Goal: Task Accomplishment & Management: Manage account settings

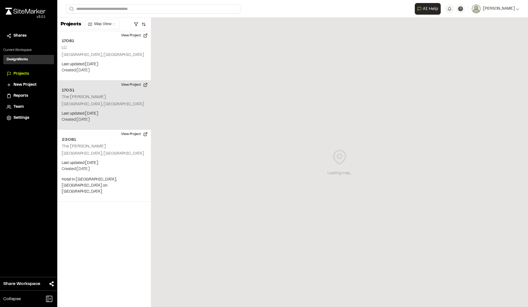
click at [83, 107] on p "Charleston, SC" at bounding box center [104, 104] width 85 height 6
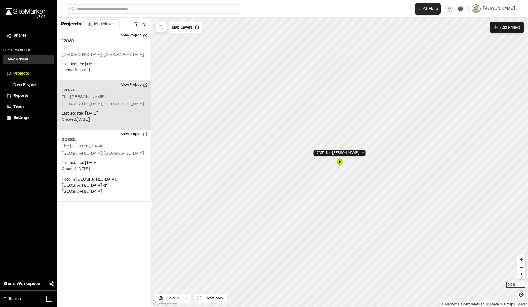
click at [138, 82] on button "View Project" at bounding box center [134, 84] width 33 height 9
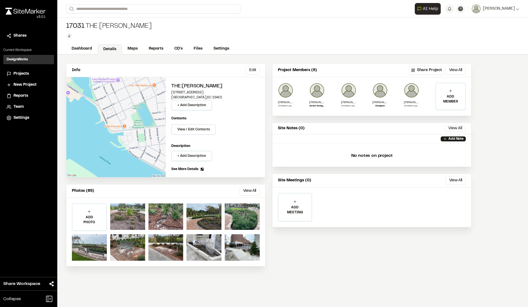
click at [91, 34] on div "Type Enter or comma to add tag." at bounding box center [109, 36] width 86 height 6
click at [153, 50] on link "Reports" at bounding box center [156, 49] width 26 height 10
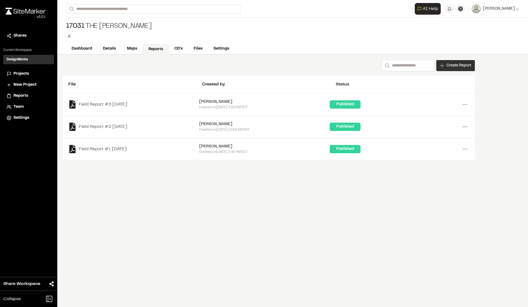
click at [458, 67] on span "Create Report" at bounding box center [459, 66] width 25 height 6
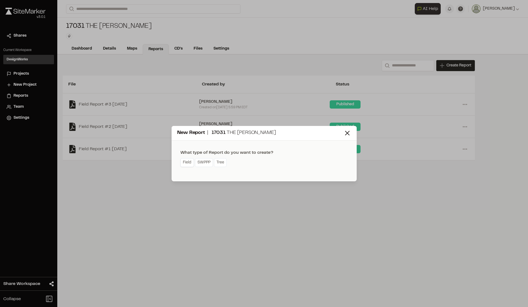
click at [188, 163] on link "Field" at bounding box center [186, 162] width 13 height 9
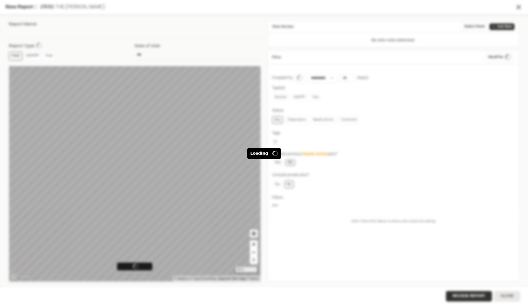
type input "**********"
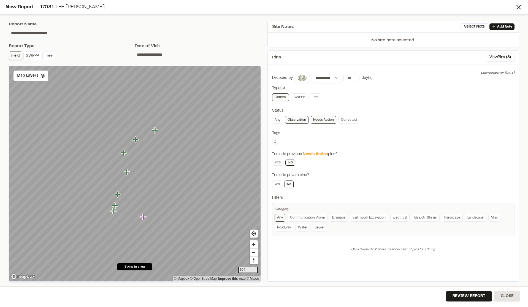
click at [302, 120] on link "Observation" at bounding box center [296, 120] width 23 height 8
click at [279, 163] on link "Yes" at bounding box center [277, 162] width 11 height 6
click at [189, 223] on icon "Map marker" at bounding box center [189, 220] width 6 height 6
click at [181, 202] on icon "Map marker" at bounding box center [179, 201] width 7 height 7
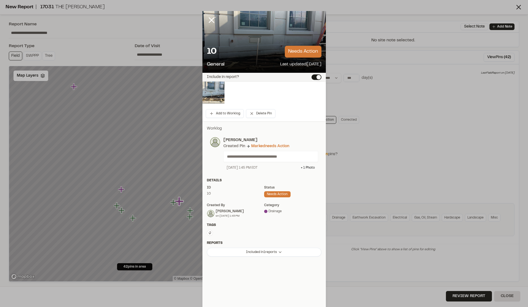
click at [269, 195] on div "needs action" at bounding box center [277, 194] width 26 height 6
drag, startPoint x: 270, startPoint y: 194, endPoint x: 255, endPoint y: 197, distance: 14.9
click at [266, 198] on div "Status needs action" at bounding box center [292, 192] width 57 height 15
click at [215, 239] on div "Tags Type Enter or comma to add tag." at bounding box center [263, 232] width 123 height 18
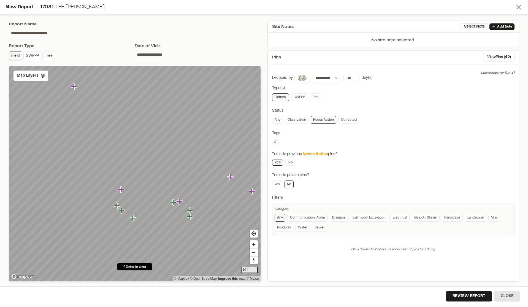
click at [516, 8] on icon at bounding box center [519, 7] width 8 height 8
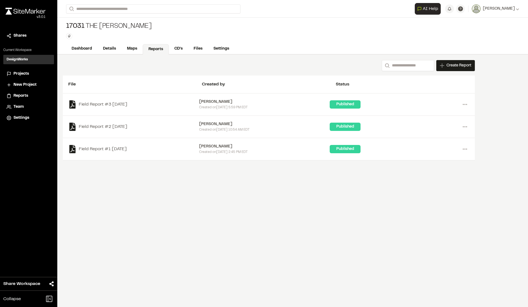
click at [159, 52] on link "Reports" at bounding box center [156, 49] width 26 height 10
click at [130, 51] on link "Maps" at bounding box center [132, 49] width 22 height 10
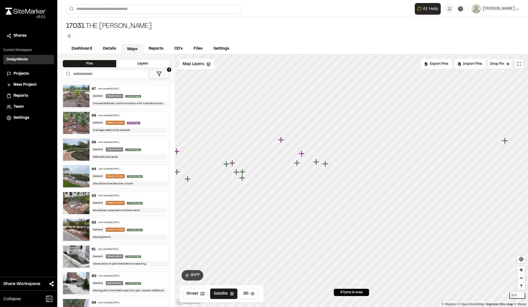
click at [327, 166] on icon "Map marker" at bounding box center [325, 163] width 7 height 7
click at [343, 178] on icon "Map marker" at bounding box center [342, 178] width 6 height 6
click at [337, 173] on icon "Map marker" at bounding box center [336, 172] width 6 height 6
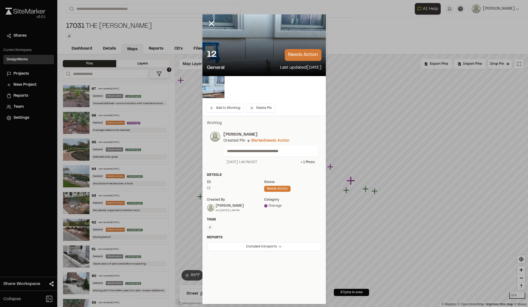
click at [274, 187] on div "needs action" at bounding box center [277, 189] width 26 height 6
click at [273, 188] on div "needs action" at bounding box center [277, 189] width 26 height 6
click at [267, 204] on div at bounding box center [265, 205] width 3 height 3
click at [261, 142] on div "Marked needs action" at bounding box center [270, 141] width 38 height 6
click at [253, 141] on div "Marked needs action" at bounding box center [270, 141] width 38 height 6
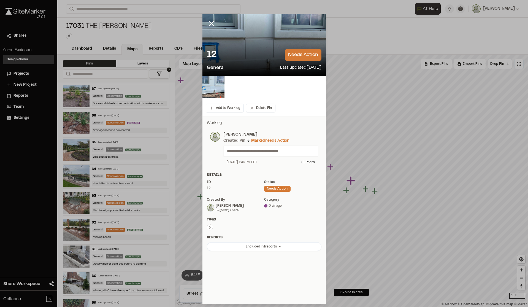
click at [261, 145] on div "**********" at bounding box center [269, 148] width 98 height 33
drag, startPoint x: 260, startPoint y: 184, endPoint x: 255, endPoint y: 186, distance: 5.6
click at [257, 185] on div "ID 12" at bounding box center [235, 187] width 57 height 15
click at [242, 158] on div "**********" at bounding box center [269, 148] width 98 height 33
click at [258, 149] on p "**********" at bounding box center [268, 151] width 83 height 6
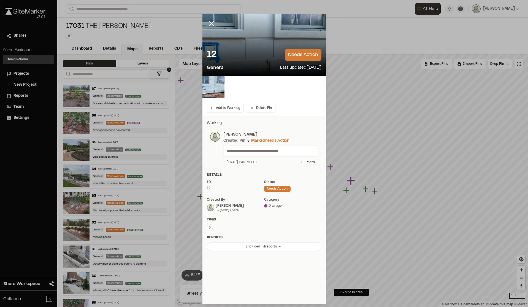
drag, startPoint x: 272, startPoint y: 154, endPoint x: 252, endPoint y: 171, distance: 26.6
click at [252, 171] on div "**********" at bounding box center [263, 186] width 123 height 140
click at [254, 101] on div "Add to Worklog Delete Pin" at bounding box center [263, 107] width 123 height 15
click at [209, 23] on icon at bounding box center [211, 23] width 9 height 9
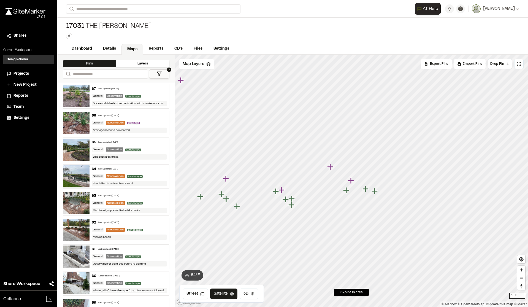
click at [87, 97] on img at bounding box center [76, 96] width 26 height 22
drag, startPoint x: 87, startPoint y: 97, endPoint x: 113, endPoint y: 90, distance: 27.3
drag, startPoint x: 113, startPoint y: 90, endPoint x: 112, endPoint y: 97, distance: 6.8
click at [112, 97] on div "Observation" at bounding box center [114, 96] width 17 height 4
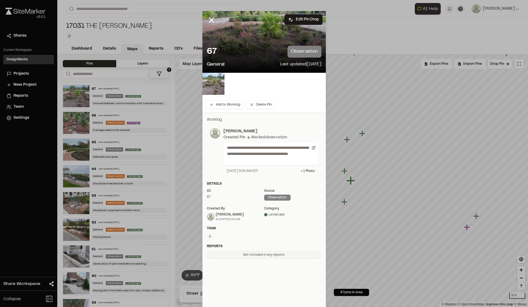
drag, startPoint x: 286, startPoint y: 198, endPoint x: 275, endPoint y: 207, distance: 13.9
click at [286, 198] on div "observation" at bounding box center [277, 197] width 26 height 6
click at [270, 213] on div "Landscape" at bounding box center [292, 214] width 57 height 5
click at [253, 117] on div "**********" at bounding box center [263, 187] width 123 height 151
click at [306, 52] on p "observation" at bounding box center [305, 52] width 34 height 12
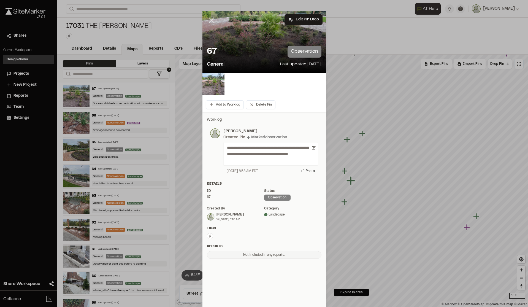
click at [208, 17] on icon at bounding box center [211, 19] width 9 height 9
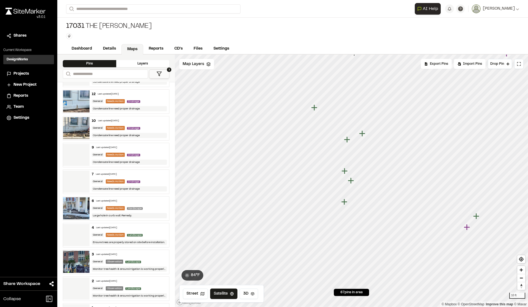
scroll to position [1569, 0]
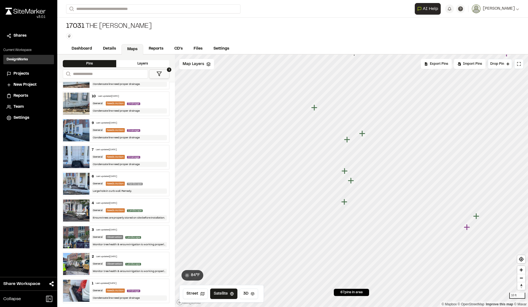
click at [81, 286] on img at bounding box center [76, 291] width 26 height 22
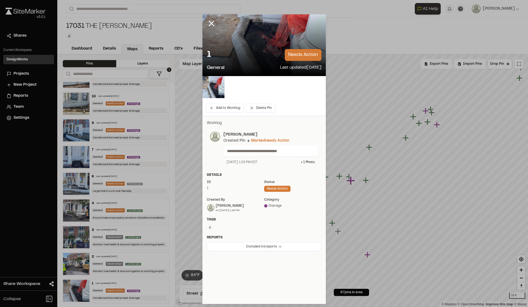
click at [280, 40] on div at bounding box center [263, 45] width 123 height 62
click at [269, 84] on div at bounding box center [263, 87] width 123 height 22
click at [298, 190] on div "Status needs action" at bounding box center [292, 187] width 57 height 15
click at [271, 186] on div "needs action" at bounding box center [277, 189] width 26 height 6
click at [272, 188] on div "needs action" at bounding box center [277, 189] width 26 height 6
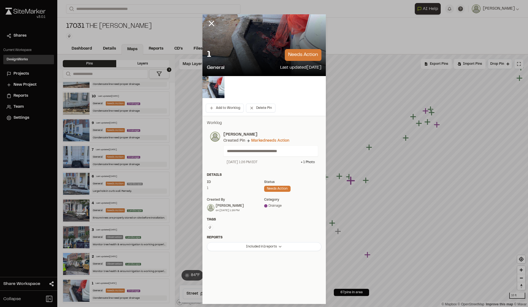
click at [275, 139] on div "Marked needs action" at bounding box center [270, 141] width 38 height 6
drag, startPoint x: 261, startPoint y: 142, endPoint x: 249, endPoint y: 113, distance: 31.2
click at [259, 142] on div "Marked needs action" at bounding box center [270, 141] width 38 height 6
click at [297, 53] on p "needs action" at bounding box center [303, 55] width 37 height 12
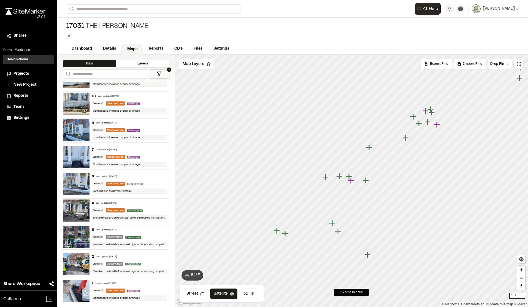
click at [123, 286] on div "1 Last updated Jul 22, 2025 General Needs Action Drainage Condensate line need …" at bounding box center [130, 291] width 80 height 24
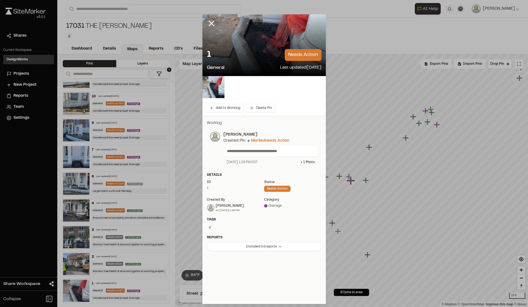
click at [276, 187] on div "needs action" at bounding box center [277, 189] width 26 height 6
click at [299, 57] on p "needs action" at bounding box center [303, 55] width 37 height 12
drag, startPoint x: 304, startPoint y: 59, endPoint x: 272, endPoint y: 104, distance: 54.9
click at [272, 104] on button "Delete Pin" at bounding box center [260, 108] width 29 height 9
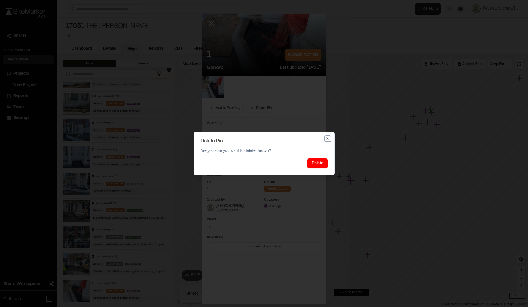
click at [327, 138] on icon "button" at bounding box center [327, 138] width 2 height 2
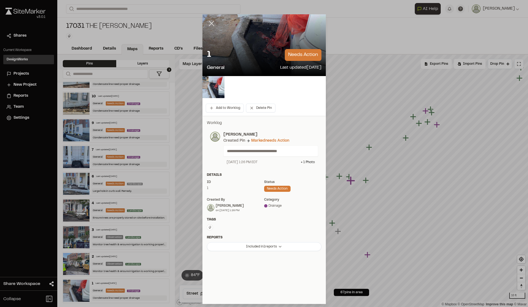
click at [214, 25] on icon at bounding box center [211, 23] width 9 height 9
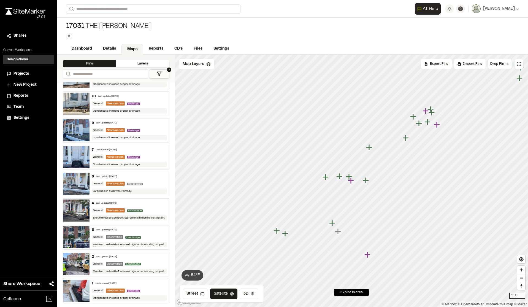
click at [106, 284] on div "Last updated Jul 22, 2025" at bounding box center [106, 283] width 21 height 3
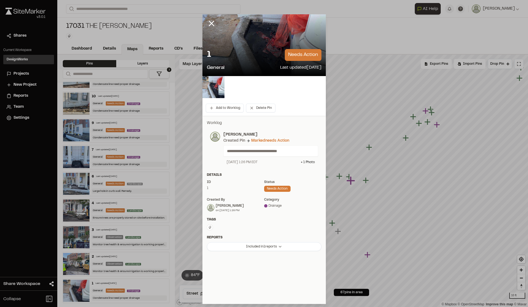
click at [235, 149] on p "**********" at bounding box center [268, 151] width 83 height 6
click at [266, 139] on div "Marked needs action" at bounding box center [270, 141] width 38 height 6
click at [270, 186] on div "needs action" at bounding box center [277, 189] width 26 height 6
click at [249, 244] on html "**********" at bounding box center [264, 153] width 528 height 307
click at [248, 245] on html "**********" at bounding box center [264, 153] width 528 height 307
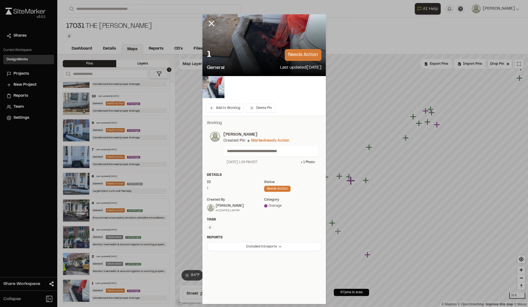
click at [277, 185] on div "Status needs action" at bounding box center [292, 187] width 57 height 15
click at [275, 189] on div "needs action" at bounding box center [277, 189] width 26 height 6
click at [299, 56] on p "needs action" at bounding box center [303, 55] width 37 height 12
click at [216, 57] on div "1 needs action" at bounding box center [264, 55] width 115 height 12
click at [317, 55] on p "needs action" at bounding box center [303, 55] width 37 height 12
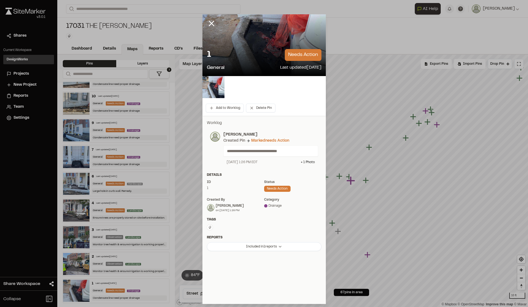
click at [275, 141] on div "Marked needs action" at bounding box center [270, 141] width 38 height 6
click at [213, 24] on line at bounding box center [211, 23] width 5 height 5
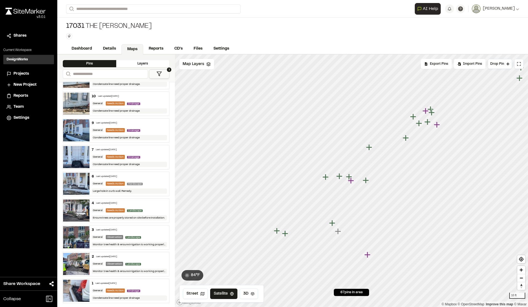
click at [140, 178] on div "6 Last updated Jul 22, 2025" at bounding box center [129, 176] width 75 height 5
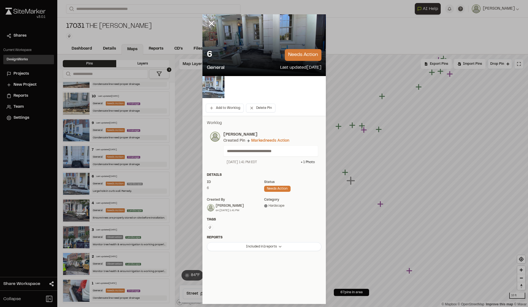
click at [275, 190] on div "needs action" at bounding box center [277, 189] width 26 height 6
click at [260, 138] on div "Marked needs action" at bounding box center [270, 141] width 38 height 6
click at [235, 109] on button "Add to Worklog" at bounding box center [225, 108] width 38 height 9
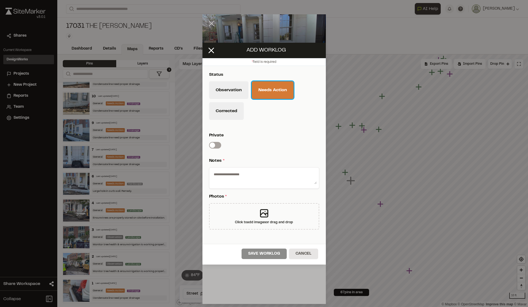
click at [262, 93] on button "Needs Action" at bounding box center [273, 90] width 42 height 18
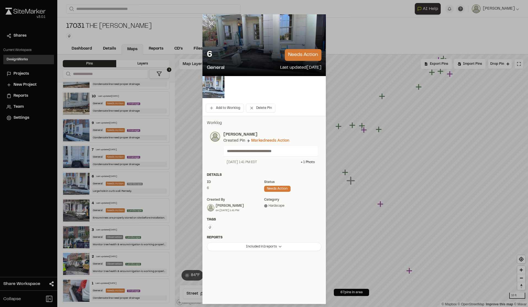
click at [210, 25] on line at bounding box center [211, 23] width 5 height 5
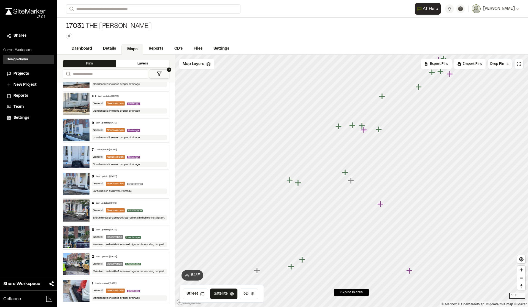
click at [102, 232] on div "3 Last updated Jul 22, 2025" at bounding box center [129, 230] width 75 height 5
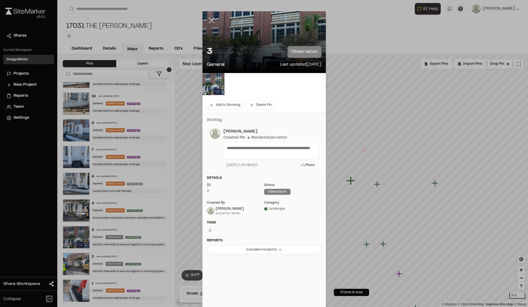
click at [214, 19] on icon at bounding box center [211, 20] width 9 height 9
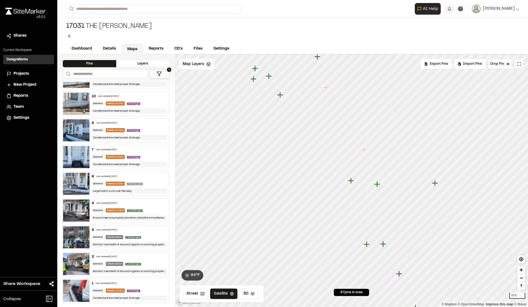
click at [97, 135] on div "Condensate line need proper drainage" at bounding box center [129, 137] width 75 height 5
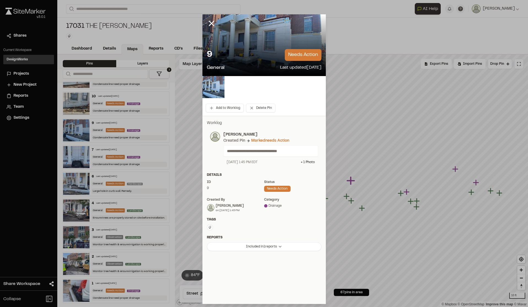
click at [306, 53] on p "needs action" at bounding box center [303, 55] width 37 height 12
click at [223, 111] on button "Add to Worklog" at bounding box center [225, 108] width 38 height 9
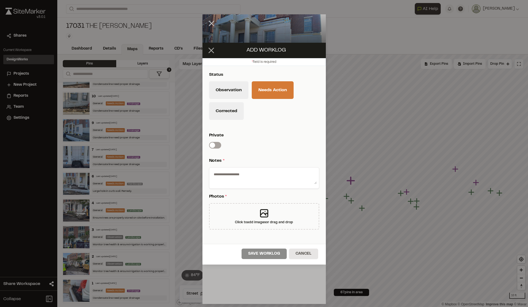
click at [211, 51] on icon at bounding box center [211, 50] width 9 height 9
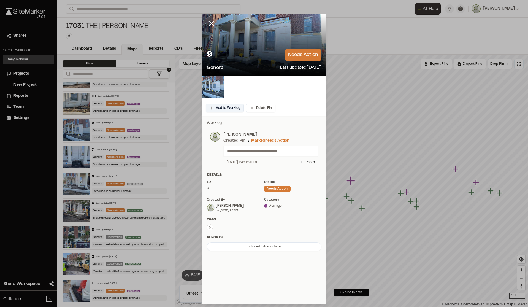
click at [223, 109] on button "Add to Worklog" at bounding box center [225, 108] width 38 height 9
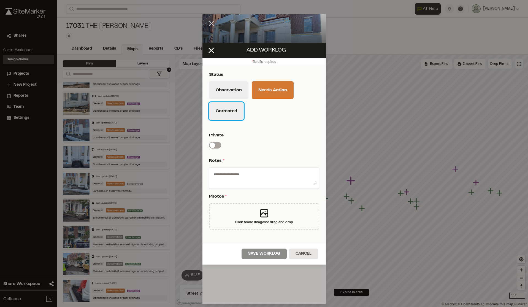
click at [228, 111] on button "Corrected" at bounding box center [226, 111] width 35 height 18
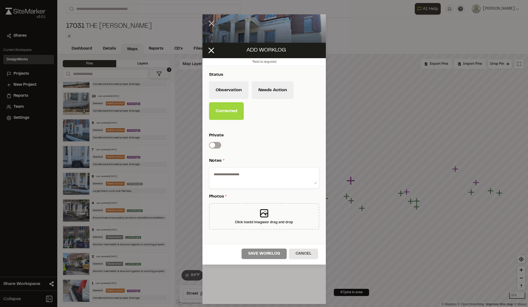
click at [238, 181] on textarea at bounding box center [264, 177] width 105 height 14
type textarea "*********"
drag, startPoint x: 235, startPoint y: 247, endPoint x: 232, endPoint y: 246, distance: 3.0
click at [235, 247] on div "Save Worklog Cancel" at bounding box center [263, 254] width 123 height 21
click at [304, 243] on div "Status Observation Needs Action Corrected Private Switch label Notes * ********…" at bounding box center [263, 155] width 123 height 178
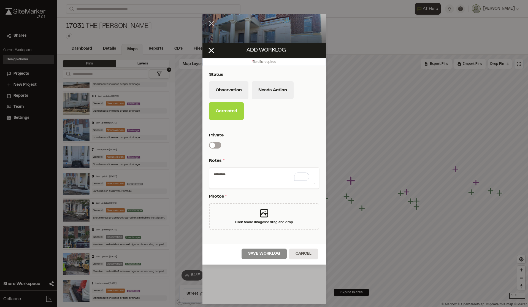
click at [261, 65] on div "* field is required" at bounding box center [263, 62] width 123 height 8
click at [215, 144] on label "Switch label" at bounding box center [215, 145] width 12 height 7
click at [215, 144] on span at bounding box center [213, 145] width 6 height 6
click at [299, 253] on button "Cancel" at bounding box center [303, 253] width 29 height 10
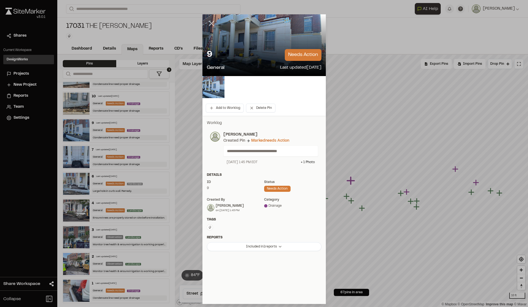
click at [210, 19] on icon at bounding box center [211, 23] width 9 height 9
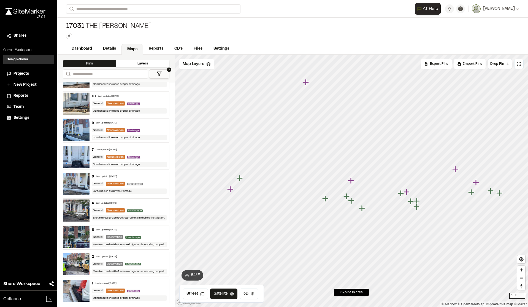
click at [95, 156] on div "General" at bounding box center [98, 157] width 12 height 4
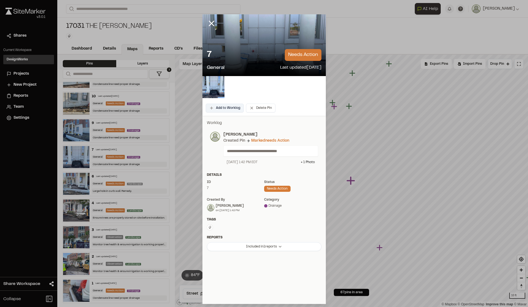
click at [233, 109] on button "Add to Worklog" at bounding box center [225, 108] width 38 height 9
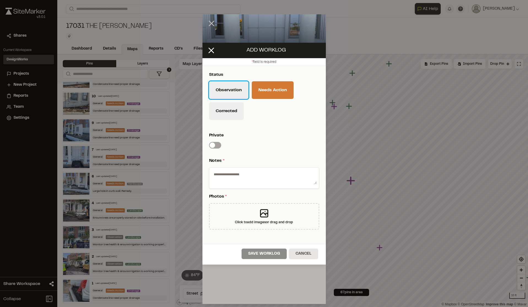
click at [236, 95] on button "Observation" at bounding box center [228, 90] width 39 height 18
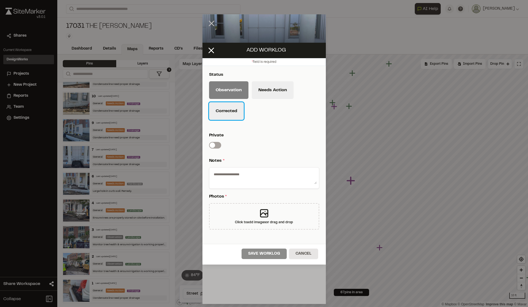
click at [221, 112] on button "Corrected" at bounding box center [226, 111] width 35 height 18
click at [239, 84] on button "Observation" at bounding box center [228, 90] width 39 height 18
click at [264, 254] on div "Save Worklog Cancel" at bounding box center [263, 254] width 123 height 21
click at [221, 110] on button "Corrected" at bounding box center [226, 111] width 35 height 18
click at [299, 255] on button "Cancel" at bounding box center [303, 253] width 29 height 10
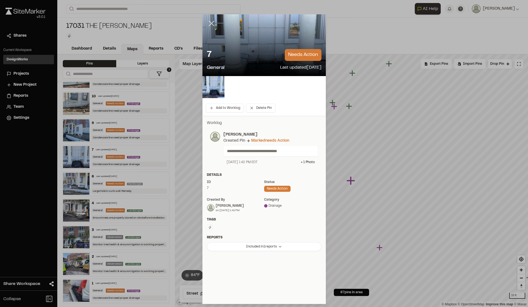
click at [215, 25] on icon at bounding box center [211, 23] width 9 height 9
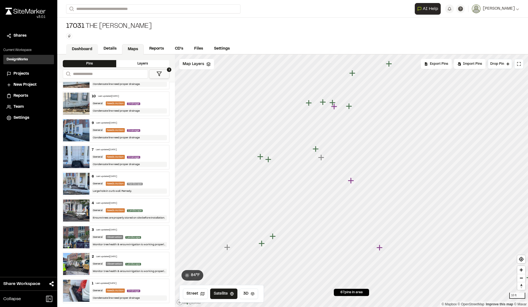
click at [80, 48] on link "Dashboard" at bounding box center [82, 49] width 32 height 10
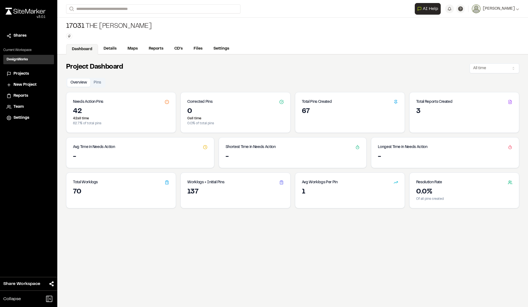
click at [99, 84] on button "Pins" at bounding box center [97, 83] width 14 height 8
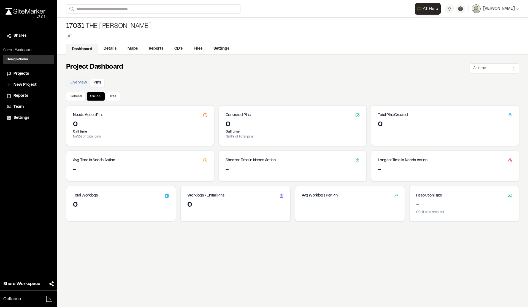
click at [405, 132] on div "0" at bounding box center [445, 127] width 148 height 15
click at [244, 141] on div "0 0 all time NaN % of total pins" at bounding box center [293, 132] width 148 height 25
click at [82, 126] on div "0" at bounding box center [140, 124] width 134 height 9
click at [78, 95] on button "General" at bounding box center [75, 96] width 19 height 9
click at [92, 123] on div "42" at bounding box center [140, 124] width 134 height 9
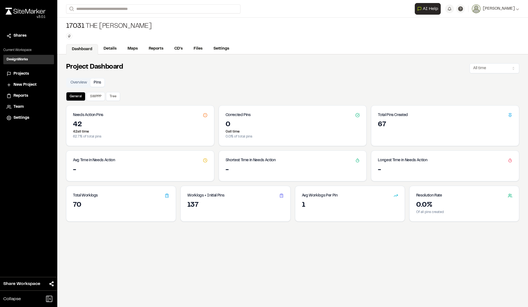
click at [83, 123] on div "42" at bounding box center [140, 124] width 134 height 9
click at [206, 114] on div "Needs Action Pins" at bounding box center [140, 112] width 148 height 15
click at [203, 114] on icon at bounding box center [205, 115] width 4 height 4
click at [208, 133] on div "42 42 all time 62.7 % of total pins" at bounding box center [140, 132] width 148 height 25
click at [109, 95] on button "Tree" at bounding box center [113, 96] width 14 height 9
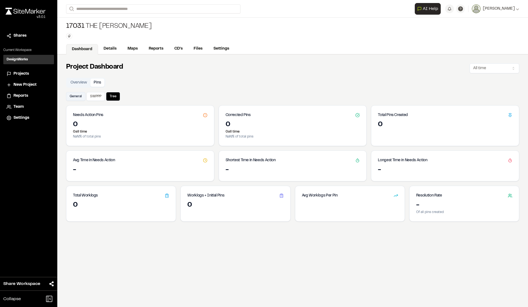
click at [78, 98] on button "General" at bounding box center [75, 96] width 19 height 9
click at [110, 128] on div "42" at bounding box center [140, 124] width 134 height 9
click at [96, 200] on div "Total Worklogs" at bounding box center [120, 193] width 109 height 15
click at [225, 203] on div "137" at bounding box center [235, 205] width 96 height 9
click at [258, 162] on h3 "Shortest Time in Needs Action" at bounding box center [251, 160] width 50 height 6
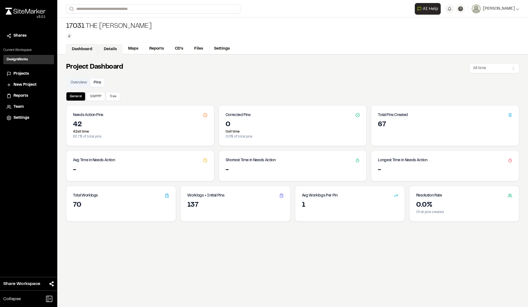
click at [104, 50] on link "Details" at bounding box center [110, 49] width 25 height 10
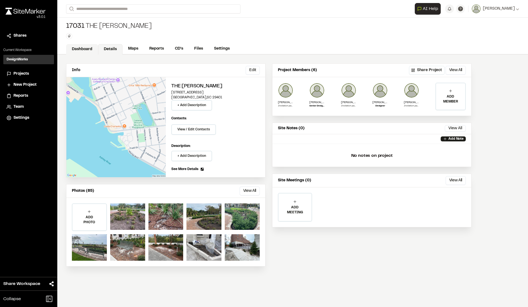
click at [72, 48] on link "Dashboard" at bounding box center [82, 49] width 32 height 10
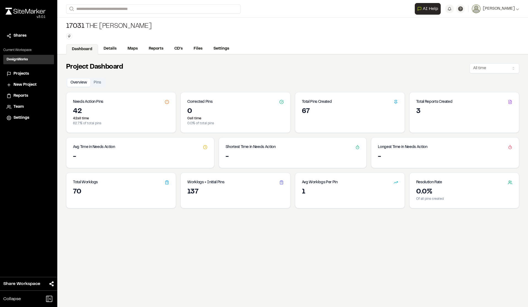
click at [96, 81] on button "Pins" at bounding box center [97, 83] width 14 height 8
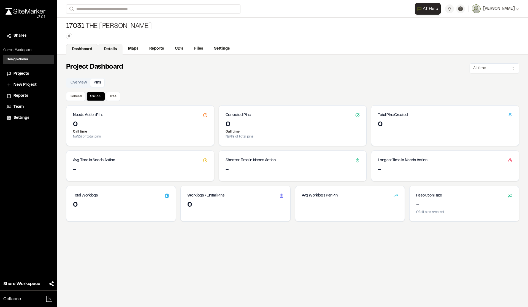
click at [113, 48] on link "Details" at bounding box center [110, 49] width 25 height 10
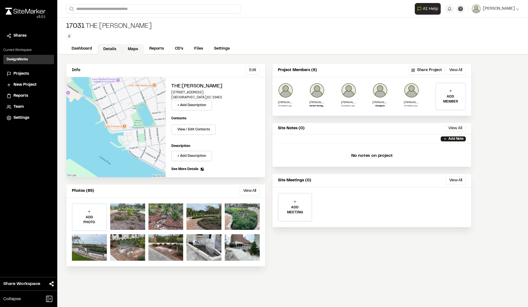
click at [130, 49] on link "Maps" at bounding box center [133, 49] width 22 height 10
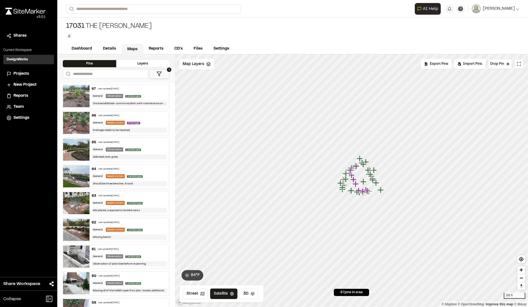
click at [82, 99] on img at bounding box center [76, 96] width 26 height 22
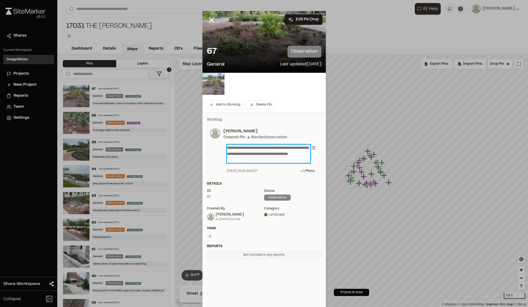
click at [245, 162] on p "**********" at bounding box center [268, 154] width 83 height 18
click at [253, 139] on div "Marked observation" at bounding box center [269, 137] width 36 height 6
click at [255, 137] on div "Marked observation" at bounding box center [269, 137] width 36 height 6
click at [246, 146] on p "**********" at bounding box center [268, 154] width 83 height 18
click at [298, 20] on button "Edit Pin Drop" at bounding box center [304, 19] width 38 height 10
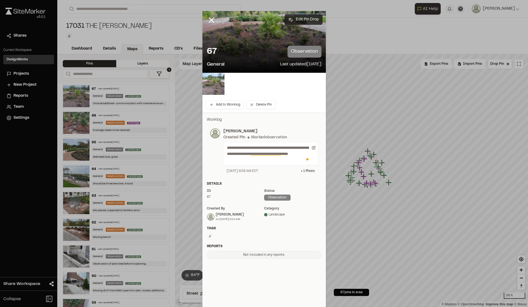
select select "****"
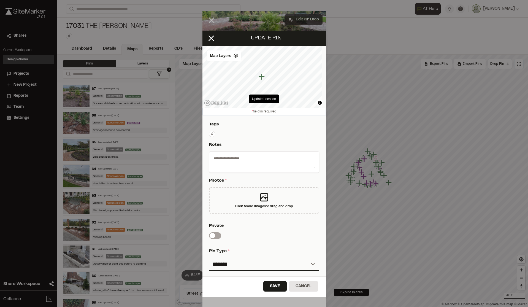
type textarea "**********"
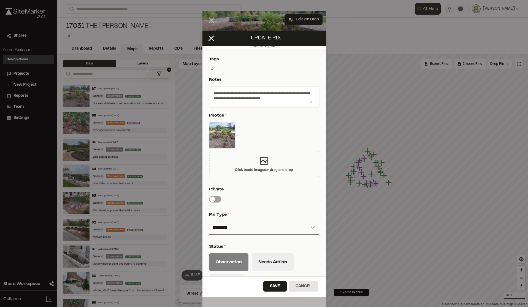
scroll to position [83, 0]
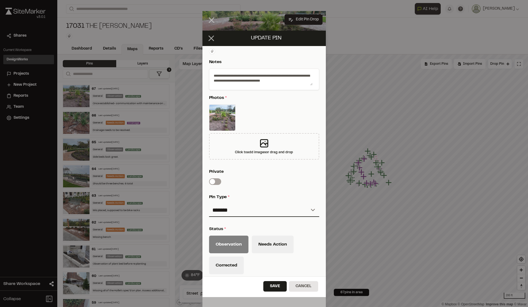
click at [209, 34] on icon at bounding box center [211, 38] width 9 height 9
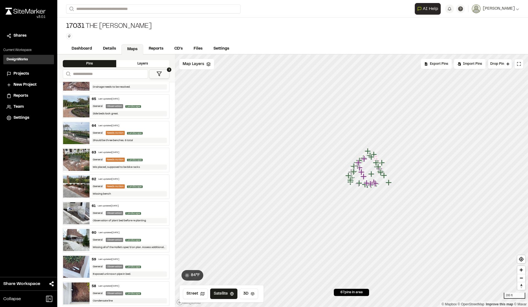
scroll to position [0, 0]
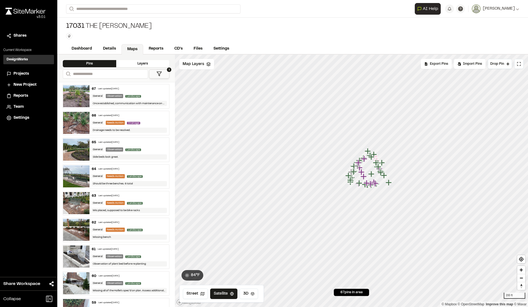
click at [84, 118] on img at bounding box center [76, 123] width 26 height 22
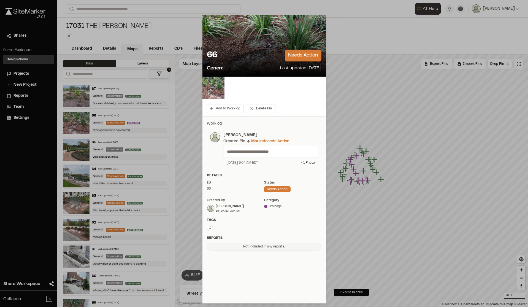
click at [215, 23] on icon at bounding box center [211, 23] width 9 height 9
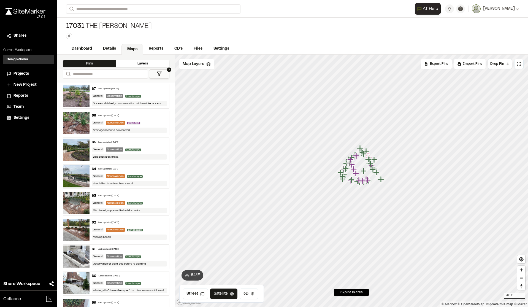
click at [138, 87] on div "67 Last updated [DATE]" at bounding box center [129, 88] width 75 height 5
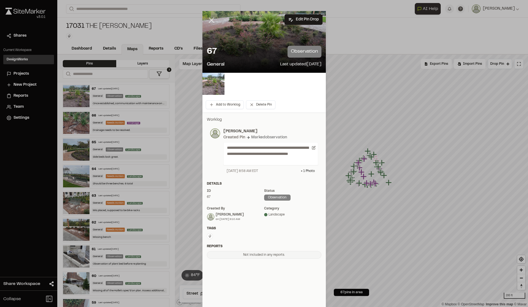
click at [212, 19] on icon at bounding box center [211, 19] width 9 height 9
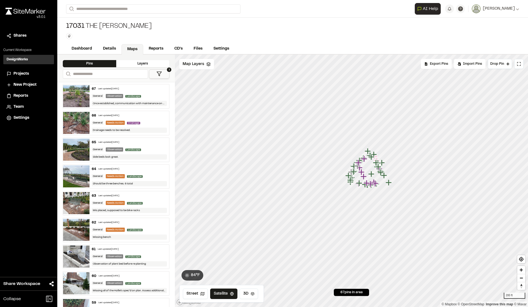
click at [82, 121] on img at bounding box center [76, 123] width 26 height 22
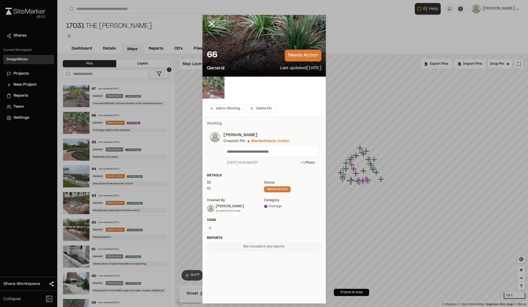
click at [299, 26] on div at bounding box center [263, 46] width 123 height 62
click at [231, 110] on button "Add to Worklog" at bounding box center [225, 108] width 38 height 9
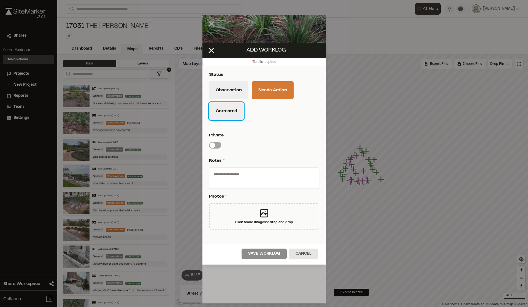
click at [237, 111] on button "Corrected" at bounding box center [226, 111] width 35 height 18
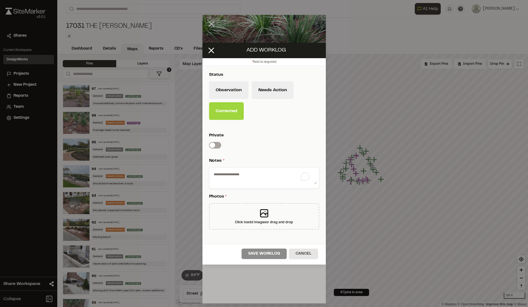
click at [254, 183] on textarea "To enrich screen reader interactions, please activate Accessibility in Grammarl…" at bounding box center [264, 177] width 105 height 14
click at [216, 146] on label "Switch label" at bounding box center [215, 145] width 12 height 7
click at [215, 146] on span at bounding box center [213, 145] width 6 height 6
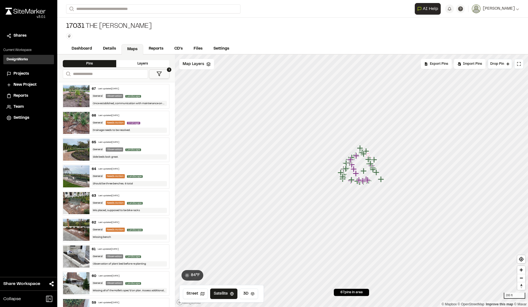
click at [119, 122] on div "Needs Action" at bounding box center [115, 123] width 19 height 4
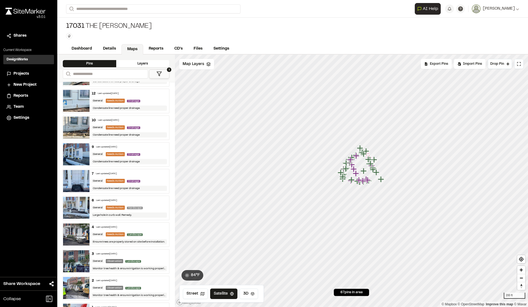
scroll to position [1569, 0]
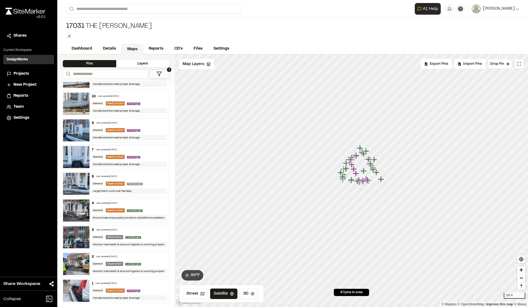
click at [130, 284] on div "1 Last updated Jul 22, 2025" at bounding box center [129, 283] width 75 height 5
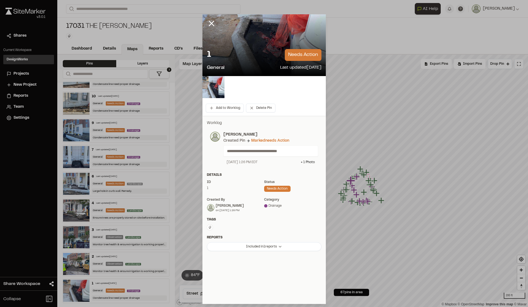
click at [289, 53] on p "needs action" at bounding box center [303, 55] width 37 height 12
click at [221, 107] on button "Add to Worklog" at bounding box center [225, 108] width 38 height 9
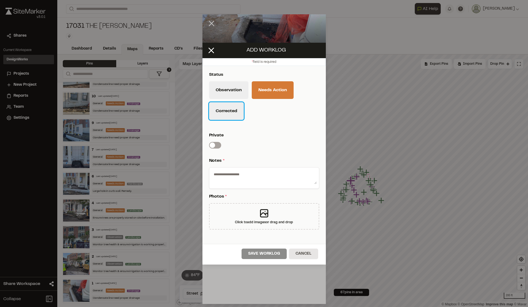
click at [229, 109] on button "Corrected" at bounding box center [226, 111] width 35 height 18
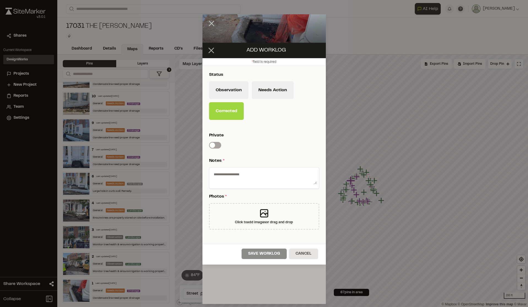
click at [210, 47] on icon at bounding box center [211, 50] width 9 height 9
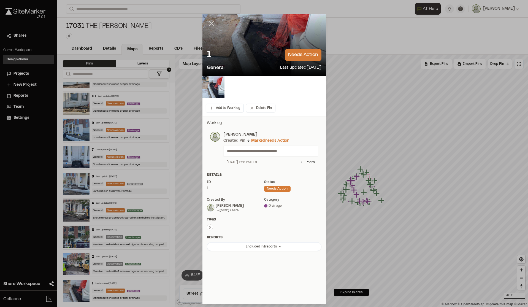
click at [213, 22] on line at bounding box center [211, 23] width 5 height 5
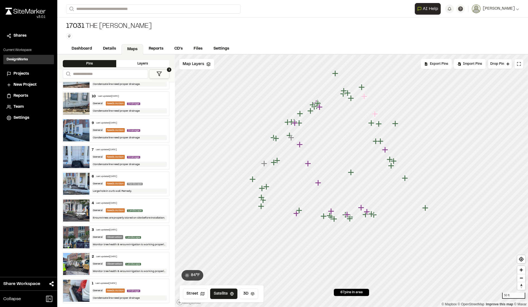
click at [264, 203] on icon "Map marker" at bounding box center [261, 206] width 7 height 7
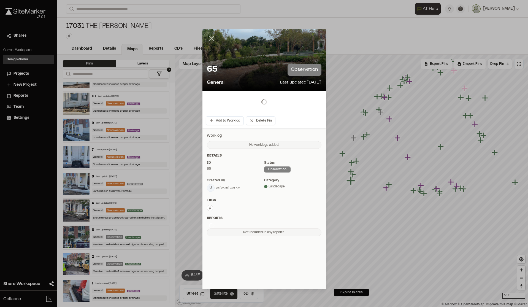
click at [213, 39] on icon at bounding box center [211, 38] width 9 height 9
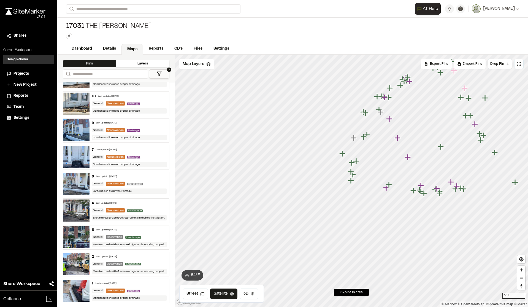
click at [122, 263] on div "Observation" at bounding box center [114, 264] width 17 height 4
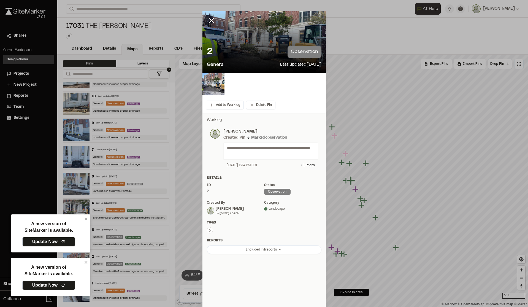
click at [61, 242] on icon at bounding box center [63, 241] width 4 height 4
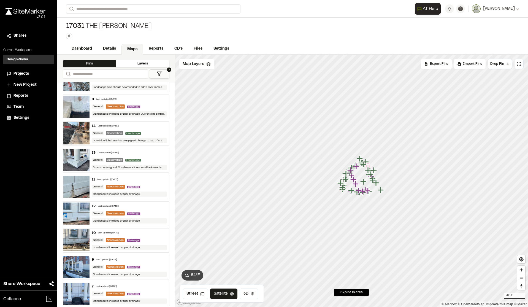
scroll to position [1569, 0]
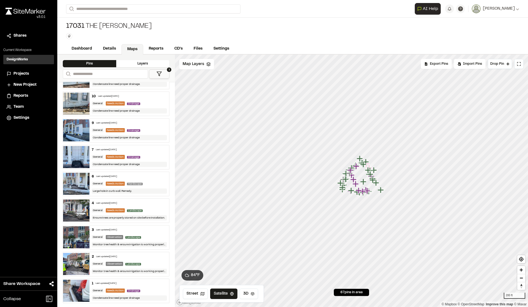
click at [78, 285] on img at bounding box center [76, 291] width 26 height 22
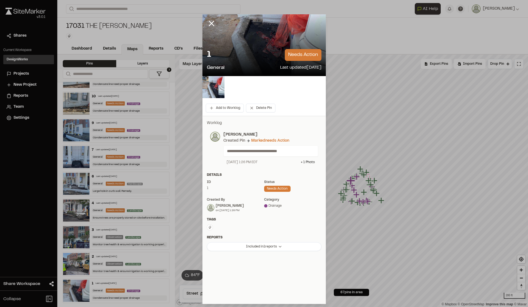
click at [254, 59] on div "1 needs action" at bounding box center [264, 55] width 115 height 12
click at [222, 109] on button "Add to Worklog" at bounding box center [225, 108] width 38 height 9
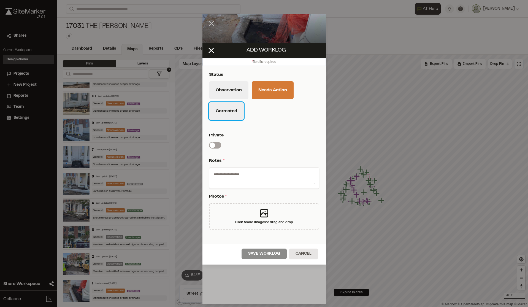
click at [229, 112] on button "Corrected" at bounding box center [226, 111] width 35 height 18
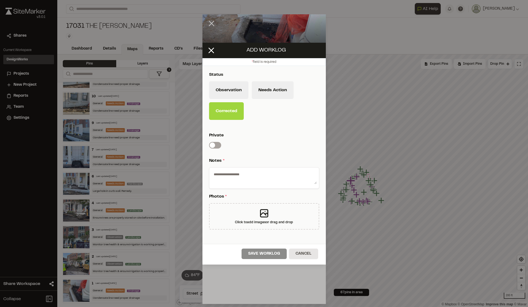
click at [236, 155] on div "Status Observation Needs Action Corrected Private Switch label Notes * Photos *…" at bounding box center [263, 155] width 123 height 178
click at [276, 217] on div "Click to add images or drag and drop" at bounding box center [264, 216] width 110 height 26
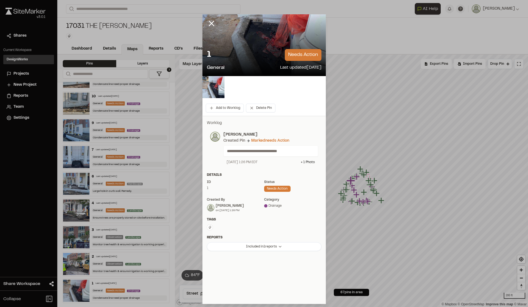
click at [217, 22] on div at bounding box center [215, 27] width 26 height 26
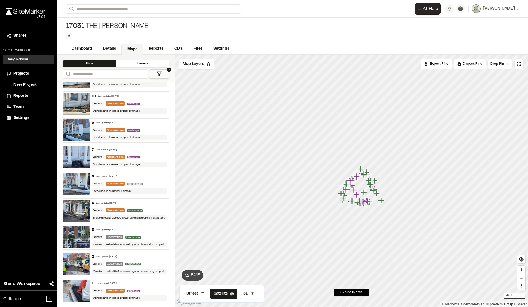
click at [184, 40] on div "17031 The Charles Type Enter or comma to add tag." at bounding box center [292, 31] width 471 height 26
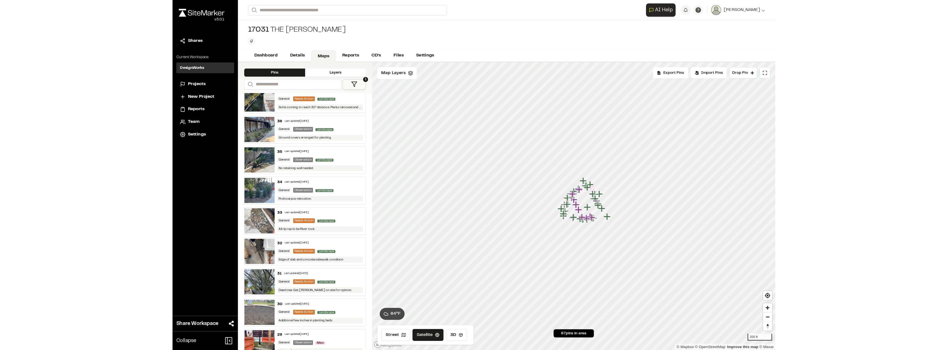
scroll to position [881, 0]
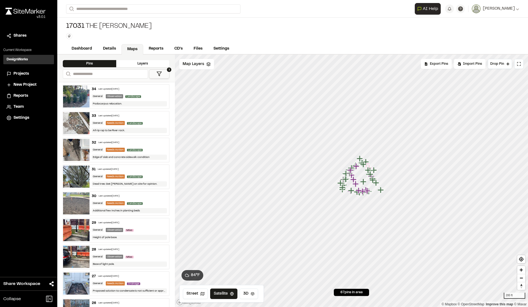
click at [128, 256] on span "Misc" at bounding box center [129, 257] width 8 height 2
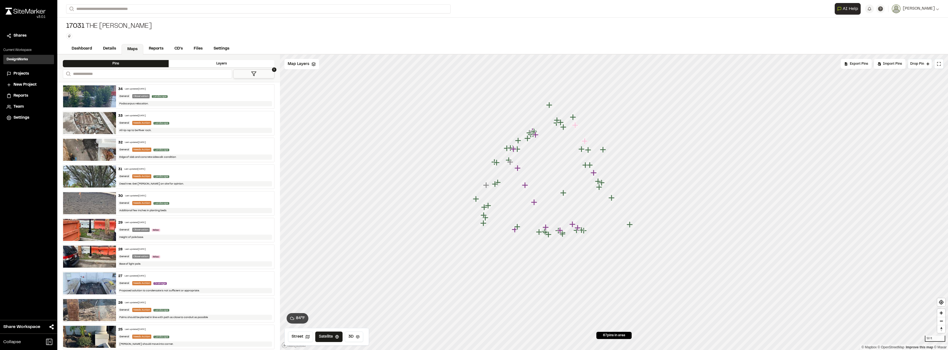
click at [528, 228] on icon "Map marker" at bounding box center [629, 224] width 7 height 7
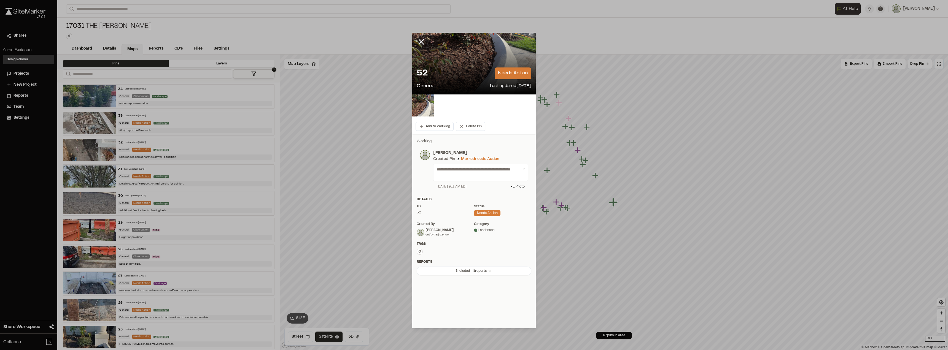
click at [424, 42] on icon at bounding box center [420, 41] width 9 height 9
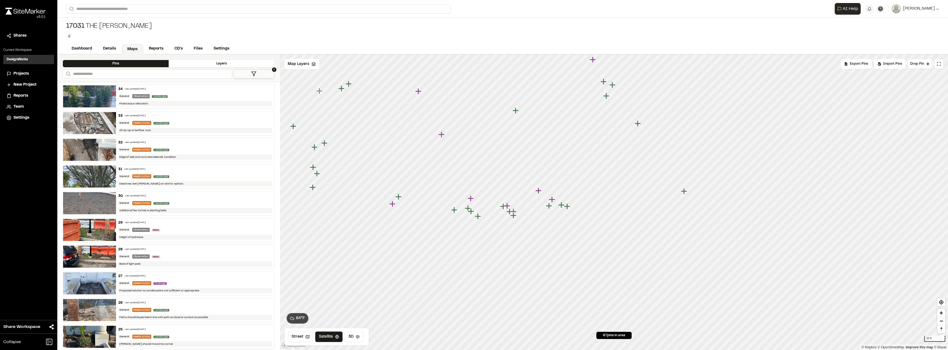
click at [528, 210] on icon "Map marker" at bounding box center [567, 206] width 7 height 7
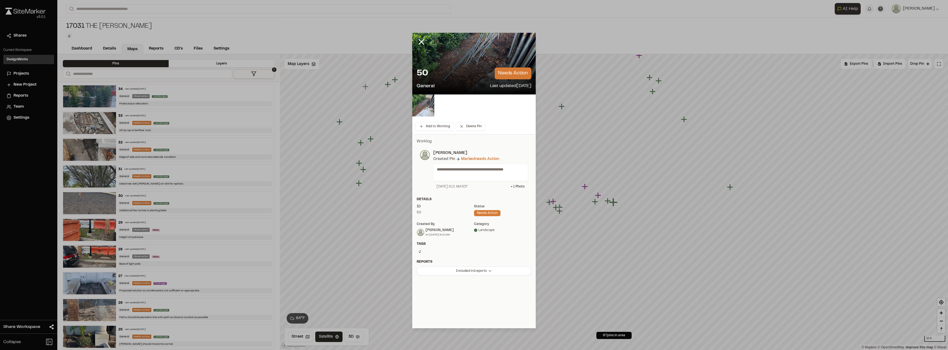
click at [514, 69] on p "needs action" at bounding box center [512, 73] width 37 height 12
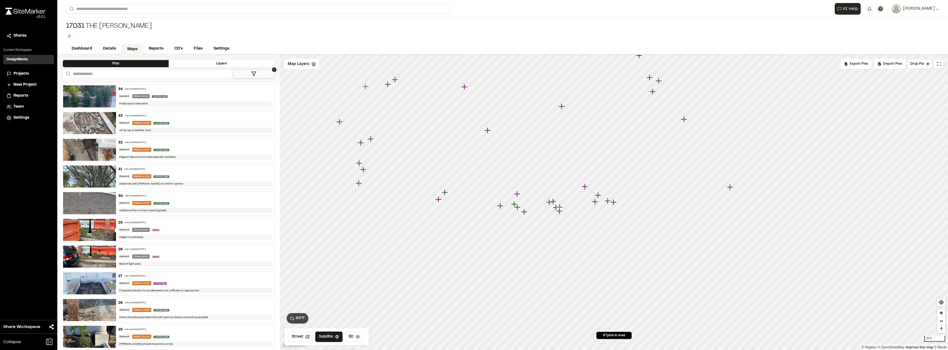
drag, startPoint x: 610, startPoint y: 204, endPoint x: 614, endPoint y: 199, distance: 6.6
click at [528, 203] on icon "Map marker" at bounding box center [613, 202] width 6 height 6
click at [528, 123] on icon "Map marker" at bounding box center [684, 119] width 7 height 7
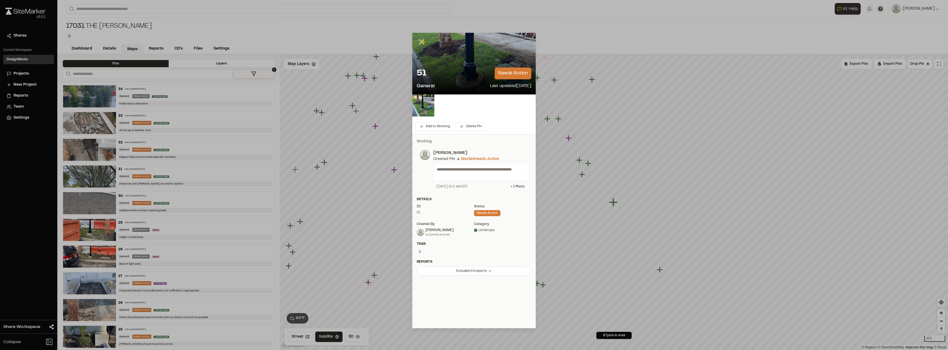
click at [419, 40] on line at bounding box center [421, 42] width 5 height 5
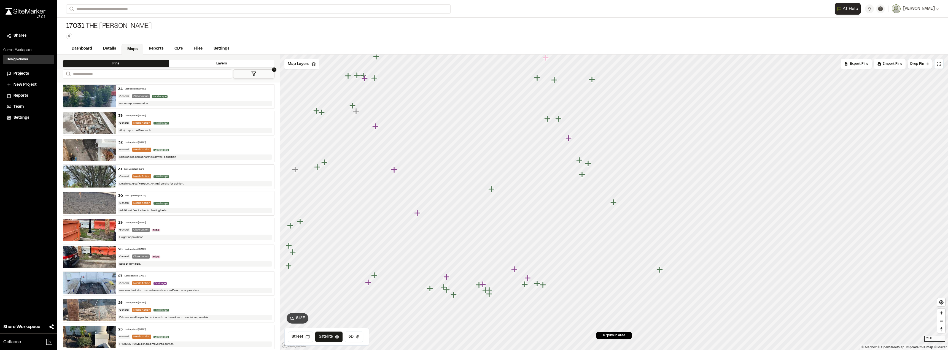
click at [528, 175] on icon "Map marker" at bounding box center [582, 174] width 7 height 7
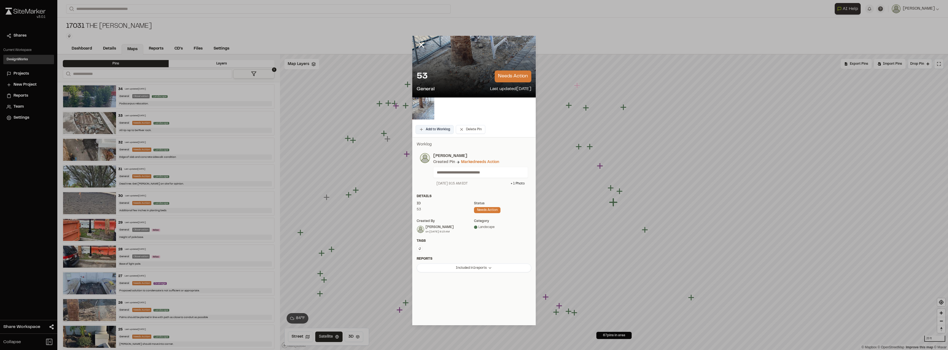
click at [443, 132] on button "Add to Worklog" at bounding box center [434, 129] width 38 height 9
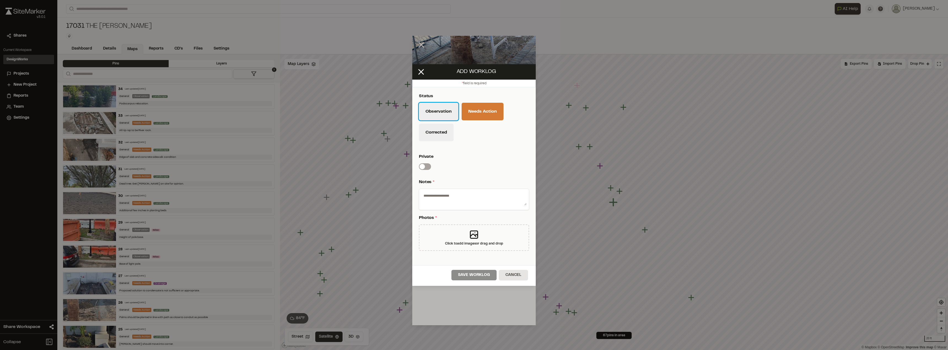
click at [447, 113] on button "Observation" at bounding box center [438, 112] width 39 height 18
click at [443, 128] on button "Corrected" at bounding box center [436, 133] width 35 height 18
click at [440, 207] on div at bounding box center [474, 199] width 110 height 21
click at [474, 202] on textarea at bounding box center [473, 198] width 105 height 14
click at [464, 67] on div "Add Worklog" at bounding box center [473, 71] width 123 height 15
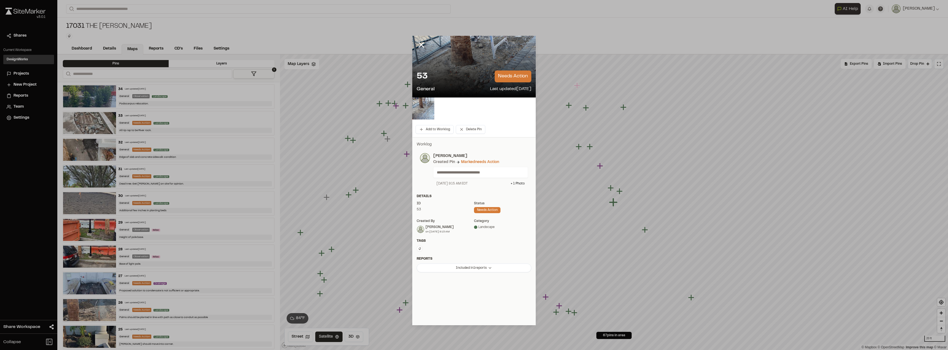
click at [421, 42] on icon at bounding box center [420, 44] width 9 height 9
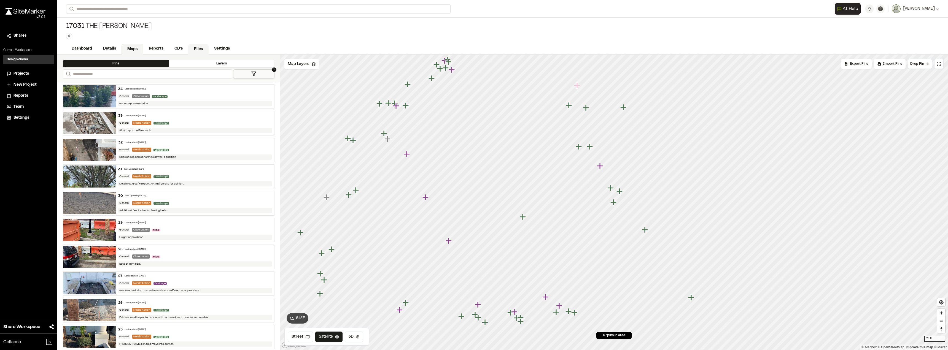
click at [197, 48] on link "Files" at bounding box center [198, 49] width 20 height 10
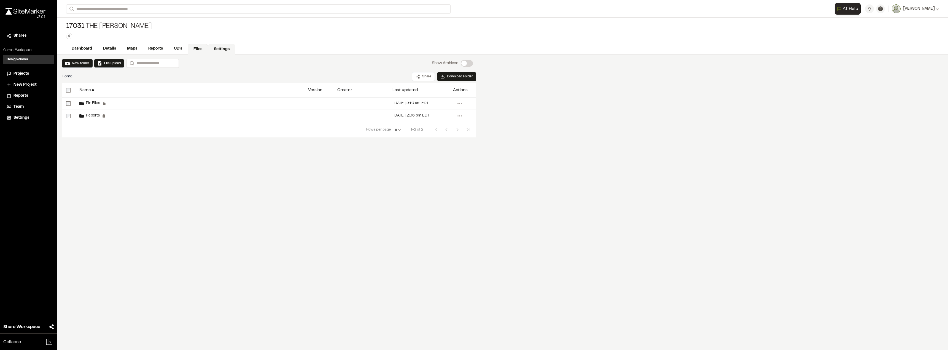
click at [217, 50] on link "Settings" at bounding box center [221, 49] width 27 height 10
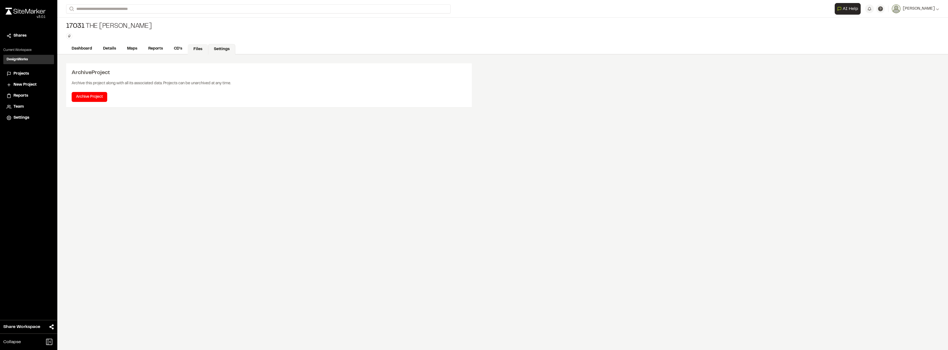
click at [198, 50] on link "Files" at bounding box center [198, 49] width 20 height 10
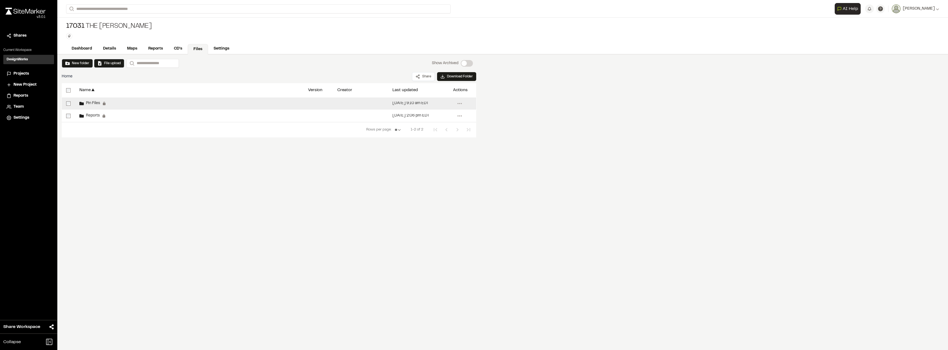
click at [92, 104] on span "Pin Files" at bounding box center [92, 104] width 16 height 4
click at [173, 49] on link "CD's" at bounding box center [178, 49] width 20 height 10
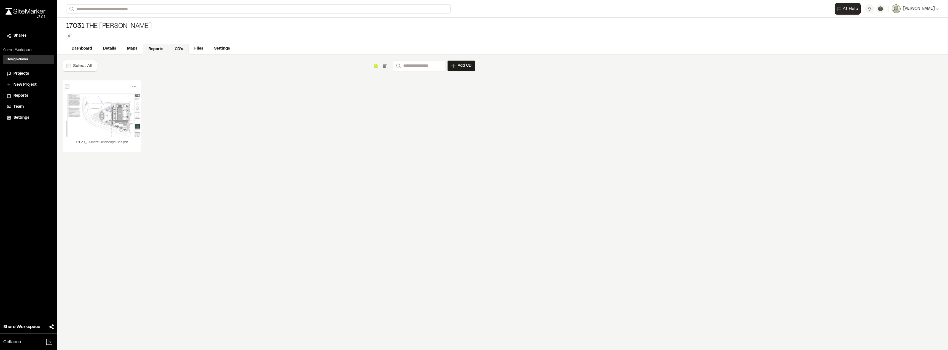
click at [156, 49] on link "Reports" at bounding box center [156, 49] width 26 height 10
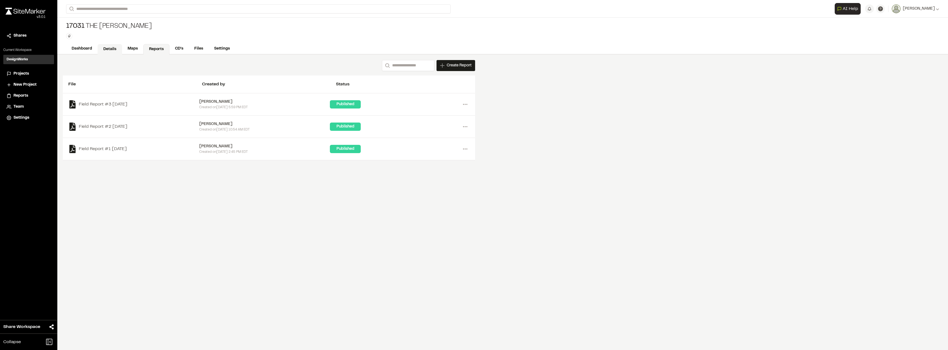
click at [108, 48] on link "Details" at bounding box center [110, 49] width 25 height 10
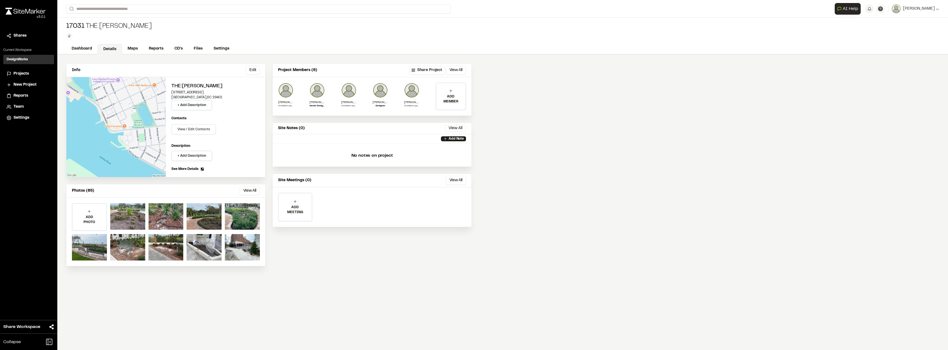
click at [188, 132] on button "View / Edit Contacts" at bounding box center [193, 129] width 45 height 10
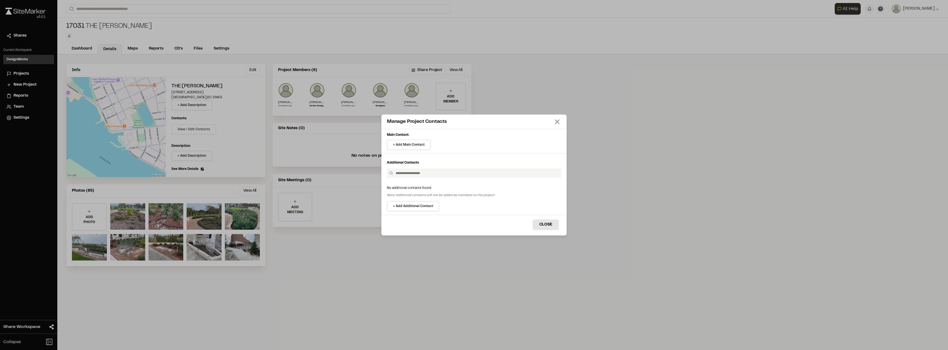
click at [528, 122] on icon at bounding box center [557, 122] width 8 height 8
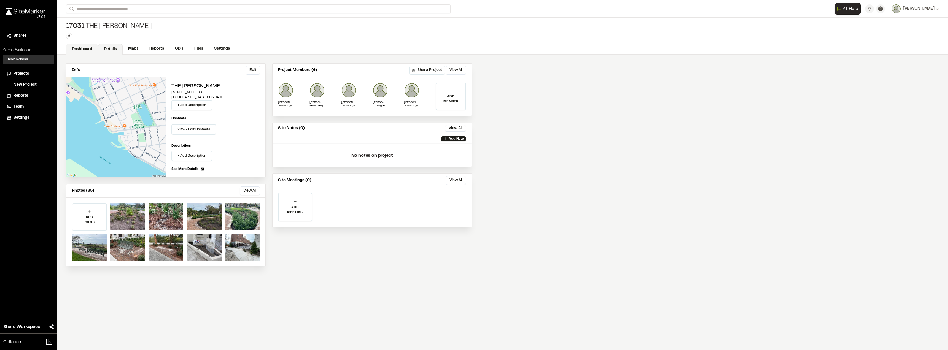
click at [91, 48] on link "Dashboard" at bounding box center [82, 49] width 32 height 10
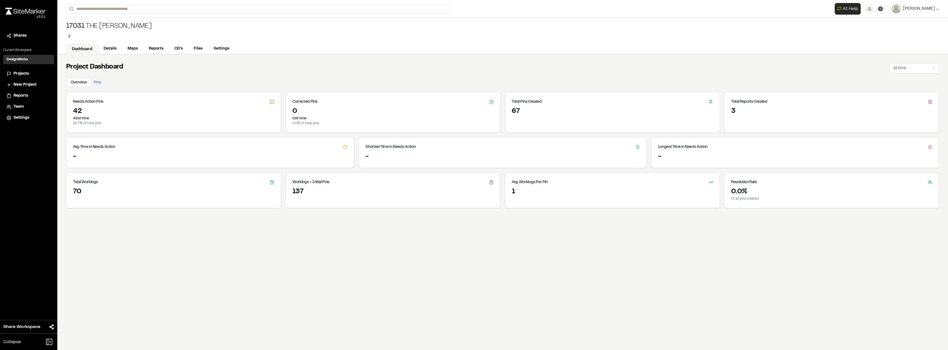
click at [98, 114] on div "42" at bounding box center [173, 111] width 201 height 9
click at [83, 117] on p "42 all time" at bounding box center [173, 118] width 201 height 5
click at [101, 82] on button "Pins" at bounding box center [97, 83] width 14 height 8
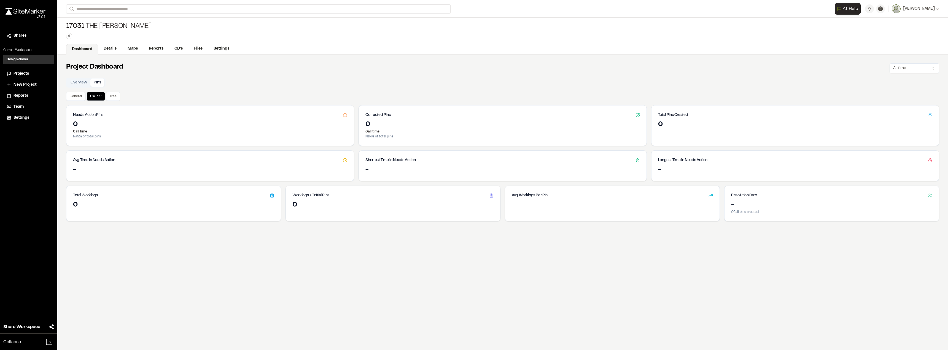
click at [89, 122] on div "0" at bounding box center [210, 124] width 274 height 9
click at [347, 202] on div "0" at bounding box center [392, 205] width 201 height 9
click at [376, 134] on p "0 all time" at bounding box center [502, 131] width 274 height 5
click at [528, 132] on div "0" at bounding box center [794, 127] width 287 height 15
click at [528, 160] on circle at bounding box center [929, 160] width 3 height 3
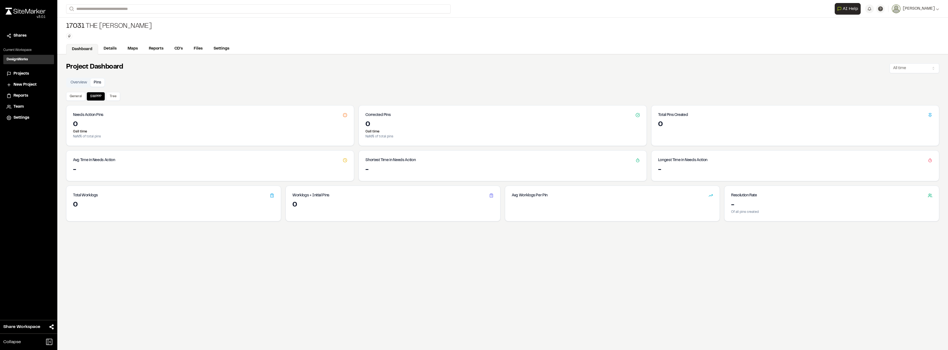
click at [179, 152] on div "Avg Time in Needs Action" at bounding box center [209, 158] width 287 height 15
click at [74, 208] on div "0" at bounding box center [173, 205] width 201 height 9
click at [97, 83] on button "Pins" at bounding box center [97, 83] width 14 height 8
click at [86, 119] on div "Needs Action Pins" at bounding box center [209, 112] width 287 height 15
click at [343, 114] on icon at bounding box center [345, 115] width 4 height 4
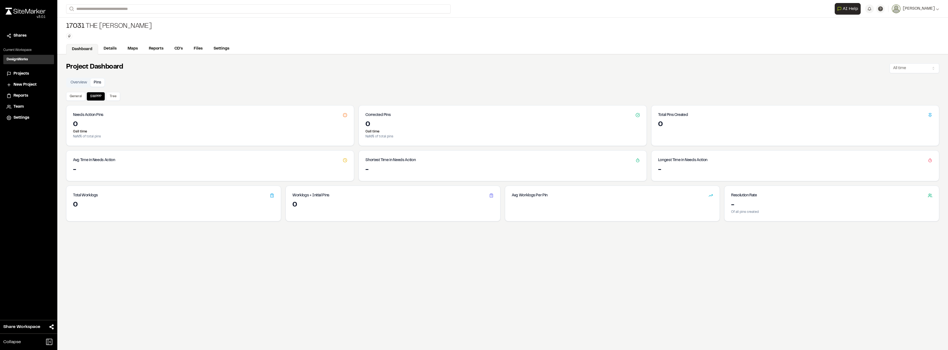
click at [23, 119] on span "Settings" at bounding box center [21, 118] width 16 height 6
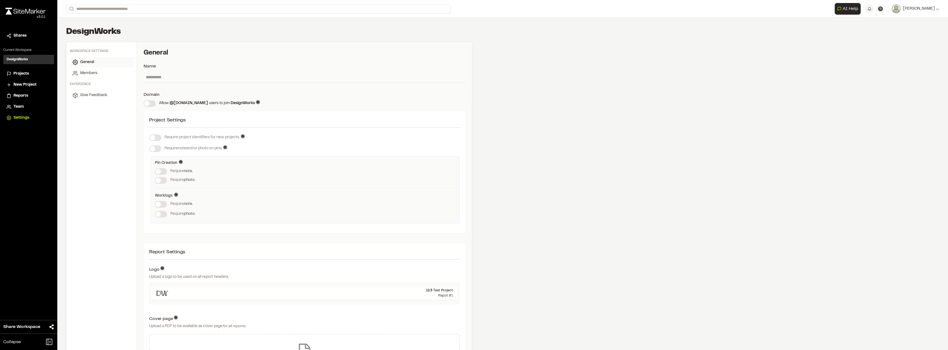
click at [163, 172] on div "Require note ." at bounding box center [305, 171] width 301 height 7
click at [152, 103] on div "Allow @dwlc.com users to join DesignWorks Allow users to join workspace when th…" at bounding box center [304, 103] width 321 height 7
click at [161, 180] on div "Require photo." at bounding box center [305, 182] width 301 height 11
click at [164, 182] on div "Require photo." at bounding box center [305, 182] width 301 height 11
click at [161, 205] on div "Require note." at bounding box center [305, 204] width 301 height 7
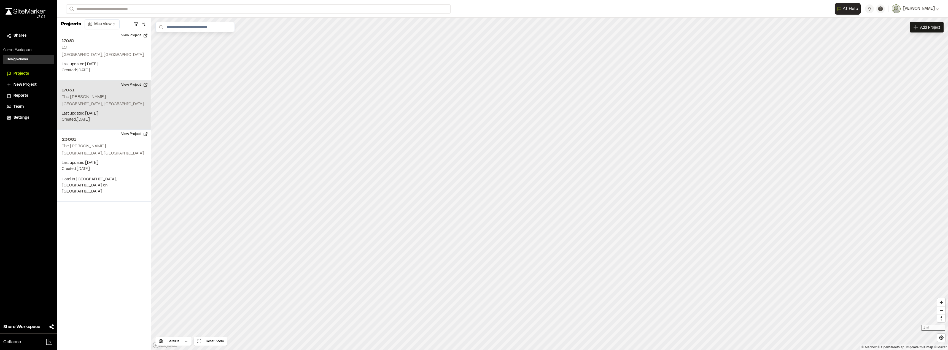
click at [129, 85] on button "View Project" at bounding box center [134, 84] width 33 height 9
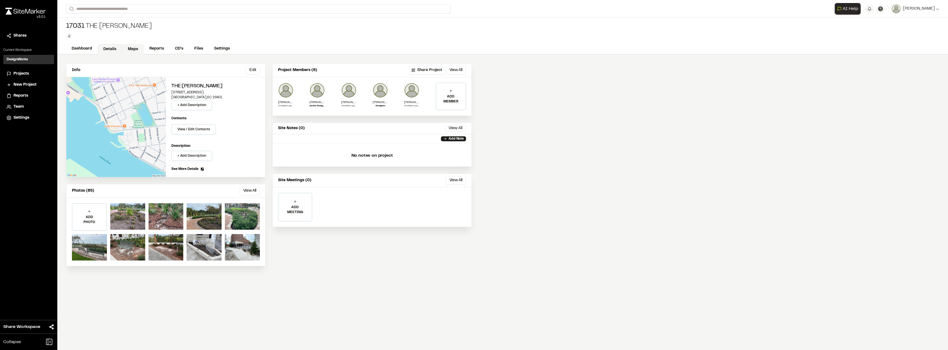
click at [129, 44] on link "Maps" at bounding box center [133, 49] width 22 height 10
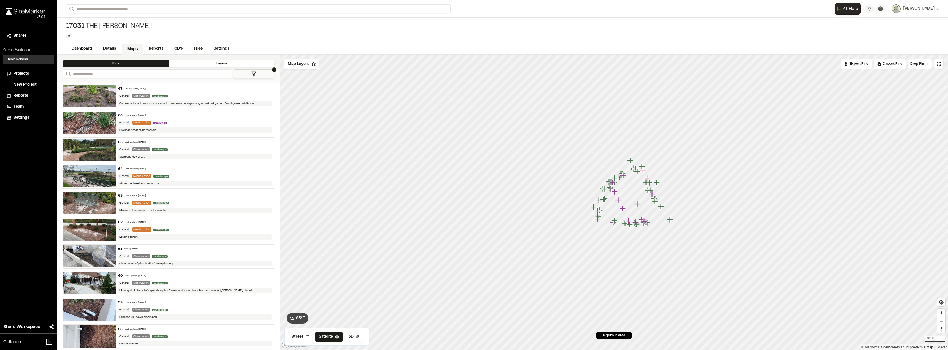
click at [145, 104] on div "Once established, communication with maintenance on growing into a knot garden.…" at bounding box center [195, 103] width 154 height 5
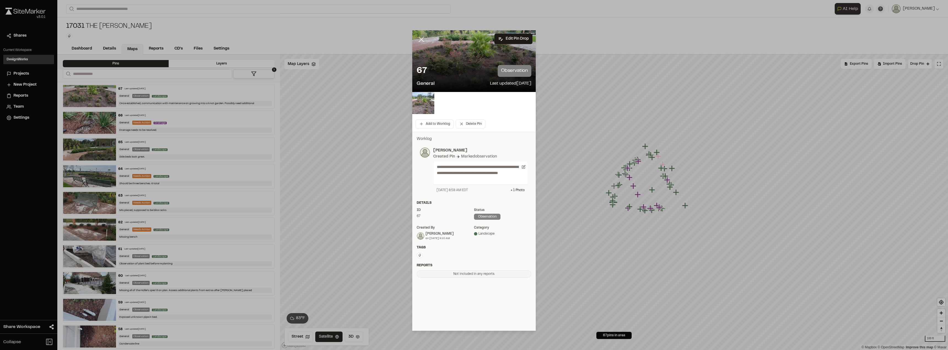
click at [422, 42] on icon at bounding box center [420, 39] width 9 height 9
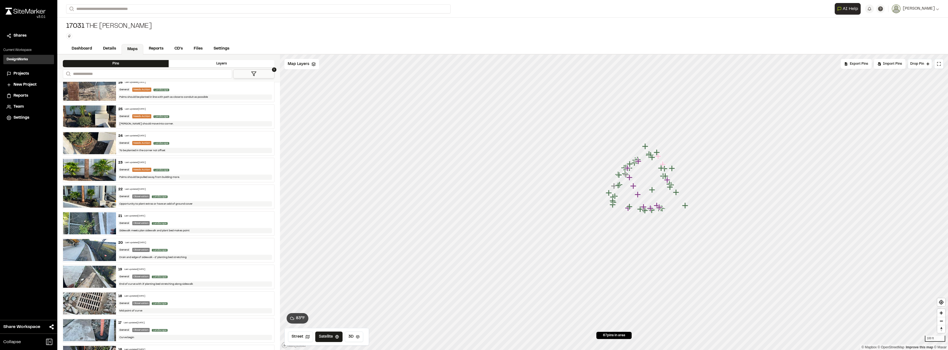
scroll to position [1295, 0]
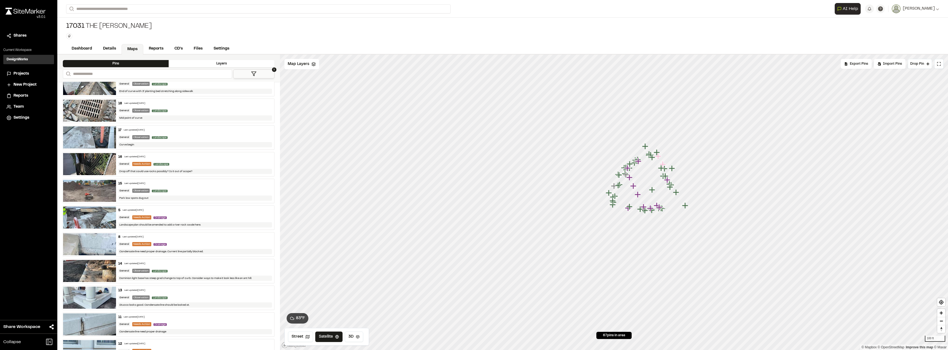
click at [164, 185] on div "15 Last updated [DATE]" at bounding box center [195, 183] width 154 height 5
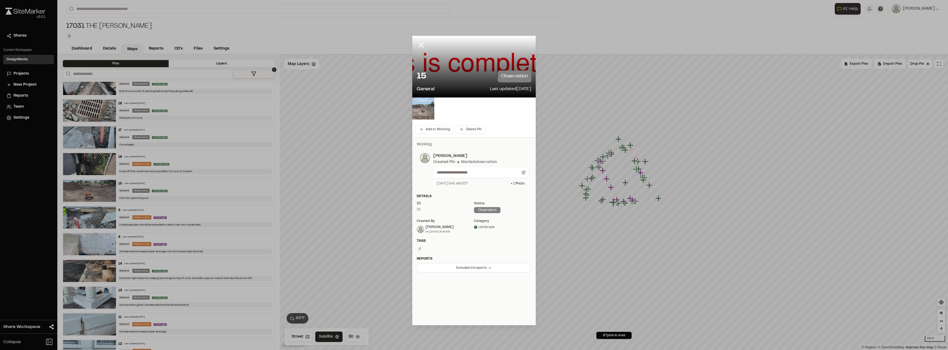
click at [492, 210] on div "observation" at bounding box center [487, 210] width 26 height 6
click at [524, 174] on div "**********" at bounding box center [480, 172] width 95 height 11
click at [524, 171] on icon at bounding box center [523, 173] width 4 height 4
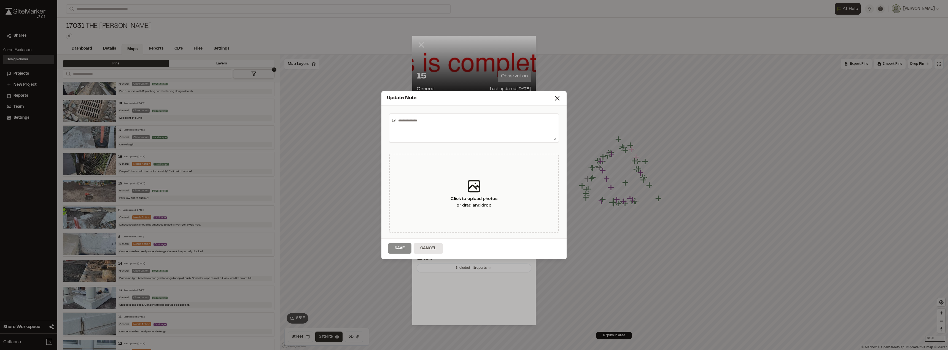
type textarea "**********"
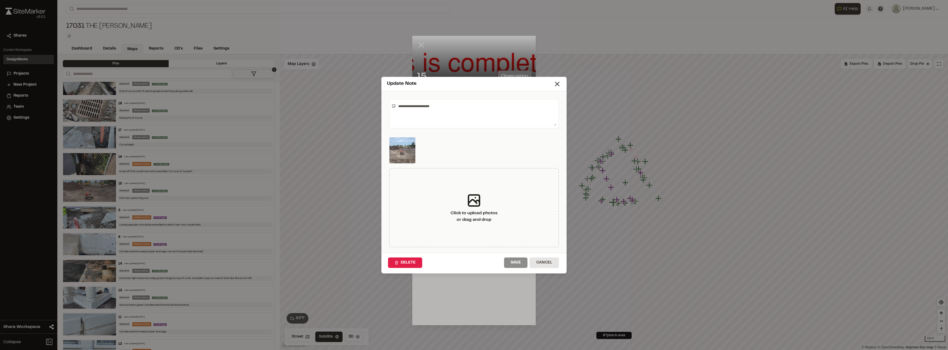
click at [562, 84] on div "Update Note" at bounding box center [473, 84] width 185 height 15
click at [559, 84] on icon at bounding box center [557, 84] width 8 height 8
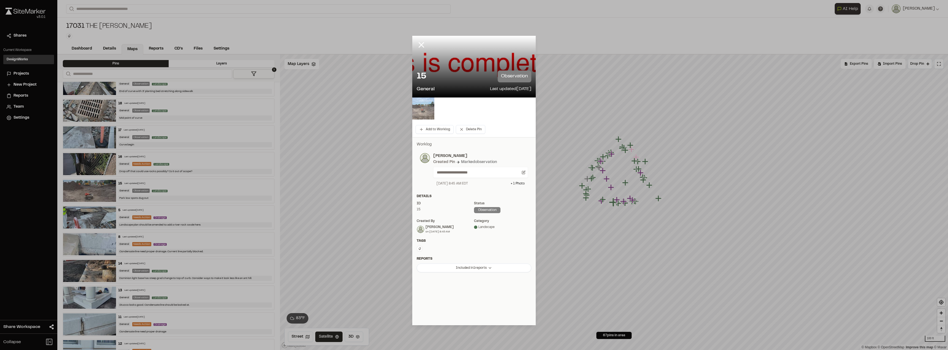
click at [428, 114] on img at bounding box center [423, 109] width 22 height 22
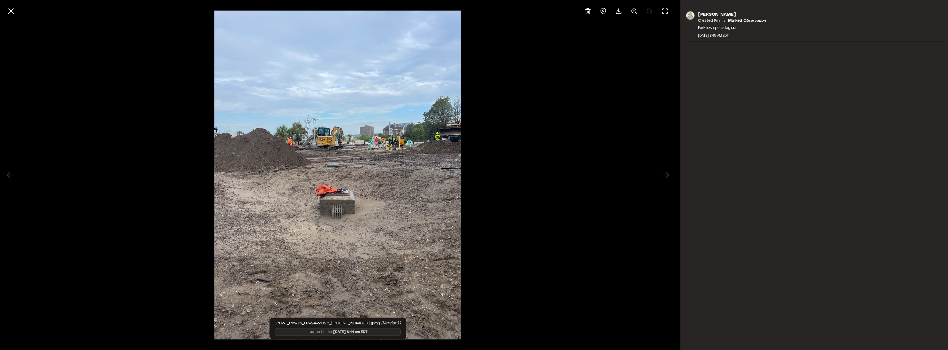
click at [710, 28] on p "Park low spots dug out" at bounding box center [732, 28] width 68 height 6
click at [293, 331] on img at bounding box center [337, 175] width 247 height 340
click at [11, 12] on line at bounding box center [11, 11] width 5 height 5
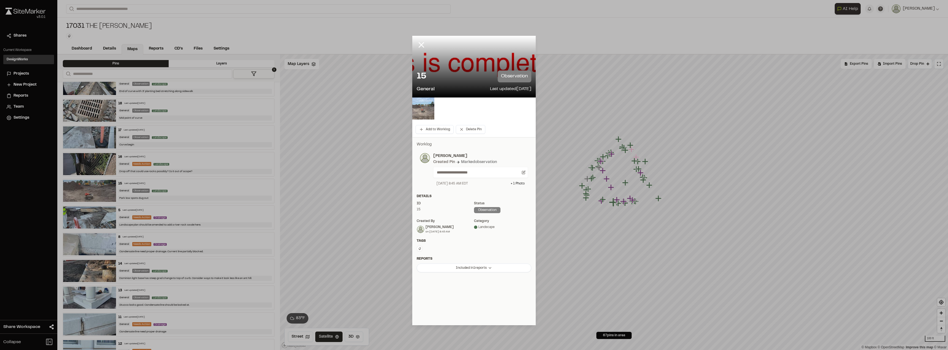
click at [491, 210] on div "observation" at bounding box center [487, 210] width 26 height 6
click at [440, 77] on div "15 observation" at bounding box center [473, 77] width 115 height 12
click at [420, 72] on p "15" at bounding box center [420, 76] width 9 height 11
click at [509, 85] on div "15 observation General Last updated Jul 24, 2025" at bounding box center [473, 81] width 123 height 31
click at [508, 78] on p "observation" at bounding box center [514, 77] width 34 height 12
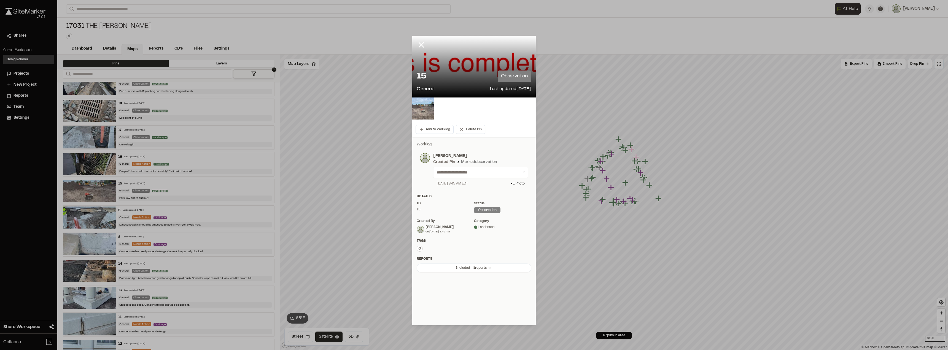
click at [509, 74] on p "observation" at bounding box center [514, 77] width 34 height 12
drag, startPoint x: 509, startPoint y: 74, endPoint x: 477, endPoint y: 101, distance: 41.9
click at [499, 78] on p "observation" at bounding box center [514, 77] width 34 height 12
click at [431, 128] on button "Add to Worklog" at bounding box center [434, 129] width 38 height 9
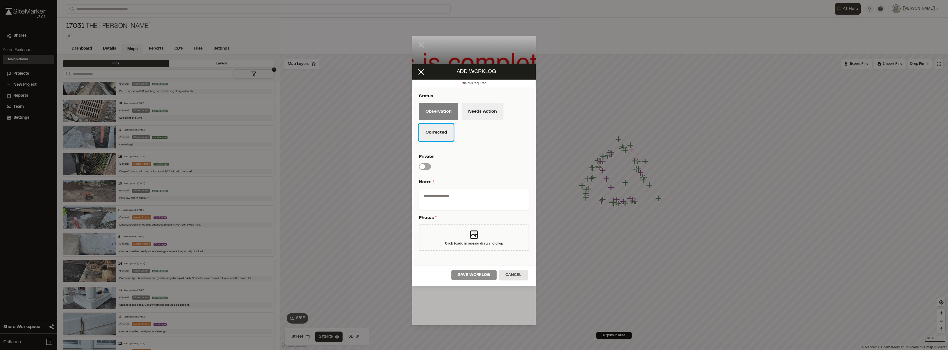
click at [433, 132] on button "Corrected" at bounding box center [436, 133] width 35 height 18
click at [441, 112] on button "Observation" at bounding box center [438, 112] width 39 height 18
click at [473, 111] on button "Needs Action" at bounding box center [482, 112] width 42 height 18
click at [440, 113] on button "Observation" at bounding box center [438, 112] width 39 height 18
click at [437, 144] on div "Observation Needs Action Corrected" at bounding box center [474, 124] width 110 height 42
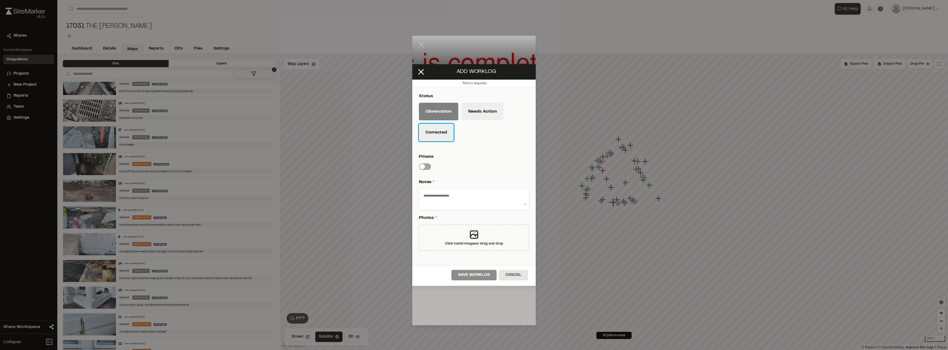
click at [440, 134] on button "Corrected" at bounding box center [436, 133] width 35 height 18
click at [457, 243] on div "Click to add images or drag and drop" at bounding box center [474, 243] width 58 height 5
click at [457, 198] on textarea at bounding box center [473, 198] width 105 height 14
type textarea "**********"
click at [438, 233] on div "Click to add images or drag and drop" at bounding box center [474, 237] width 110 height 26
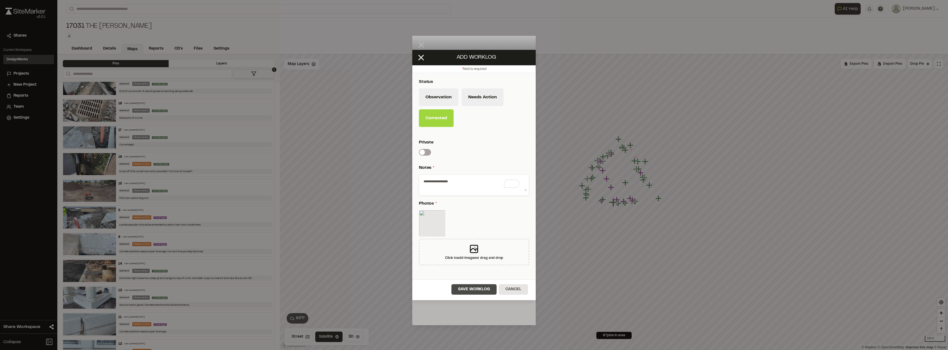
click at [478, 290] on button "Save Worklog" at bounding box center [473, 289] width 45 height 10
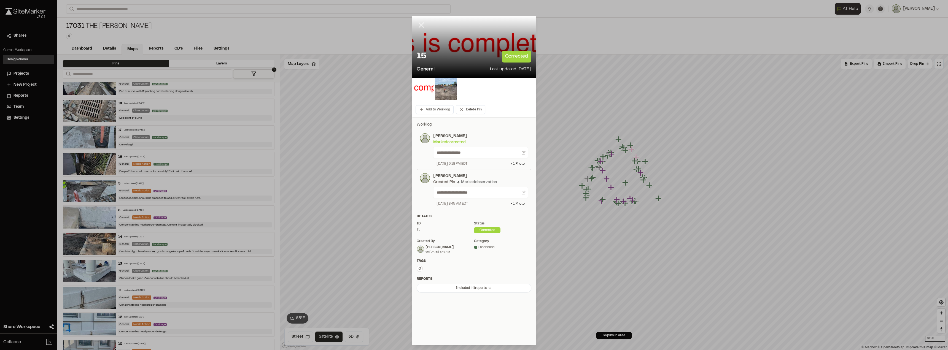
click at [421, 25] on line at bounding box center [421, 25] width 5 height 5
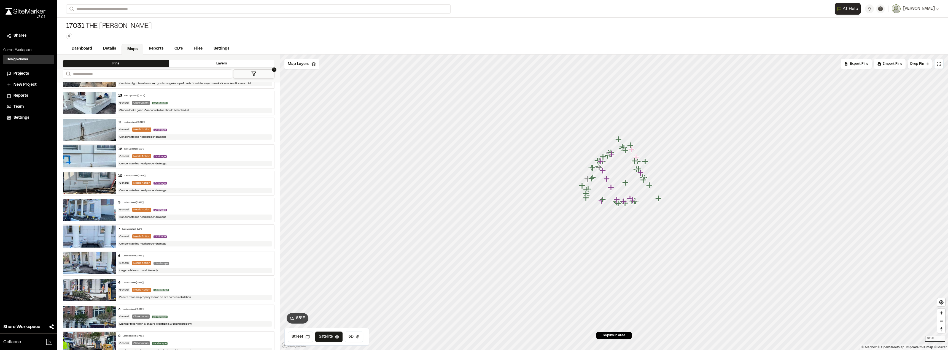
scroll to position [1499, 0]
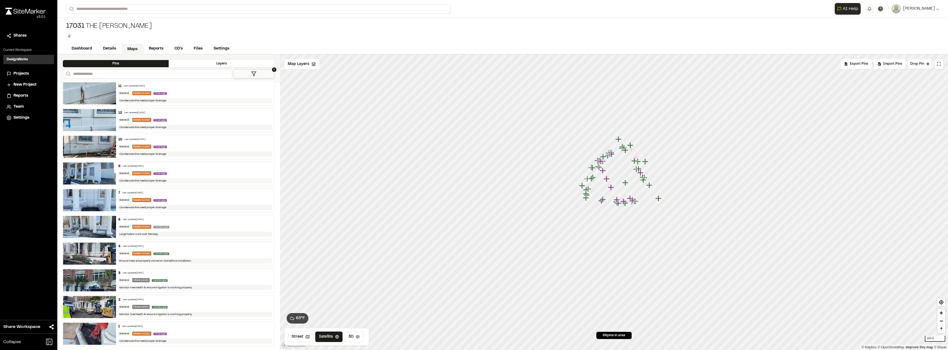
click at [106, 334] on img at bounding box center [89, 334] width 53 height 22
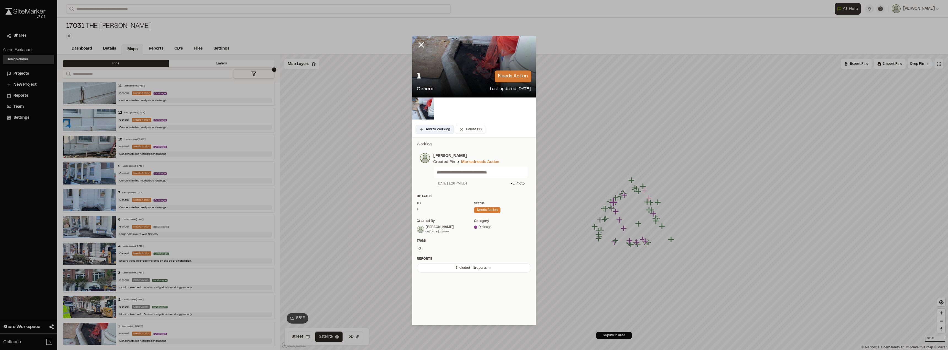
click at [440, 128] on button "Add to Worklog" at bounding box center [434, 129] width 38 height 9
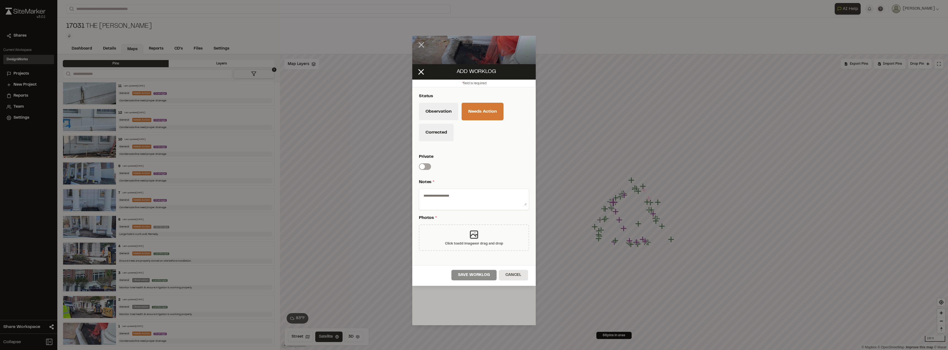
click at [488, 245] on div "Click to add images or drag and drop" at bounding box center [474, 243] width 58 height 5
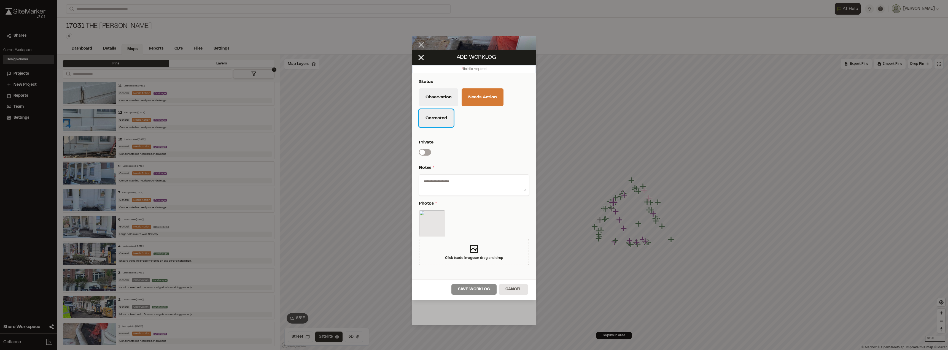
click at [437, 114] on button "Corrected" at bounding box center [436, 118] width 35 height 18
click at [438, 185] on textarea at bounding box center [473, 184] width 105 height 14
type textarea "*********"
click at [477, 293] on button "Save Worklog" at bounding box center [473, 289] width 45 height 10
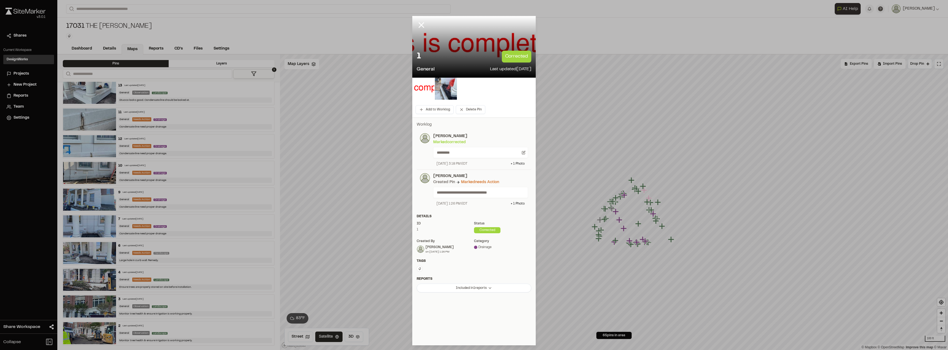
scroll to position [1472, 0]
click at [443, 89] on img at bounding box center [446, 89] width 22 height 22
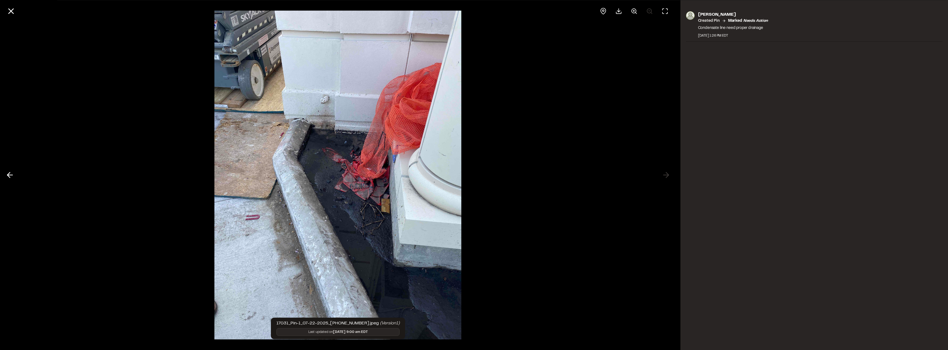
click at [73, 108] on div at bounding box center [338, 175] width 676 height 350
click at [5, 172] on button at bounding box center [9, 175] width 13 height 13
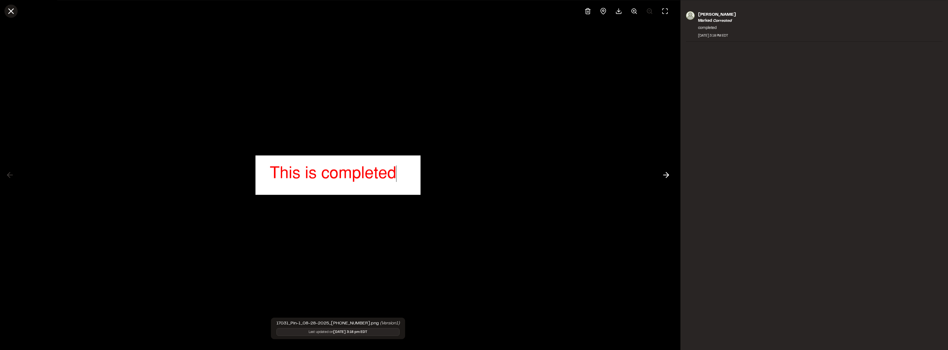
click at [9, 13] on line at bounding box center [11, 11] width 5 height 5
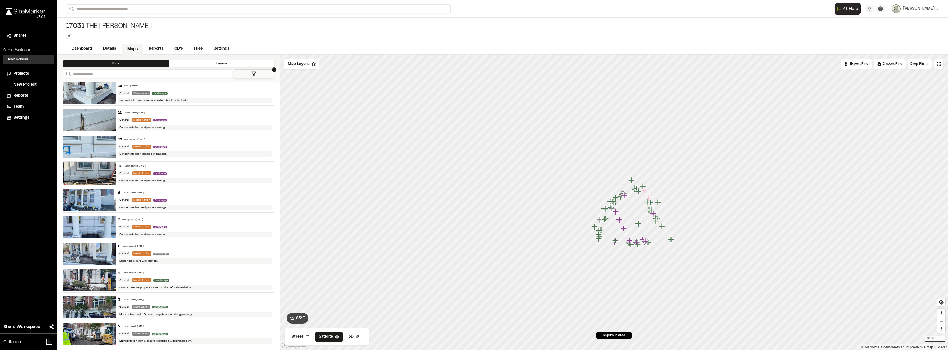
click at [134, 327] on div "Last updated Jul 22, 2025" at bounding box center [133, 326] width 21 height 3
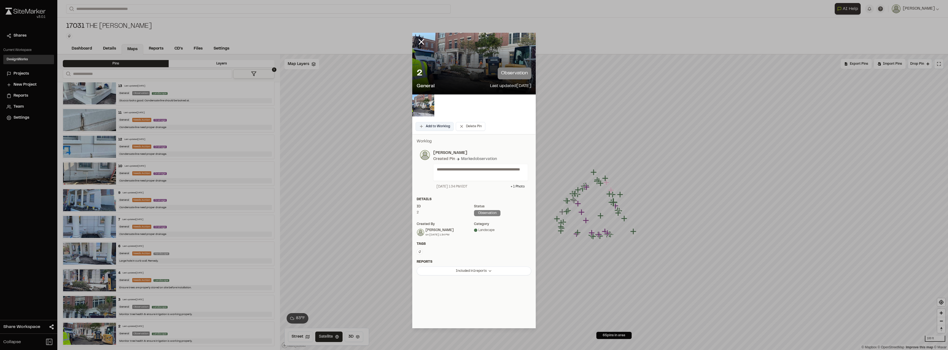
click at [447, 125] on button "Add to Worklog" at bounding box center [434, 126] width 38 height 9
click at [423, 42] on icon at bounding box center [420, 41] width 9 height 9
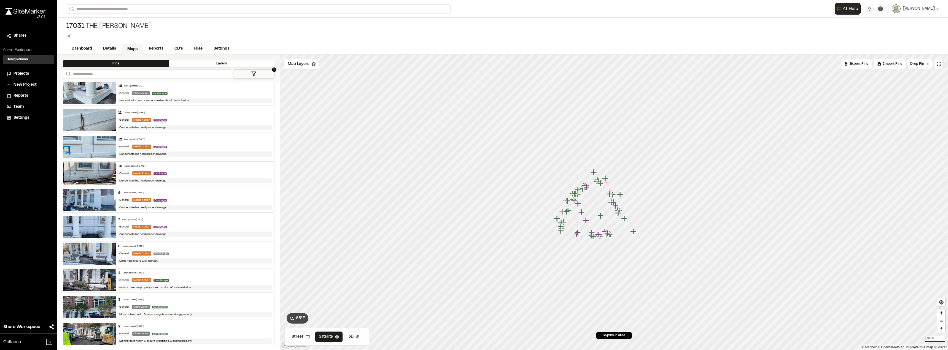
click at [176, 273] on div "4 Last updated Jul 22, 2025" at bounding box center [195, 273] width 154 height 5
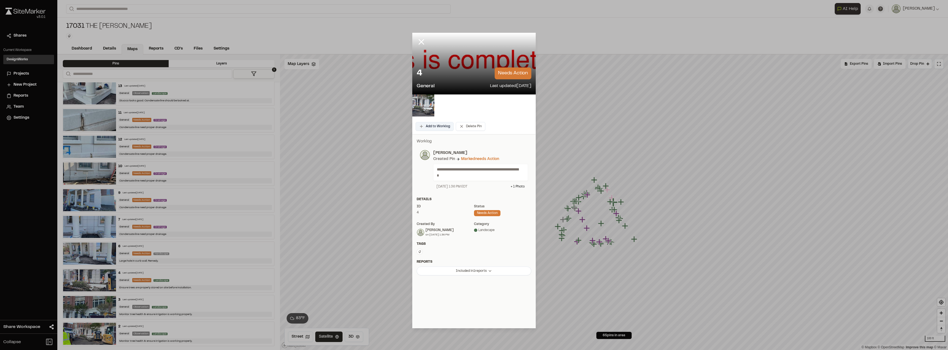
click at [449, 128] on button "Add to Worklog" at bounding box center [434, 126] width 38 height 9
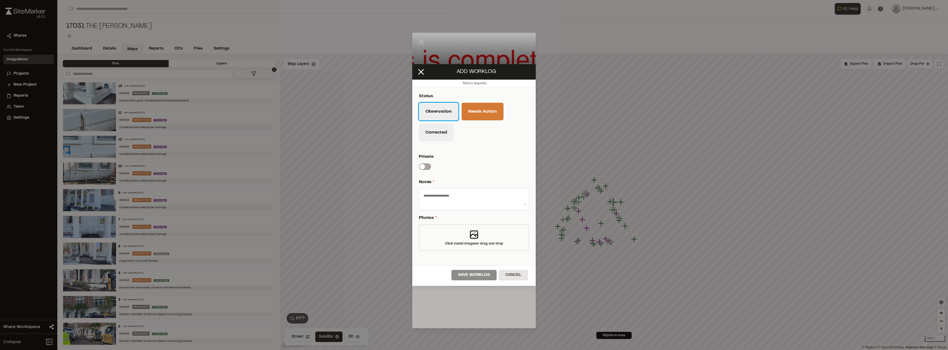
click at [437, 117] on button "Observation" at bounding box center [438, 112] width 39 height 18
click at [439, 202] on textarea at bounding box center [473, 198] width 105 height 14
type textarea "********"
click at [466, 238] on div "Click to add images or drag and drop" at bounding box center [474, 237] width 110 height 26
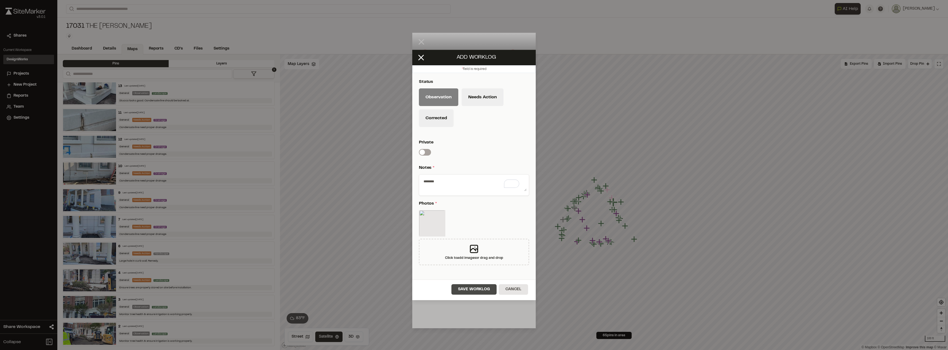
click at [472, 287] on button "Save Worklog" at bounding box center [473, 289] width 45 height 10
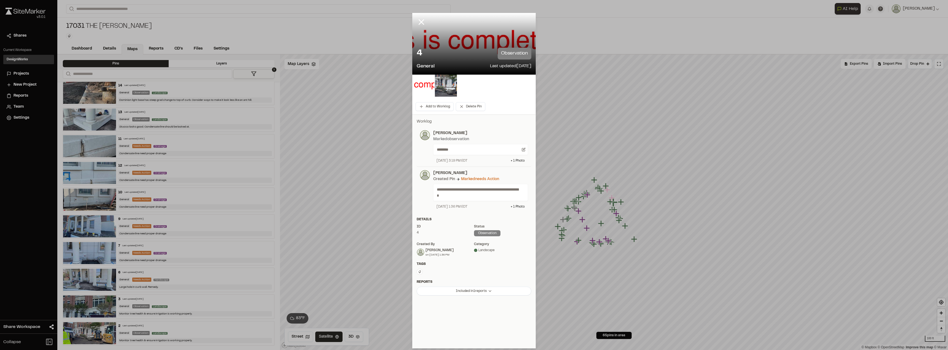
scroll to position [0, 0]
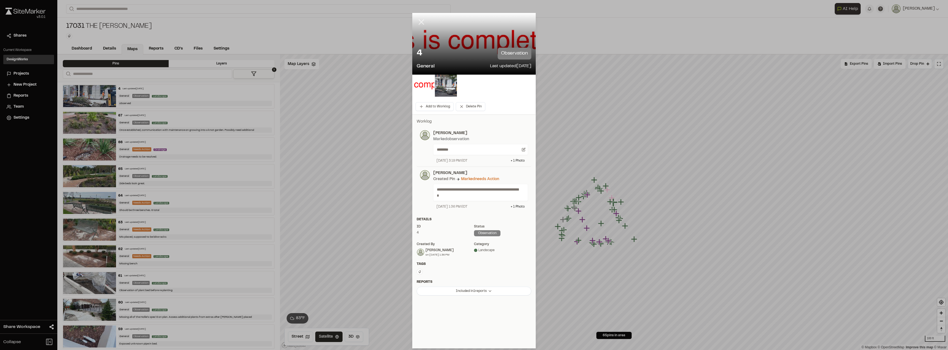
click at [420, 25] on icon at bounding box center [420, 21] width 9 height 9
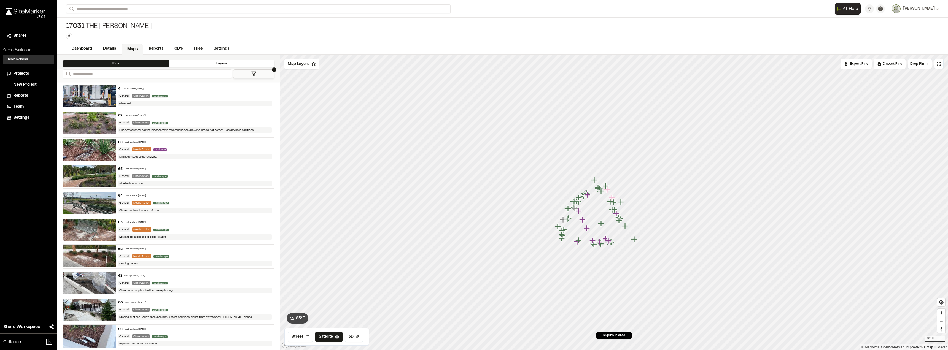
click at [193, 331] on div "59 Last updated Aug 19, 2025" at bounding box center [195, 329] width 154 height 5
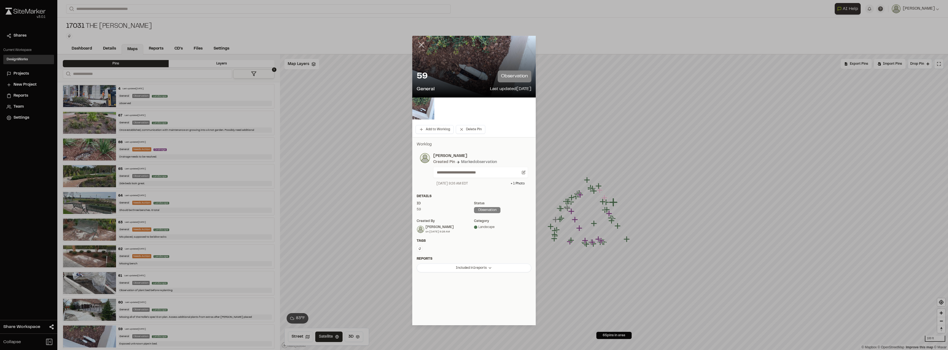
click at [417, 42] on icon at bounding box center [420, 44] width 9 height 9
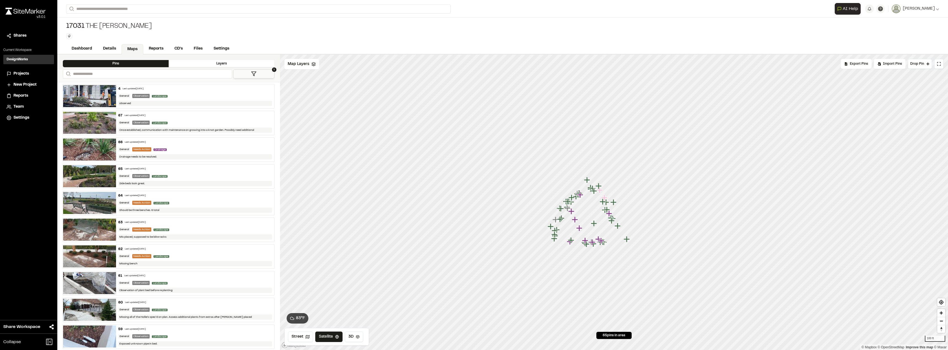
click at [184, 253] on div "62 Last updated Aug 28, 2025 General Needs Action Landscape Missing bench" at bounding box center [195, 257] width 158 height 24
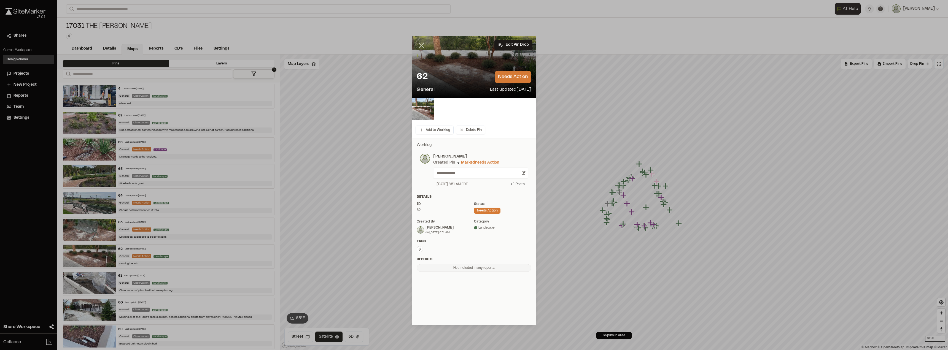
click at [416, 42] on icon at bounding box center [420, 45] width 9 height 9
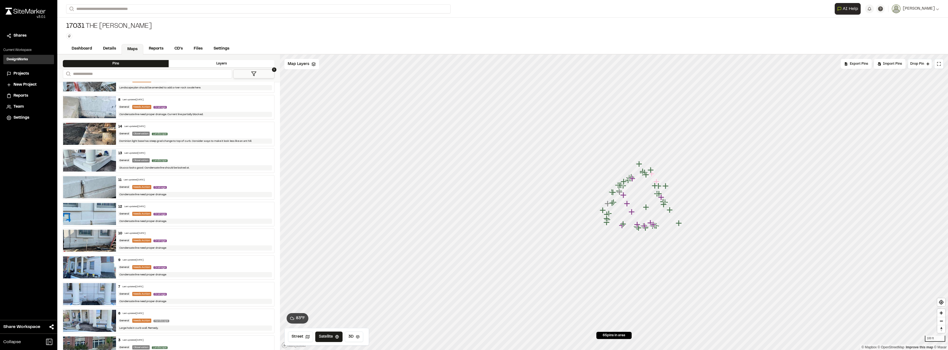
scroll to position [1472, 0]
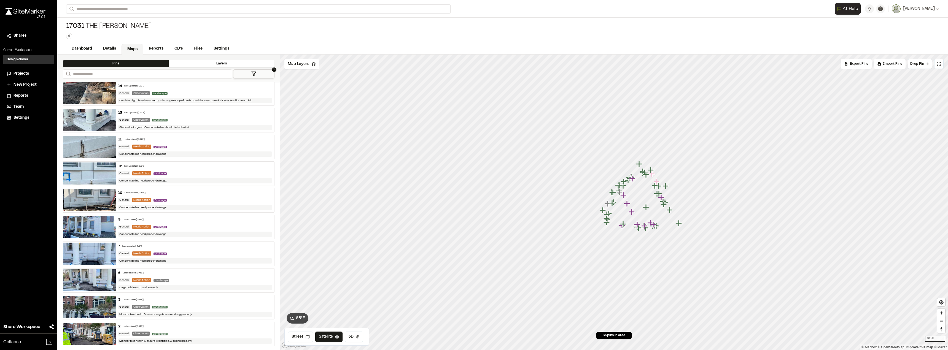
click at [182, 282] on div "6 Last updated Jul 22, 2025 General Needs Action Hardscape Large hole in curb w…" at bounding box center [195, 281] width 158 height 24
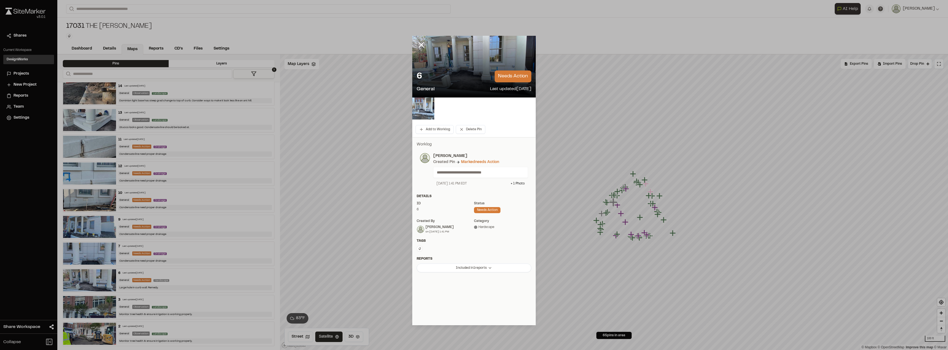
click at [456, 79] on div "6 needs action" at bounding box center [473, 77] width 115 height 12
click at [427, 114] on img at bounding box center [423, 109] width 22 height 22
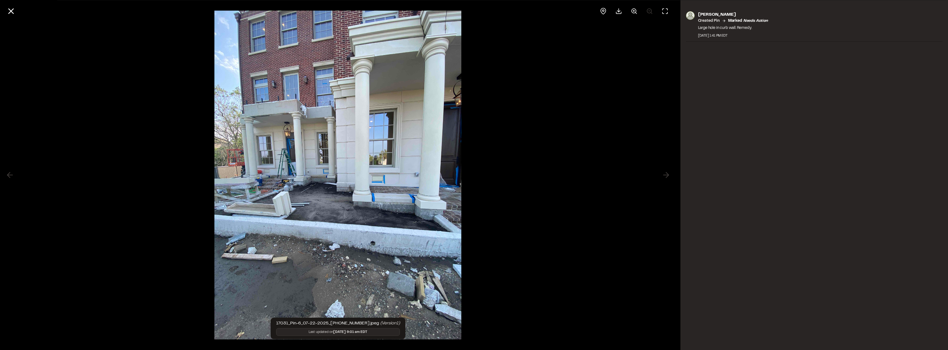
click at [666, 173] on div at bounding box center [338, 175] width 676 height 350
click at [14, 9] on icon at bounding box center [10, 10] width 9 height 9
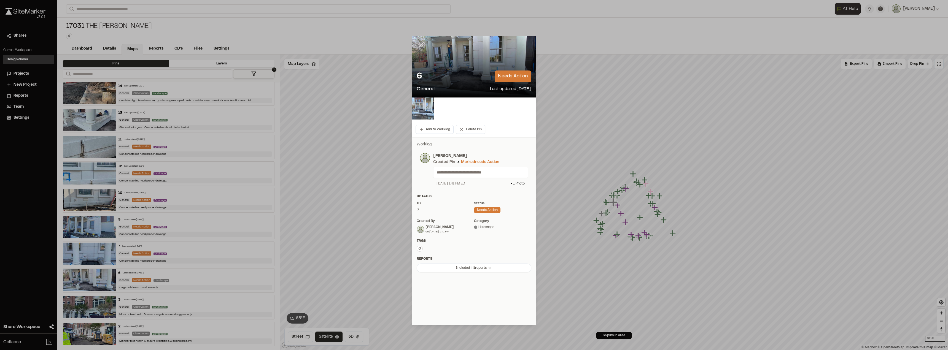
click at [421, 46] on line at bounding box center [421, 45] width 5 height 5
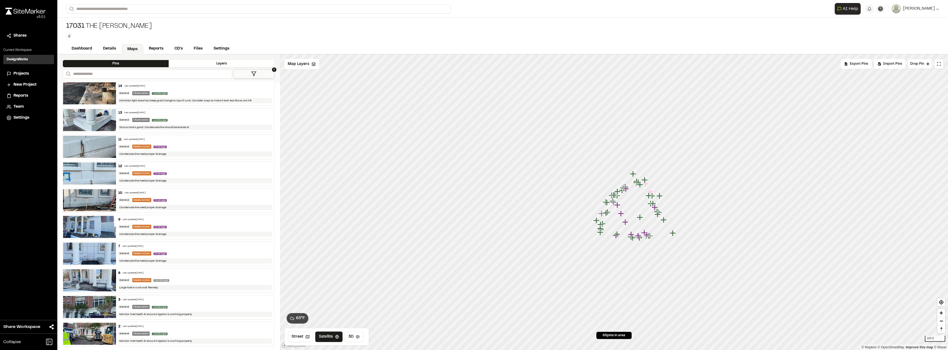
click at [182, 253] on div "General Needs Action Drainage" at bounding box center [195, 253] width 154 height 5
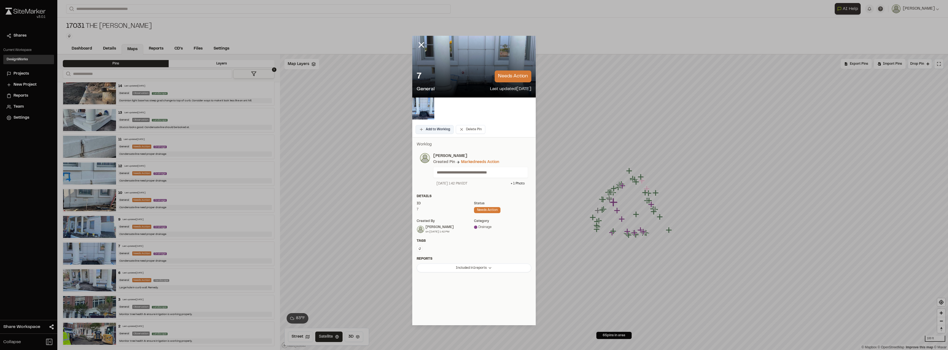
click at [431, 128] on button "Add to Worklog" at bounding box center [434, 129] width 38 height 9
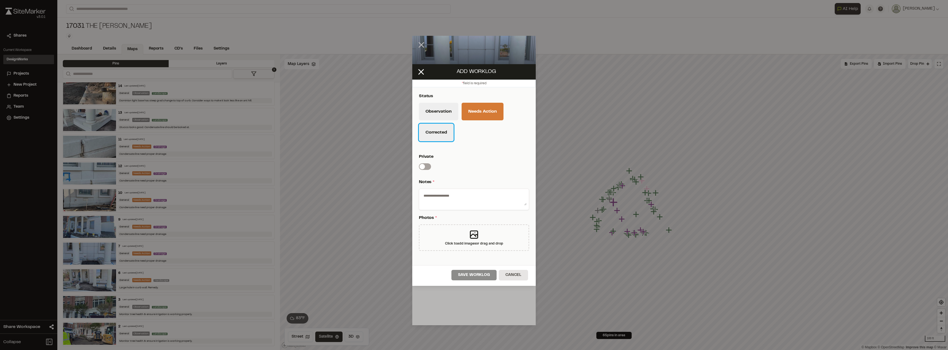
click at [439, 130] on button "Corrected" at bounding box center [436, 133] width 35 height 18
click at [456, 202] on textarea at bounding box center [473, 198] width 105 height 14
type textarea "*********"
click at [462, 233] on div "Click to add images or drag and drop" at bounding box center [474, 237] width 110 height 26
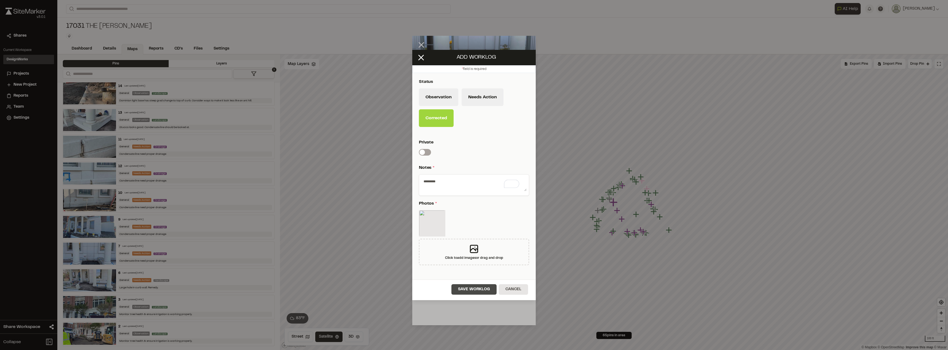
click at [475, 286] on button "Save Worklog" at bounding box center [473, 289] width 45 height 10
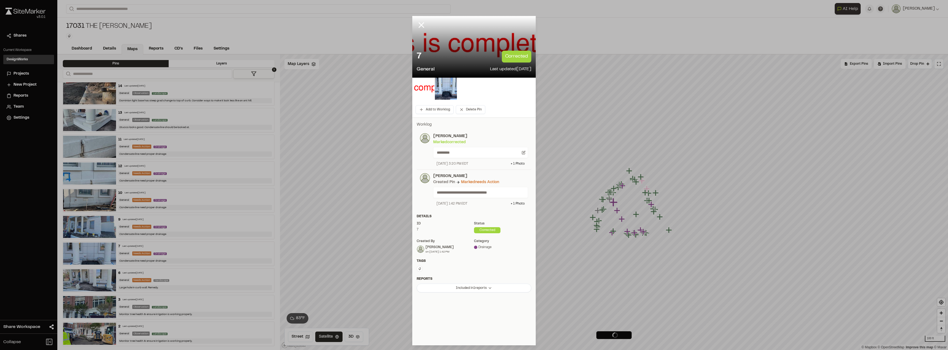
scroll to position [1446, 0]
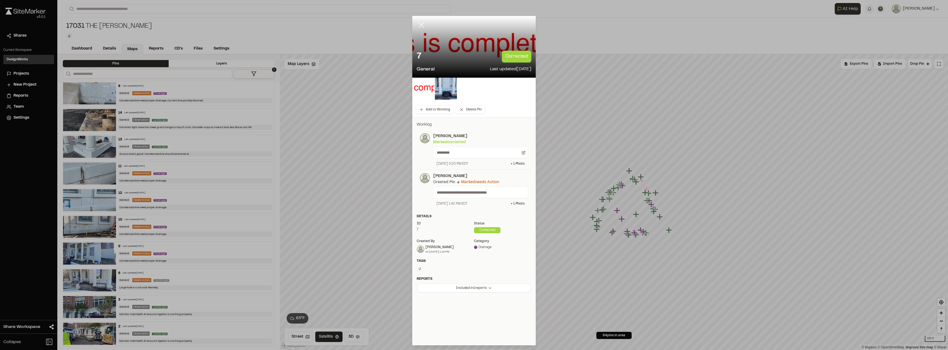
click at [419, 24] on icon at bounding box center [420, 24] width 9 height 9
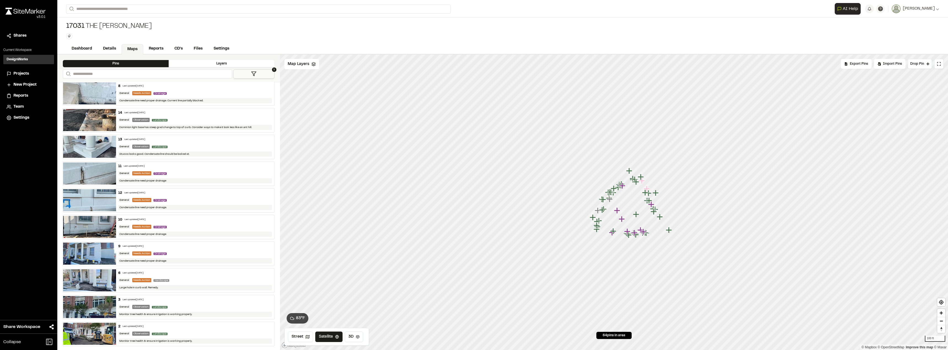
click at [172, 276] on div "6 Last updated Jul 22, 2025 General Needs Action Hardscape Large hole in curb w…" at bounding box center [195, 281] width 158 height 24
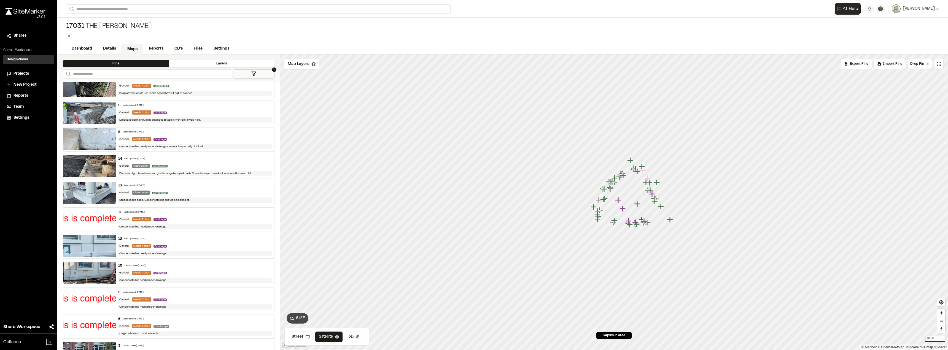
scroll to position [1391, 0]
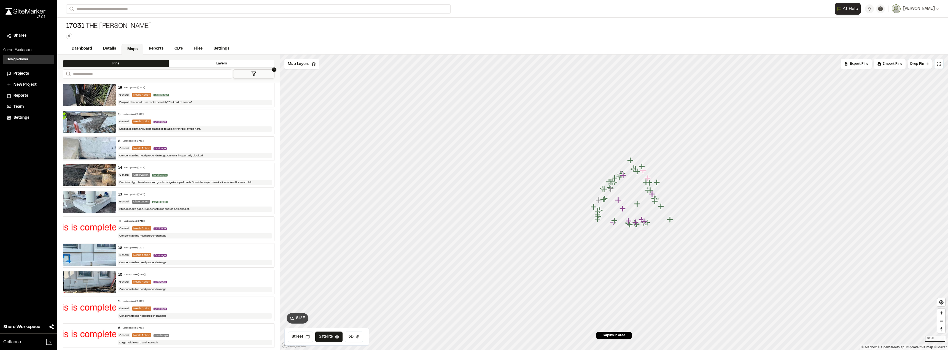
click at [255, 74] on icon at bounding box center [254, 74] width 6 height 6
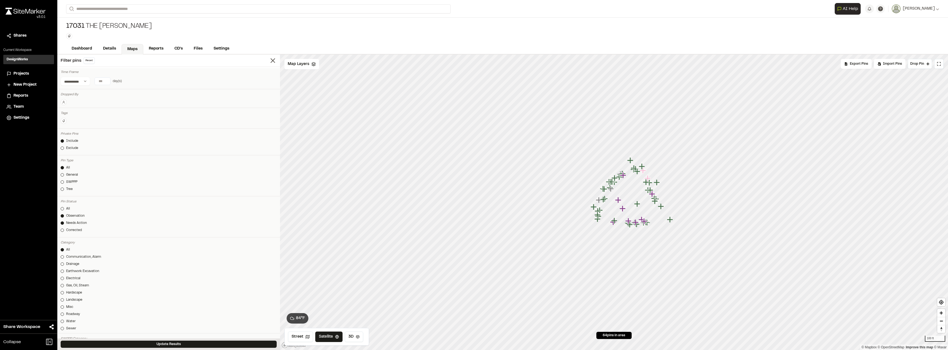
click at [69, 217] on div "Observation" at bounding box center [75, 215] width 18 height 5
click at [111, 346] on button "Update Results" at bounding box center [169, 344] width 216 height 7
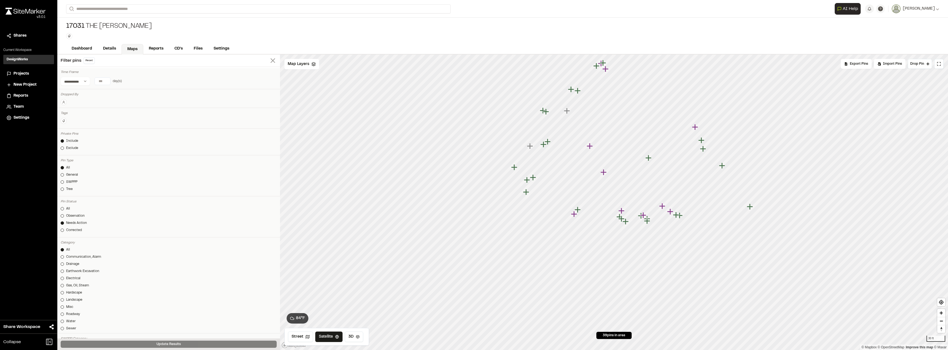
click at [269, 57] on icon at bounding box center [273, 61] width 8 height 8
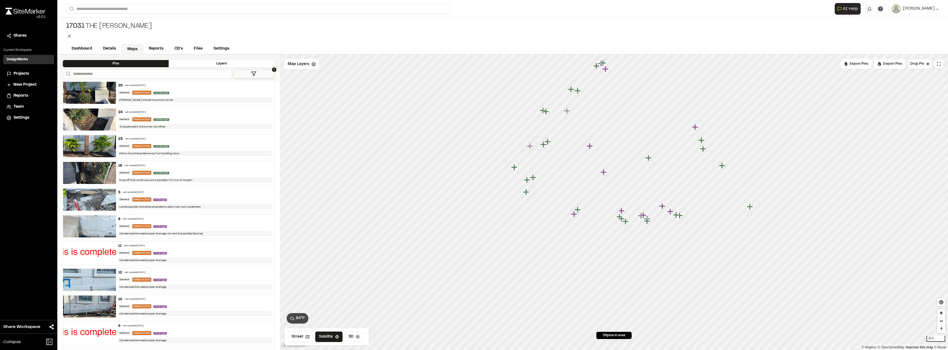
scroll to position [778, 0]
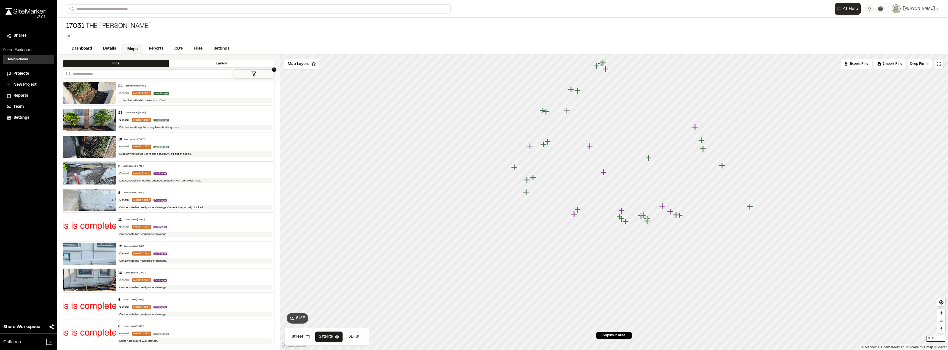
click at [180, 331] on div "General Needs Action Hardscape" at bounding box center [195, 333] width 154 height 5
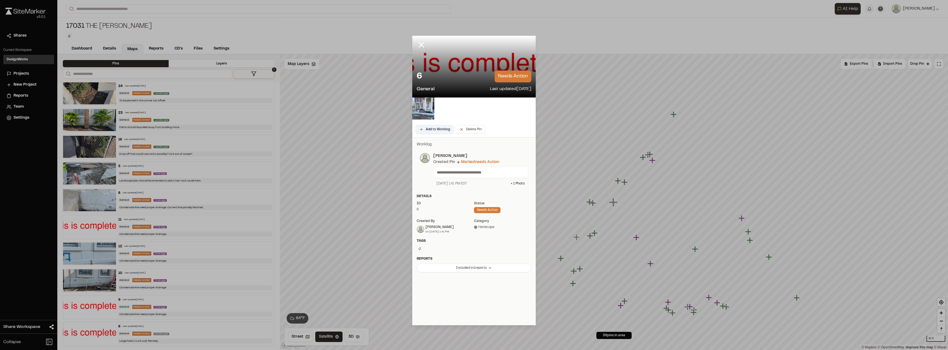
click at [434, 131] on button "Add to Worklog" at bounding box center [434, 129] width 38 height 9
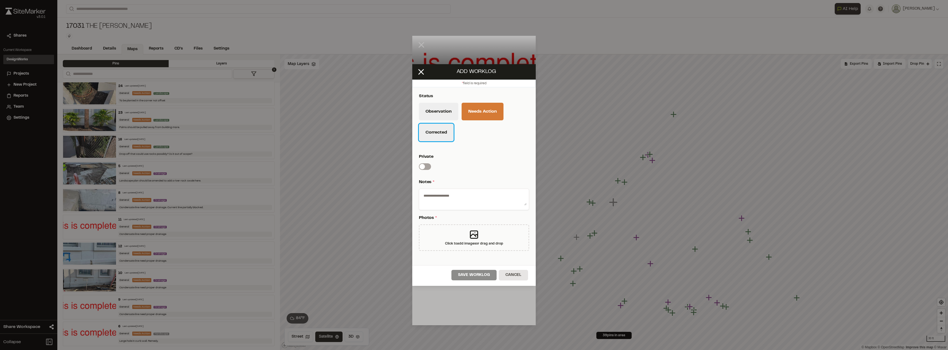
click at [438, 133] on button "Corrected" at bounding box center [436, 133] width 35 height 18
click at [447, 193] on textarea at bounding box center [473, 198] width 105 height 14
type textarea "*********"
click at [469, 230] on icon at bounding box center [473, 234] width 11 height 11
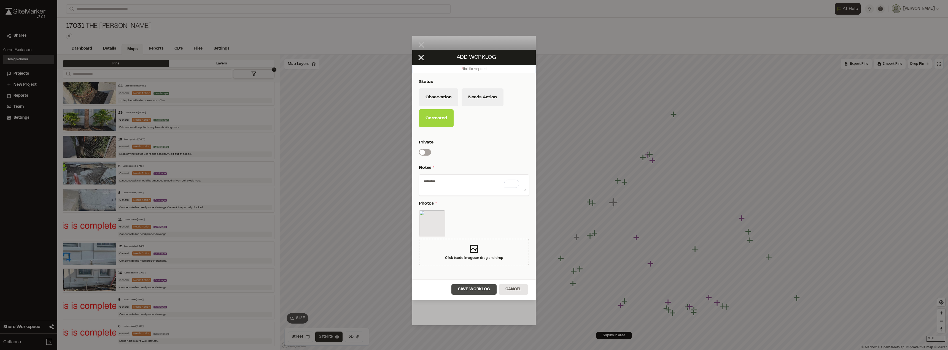
click at [465, 290] on button "Save Worklog" at bounding box center [473, 289] width 45 height 10
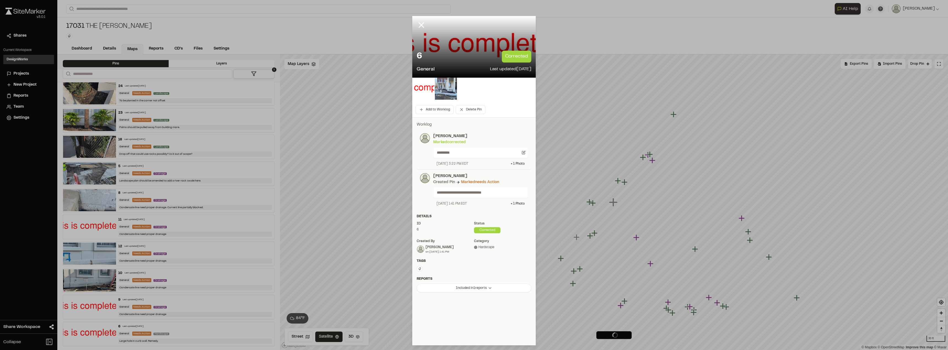
scroll to position [751, 0]
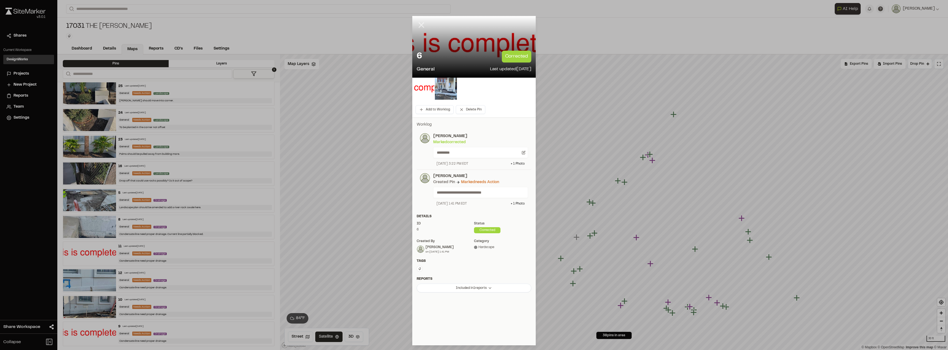
click at [421, 24] on line at bounding box center [421, 25] width 5 height 5
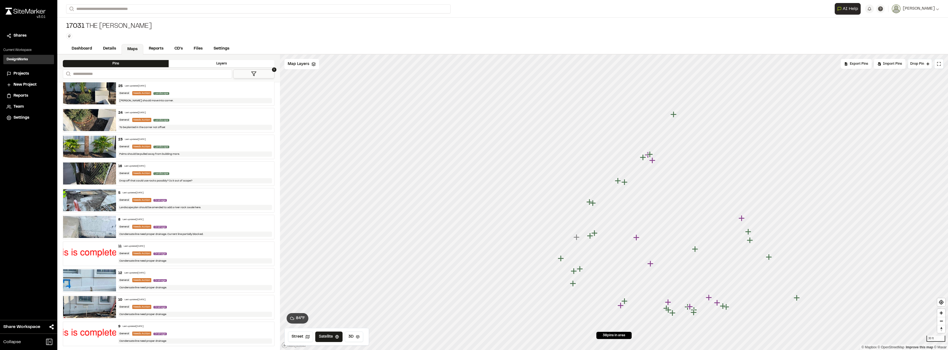
click at [100, 332] on img at bounding box center [89, 334] width 53 height 22
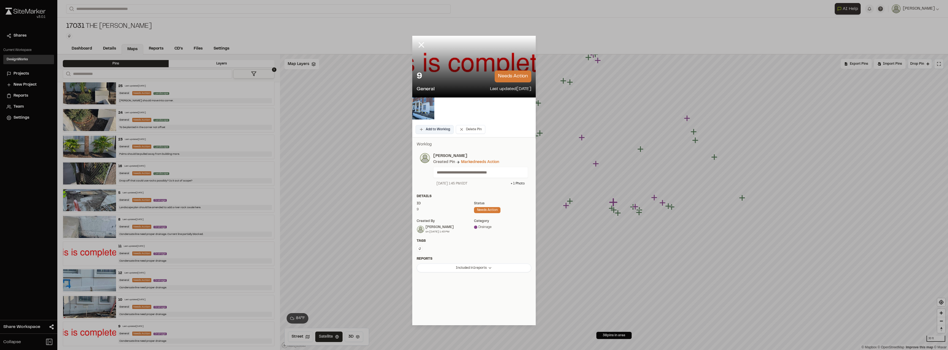
click at [439, 131] on button "Add to Worklog" at bounding box center [434, 129] width 38 height 9
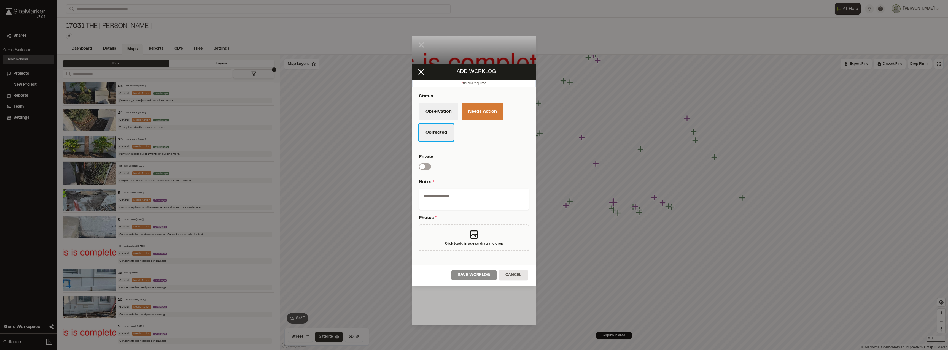
click at [435, 128] on button "Corrected" at bounding box center [436, 133] width 35 height 18
click at [445, 203] on textarea "To enrich screen reader interactions, please activate Accessibility in Grammarl…" at bounding box center [473, 198] width 105 height 14
type textarea "*********"
click at [484, 242] on div "Click to add images or drag and drop" at bounding box center [474, 243] width 58 height 5
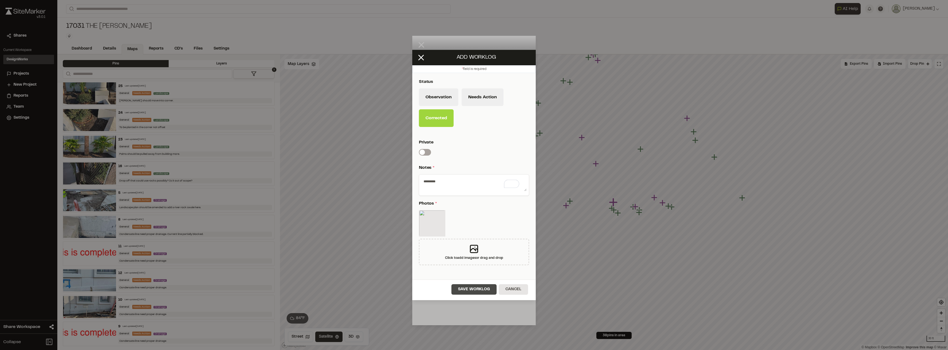
click at [470, 287] on button "Save Worklog" at bounding box center [473, 289] width 45 height 10
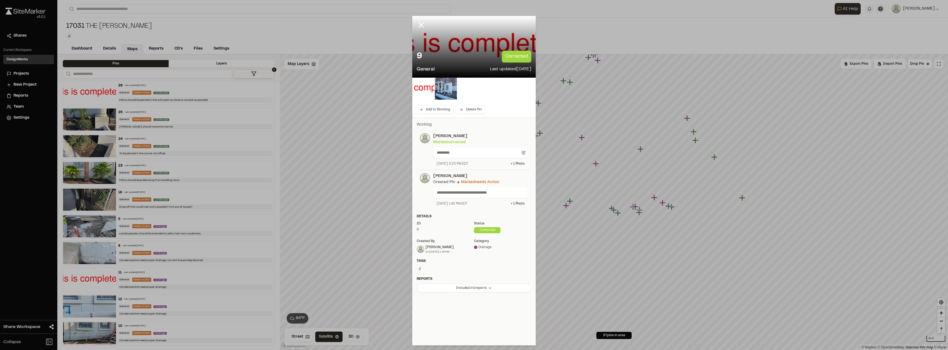
scroll to position [724, 0]
click at [417, 26] on icon at bounding box center [420, 24] width 9 height 9
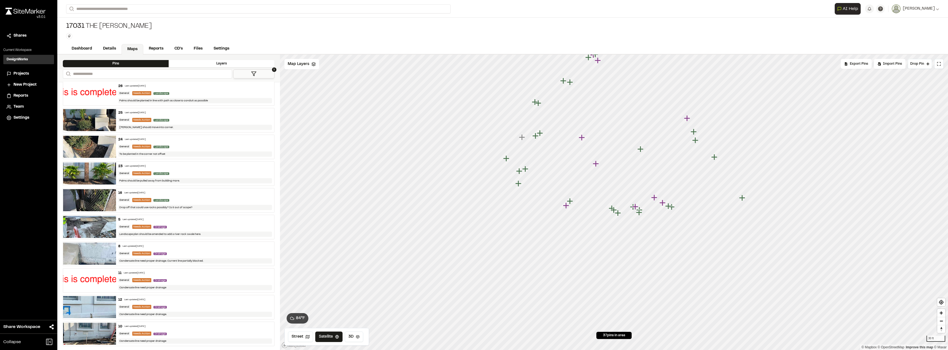
click at [191, 327] on div "10 Last updated Jul 22, 2025" at bounding box center [195, 326] width 154 height 5
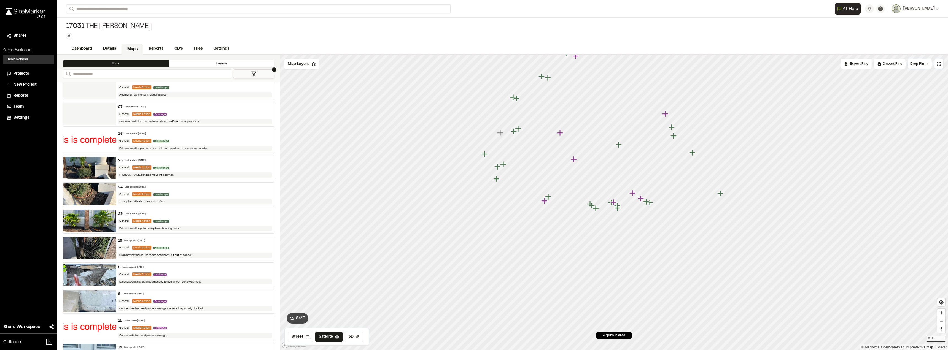
scroll to position [669, 0]
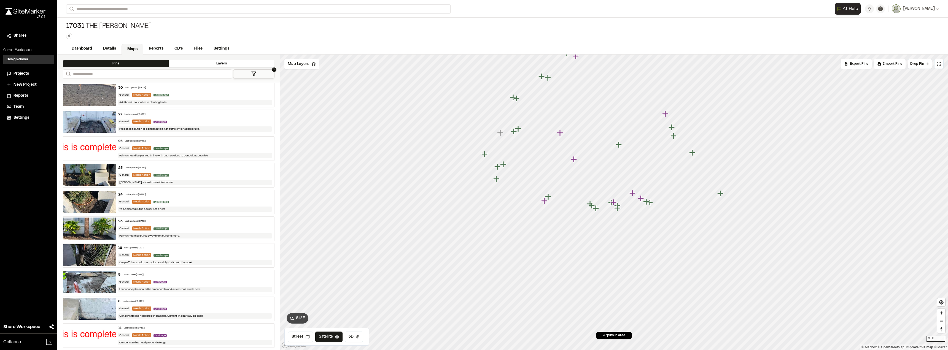
click at [191, 151] on div "26 Last updated Aug 1, 2025 General Needs Action Landscape Palms should be plan…" at bounding box center [195, 149] width 158 height 24
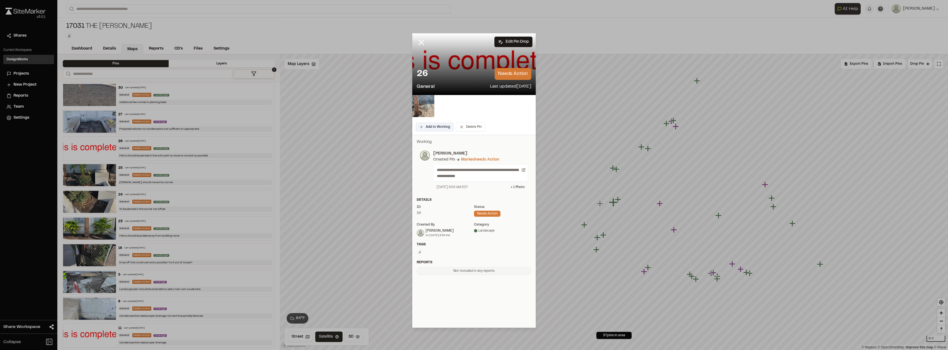
click at [446, 125] on button "Add to Worklog" at bounding box center [434, 127] width 38 height 9
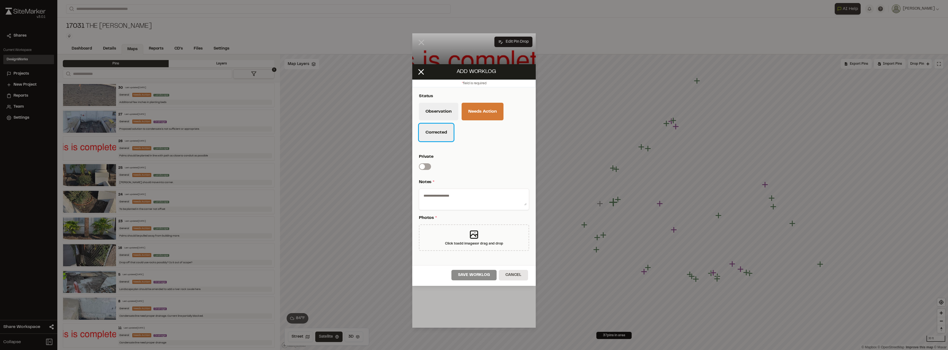
click at [445, 131] on button "Corrected" at bounding box center [436, 133] width 35 height 18
click at [450, 198] on textarea "To enrich screen reader interactions, please activate Accessibility in Grammarl…" at bounding box center [473, 198] width 105 height 14
type textarea "*********"
click at [477, 234] on div "Click to add images or drag and drop" at bounding box center [474, 237] width 110 height 26
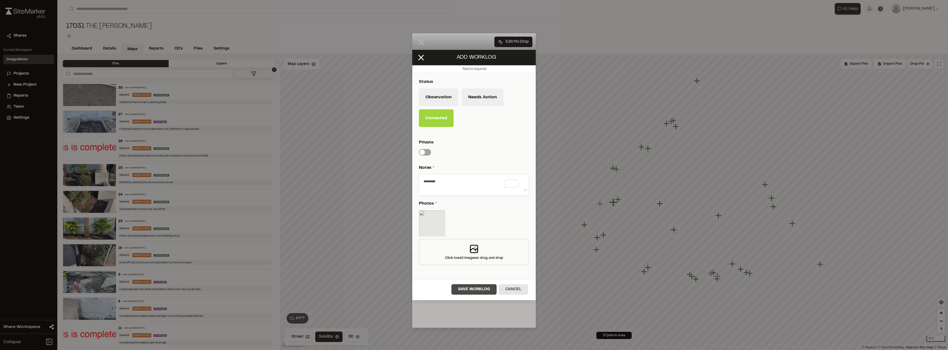
click at [472, 286] on button "Save Worklog" at bounding box center [473, 289] width 45 height 10
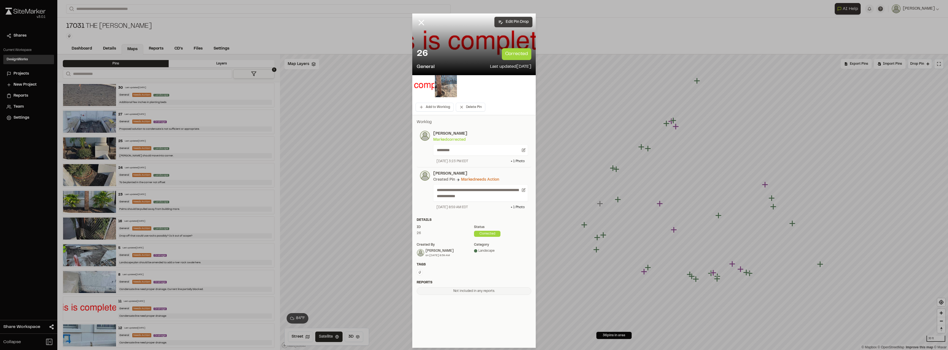
click at [510, 24] on button "Edit Pin Drop" at bounding box center [513, 22] width 38 height 10
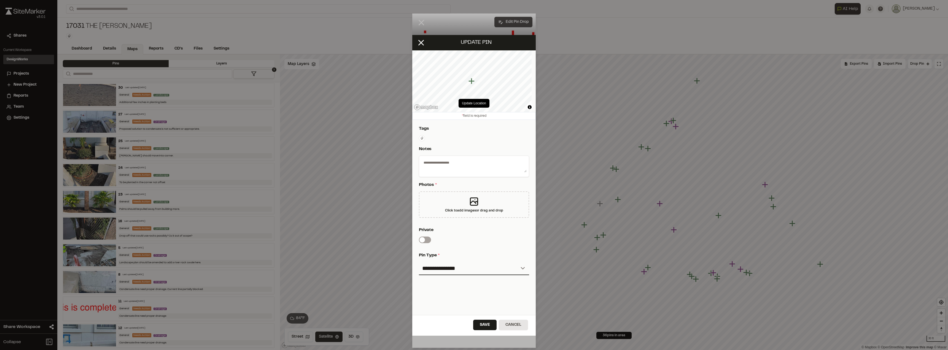
type textarea "**********"
select select "****"
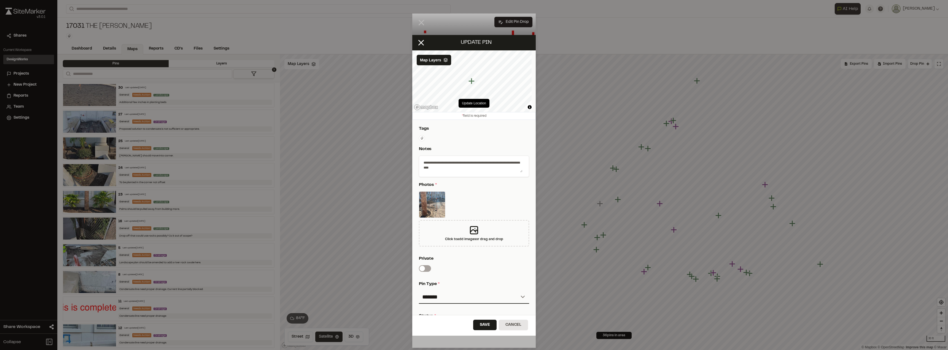
scroll to position [136, 0]
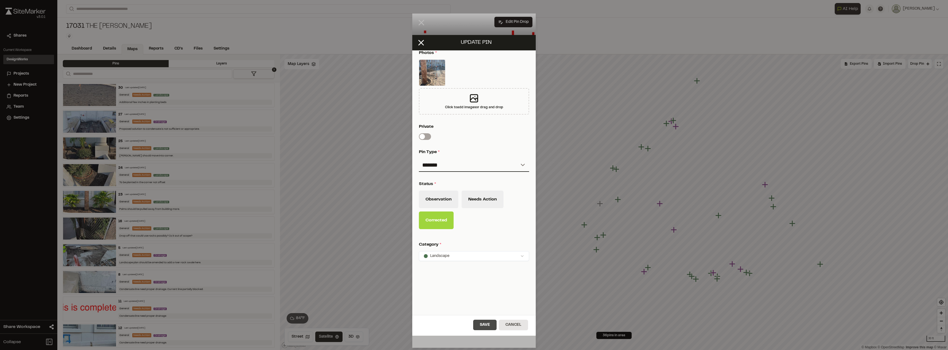
click at [489, 327] on button "Save" at bounding box center [484, 325] width 23 height 10
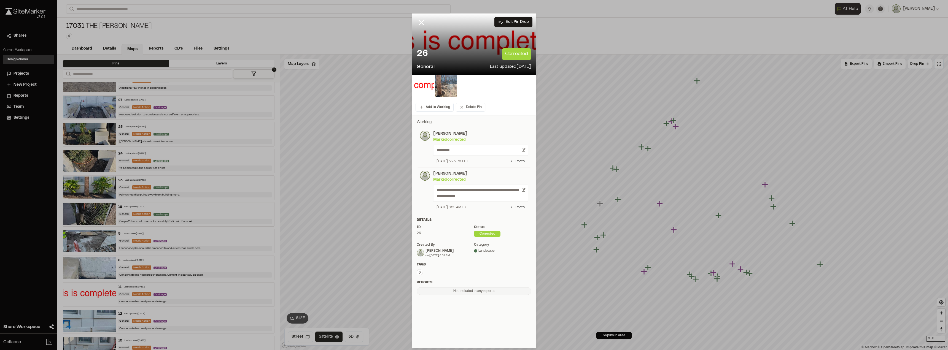
scroll to position [669, 0]
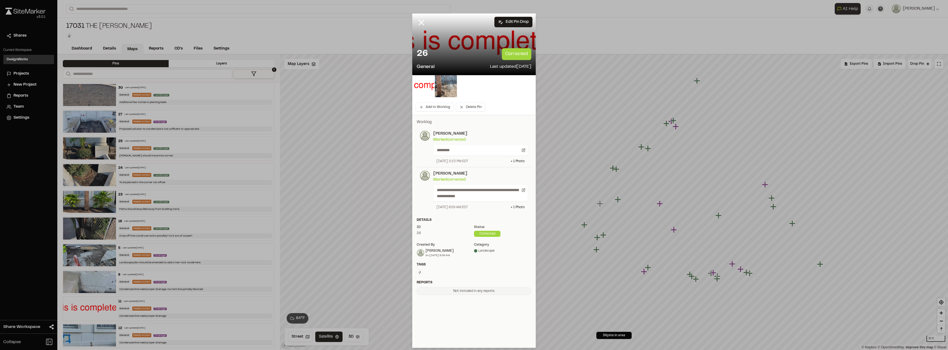
click at [422, 23] on line at bounding box center [421, 22] width 5 height 5
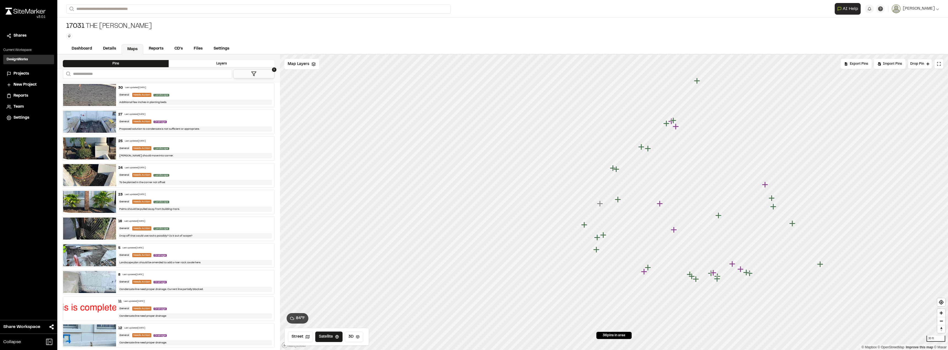
click at [168, 308] on div "Drainage" at bounding box center [160, 308] width 15 height 5
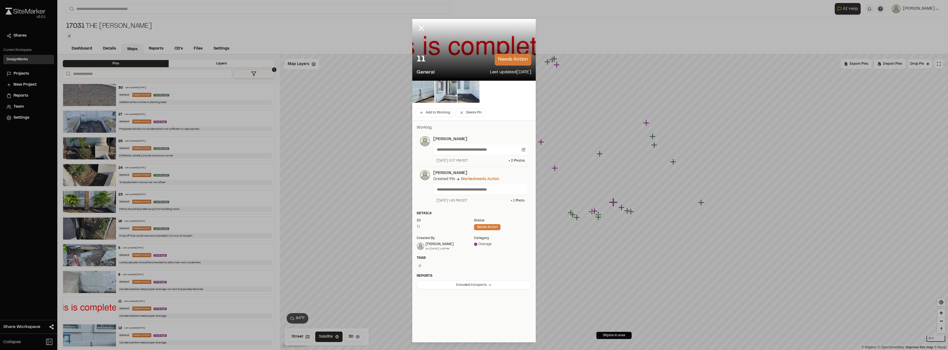
click at [513, 26] on div at bounding box center [473, 50] width 123 height 62
click at [440, 111] on button "Add to Worklog" at bounding box center [434, 112] width 38 height 9
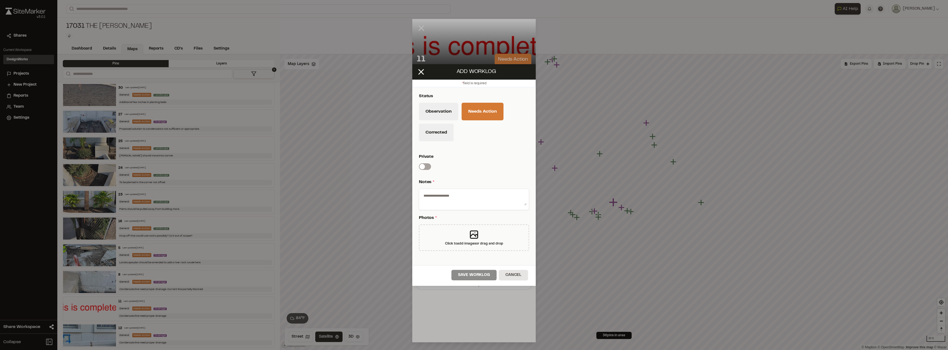
click at [426, 143] on div "Observation Needs Action Corrected" at bounding box center [474, 124] width 110 height 42
click at [429, 134] on button "Corrected" at bounding box center [436, 133] width 35 height 18
click at [444, 204] on textarea at bounding box center [473, 198] width 105 height 14
type textarea "*********"
click at [455, 228] on div "Click to add images or drag and drop" at bounding box center [474, 237] width 110 height 26
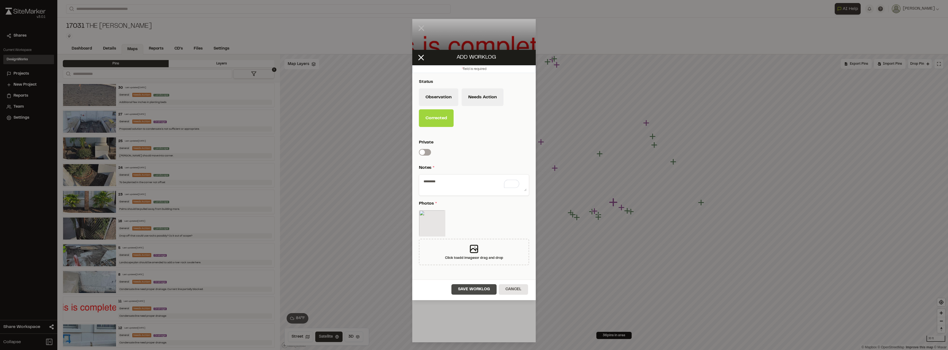
click at [470, 289] on button "Save Worklog" at bounding box center [473, 289] width 45 height 10
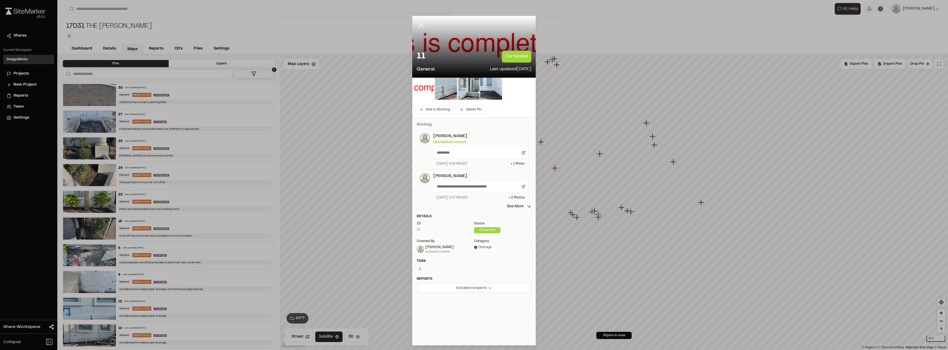
click at [421, 26] on line at bounding box center [421, 25] width 5 height 5
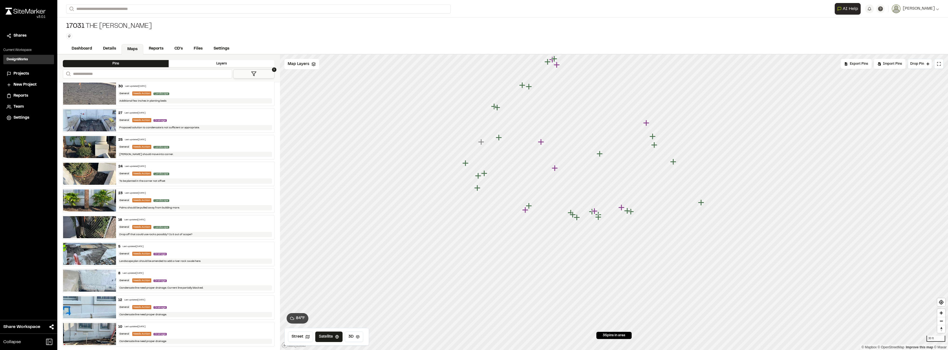
scroll to position [671, 0]
click at [189, 332] on div "General Needs Action Drainage" at bounding box center [195, 333] width 154 height 5
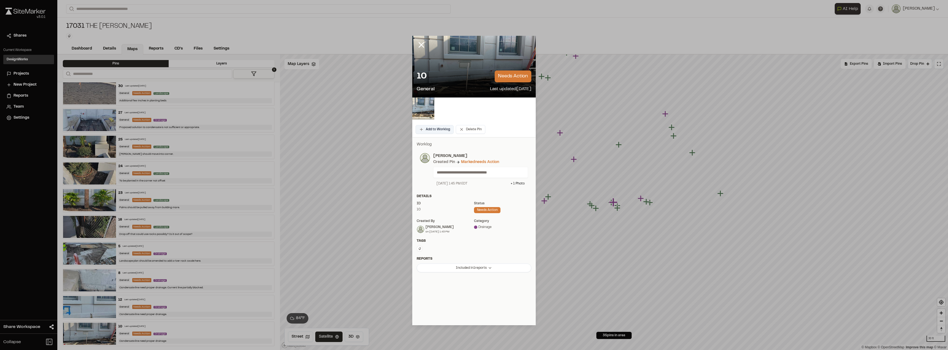
click at [440, 131] on button "Add to Worklog" at bounding box center [434, 129] width 38 height 9
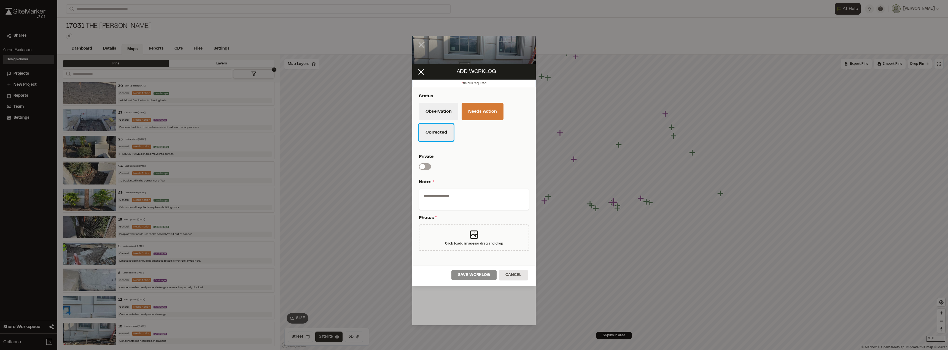
click at [446, 126] on button "Corrected" at bounding box center [436, 133] width 35 height 18
click at [464, 198] on textarea "To enrich screen reader interactions, please activate Accessibility in Grammarl…" at bounding box center [473, 198] width 105 height 14
type textarea "*********"
click at [474, 230] on icon at bounding box center [473, 234] width 11 height 11
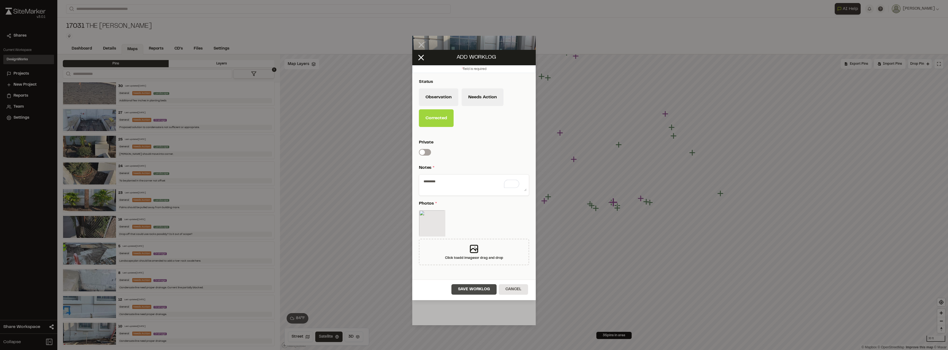
click at [472, 288] on button "Save Worklog" at bounding box center [473, 289] width 45 height 10
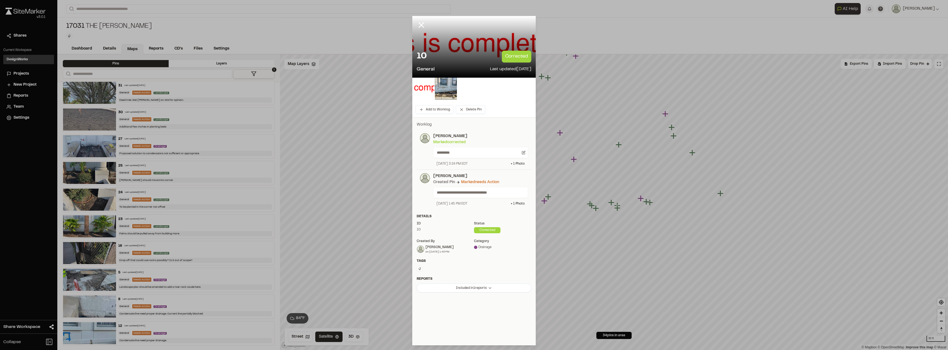
scroll to position [644, 0]
click at [418, 26] on icon at bounding box center [420, 24] width 9 height 9
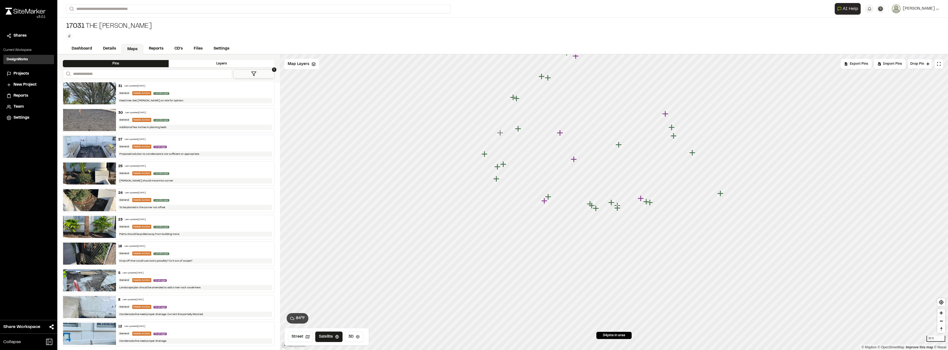
scroll to position [616, 0]
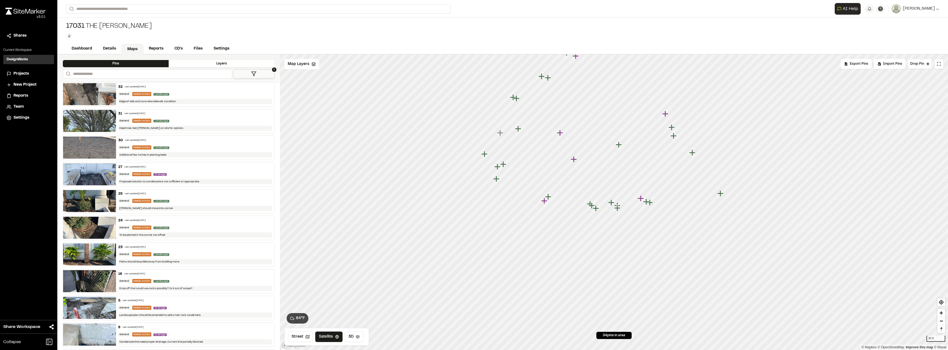
click at [204, 172] on div "General Needs Action Drainage" at bounding box center [195, 174] width 154 height 5
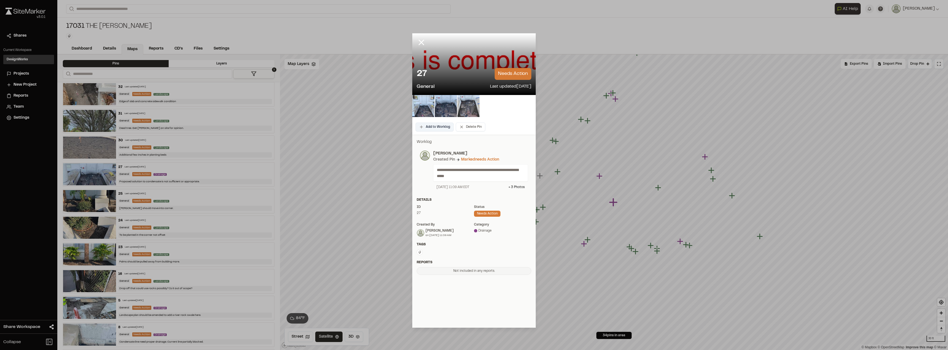
click at [436, 130] on button "Add to Worklog" at bounding box center [434, 127] width 38 height 9
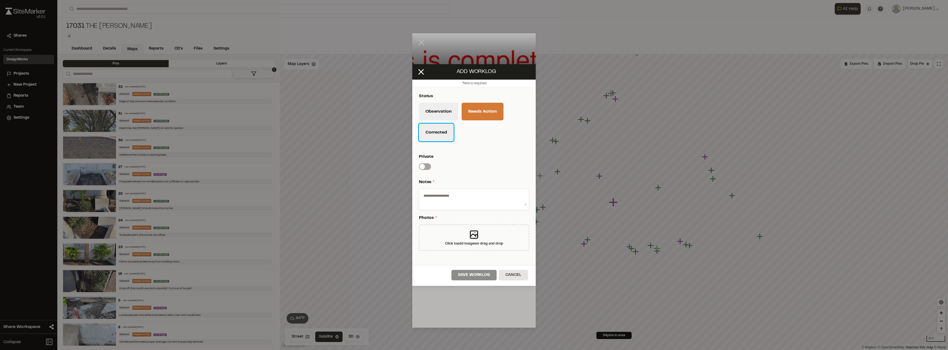
click at [442, 134] on button "Corrected" at bounding box center [436, 133] width 35 height 18
click at [454, 200] on textarea at bounding box center [473, 198] width 105 height 14
type textarea "*********"
click at [462, 230] on div "Click to add images or drag and drop" at bounding box center [474, 237] width 110 height 26
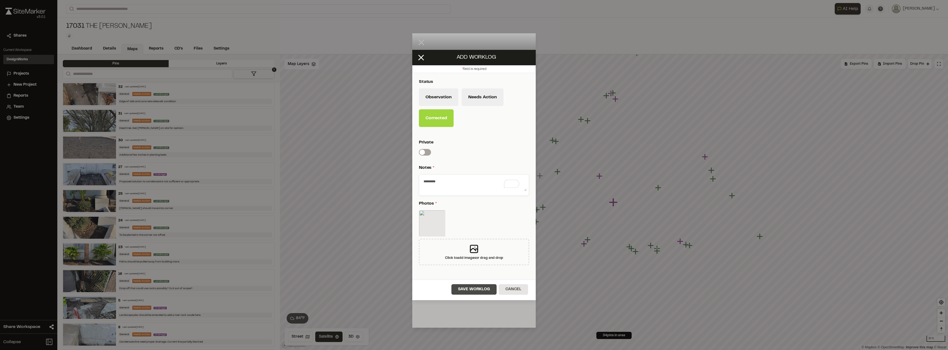
click at [460, 286] on button "Save Worklog" at bounding box center [473, 289] width 45 height 10
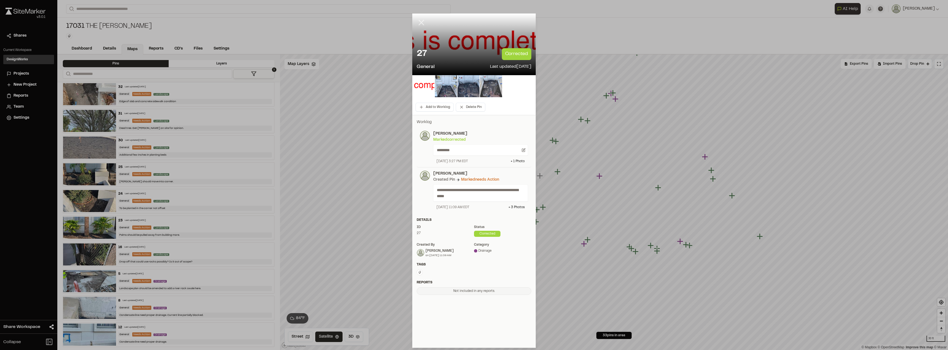
click at [421, 25] on icon at bounding box center [420, 22] width 9 height 9
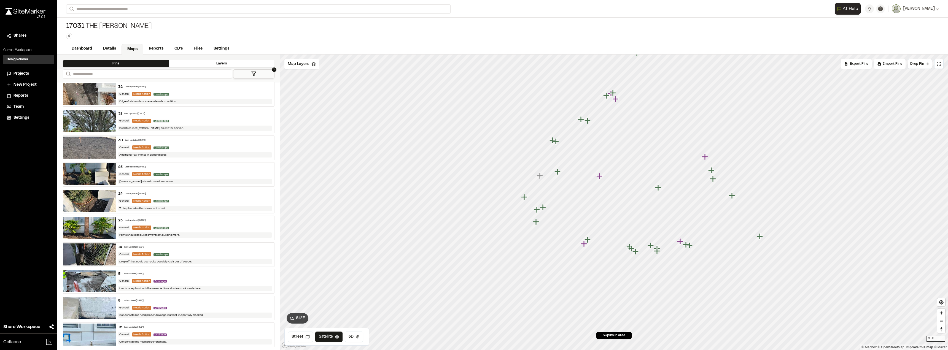
click at [200, 253] on div "General Needs Action Landscape" at bounding box center [195, 254] width 154 height 5
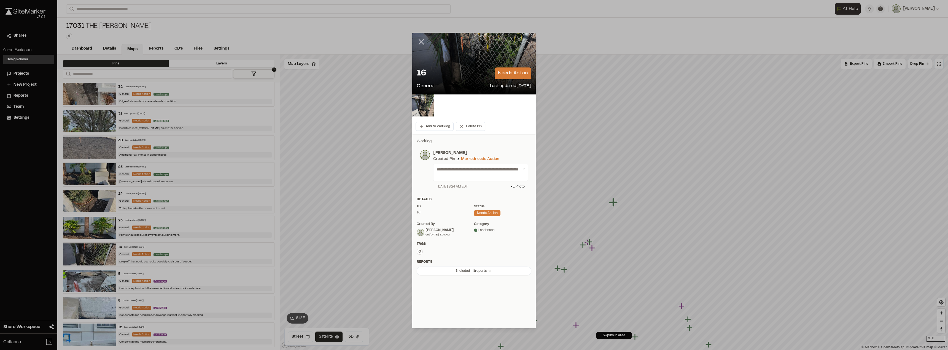
click at [421, 40] on icon at bounding box center [420, 41] width 9 height 9
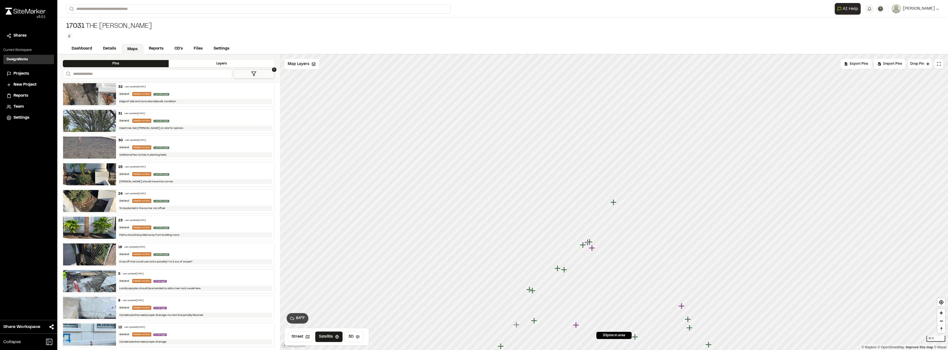
scroll to position [617, 0]
click at [176, 277] on div "5 Last updated Jul 22, 2025 General Needs Action Drainage Landscape plan should…" at bounding box center [195, 281] width 158 height 24
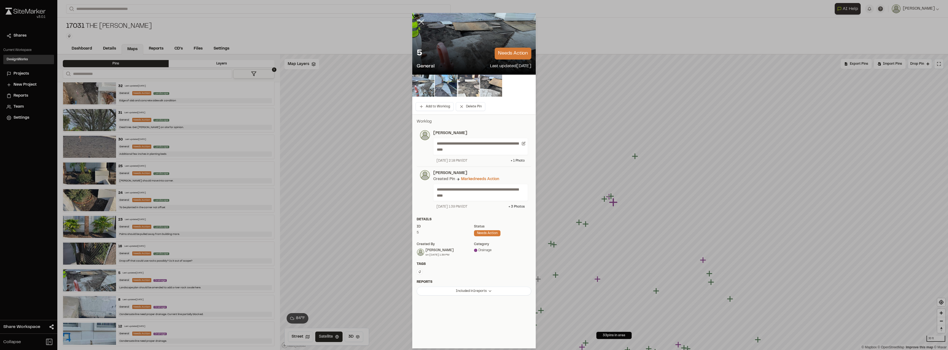
click at [420, 21] on icon at bounding box center [420, 21] width 9 height 9
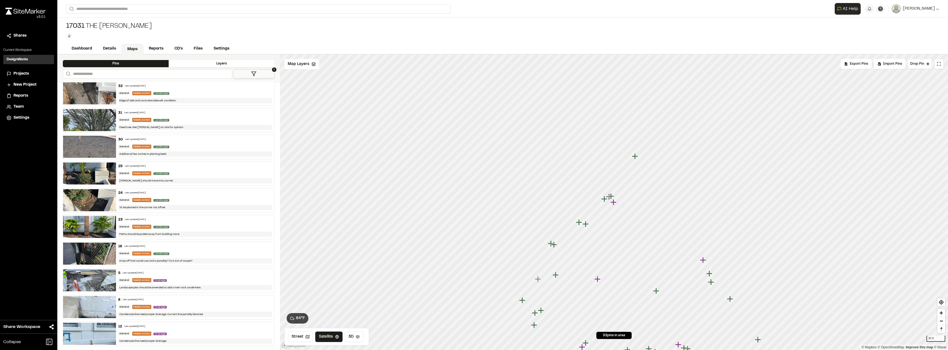
click at [173, 313] on div "Condensate line need proper drainage. Current line partially blocked." at bounding box center [195, 314] width 154 height 5
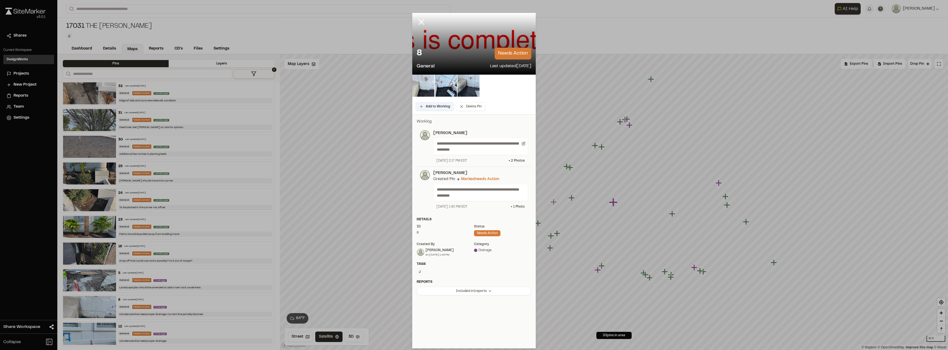
click at [431, 107] on button "Add to Worklog" at bounding box center [434, 106] width 38 height 9
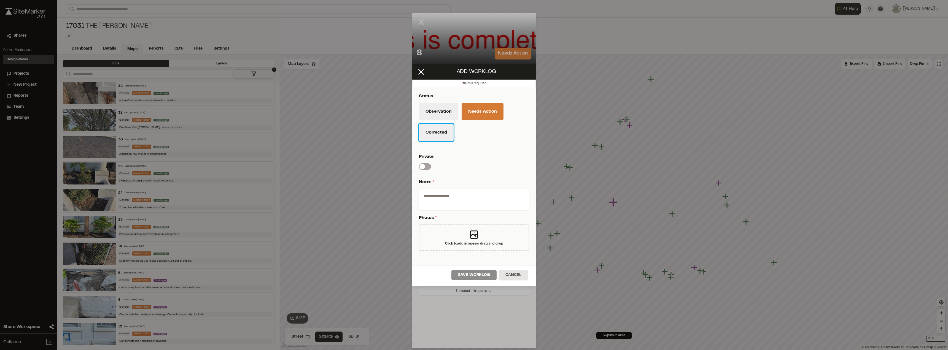
click at [437, 136] on button "Corrected" at bounding box center [436, 133] width 35 height 18
click at [447, 203] on textarea "To enrich screen reader interactions, please activate Accessibility in Grammarl…" at bounding box center [473, 198] width 105 height 14
type textarea "*********"
click at [472, 236] on icon at bounding box center [473, 234] width 11 height 11
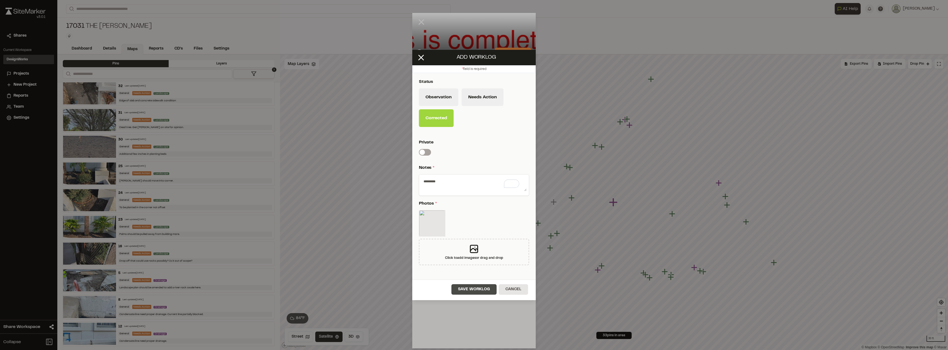
click at [488, 290] on button "Save Worklog" at bounding box center [473, 289] width 45 height 10
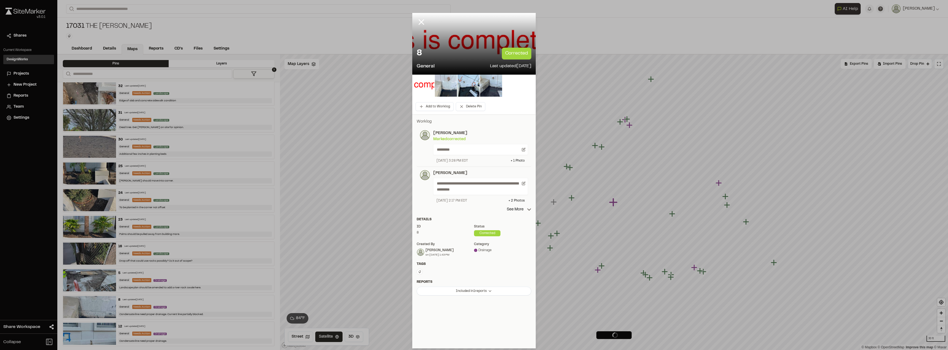
scroll to position [591, 0]
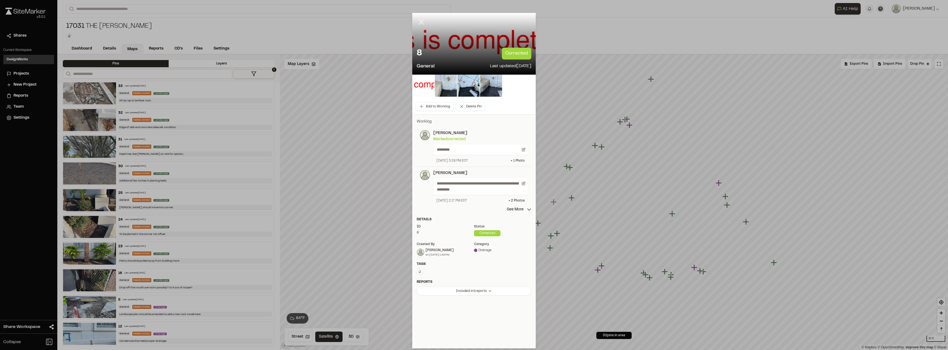
click at [424, 25] on icon at bounding box center [420, 21] width 9 height 9
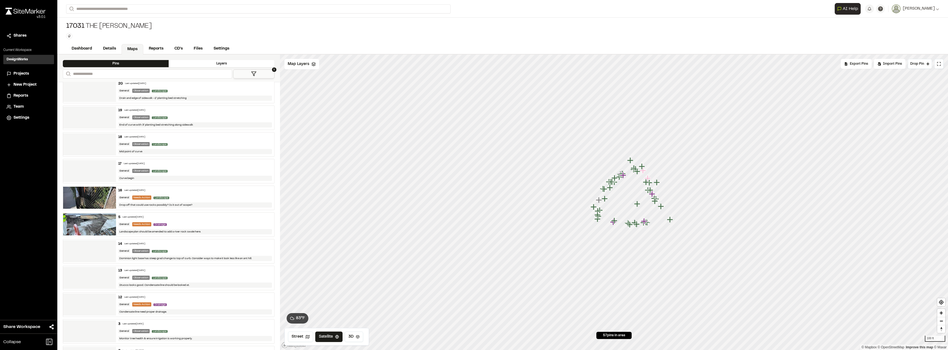
scroll to position [1259, 0]
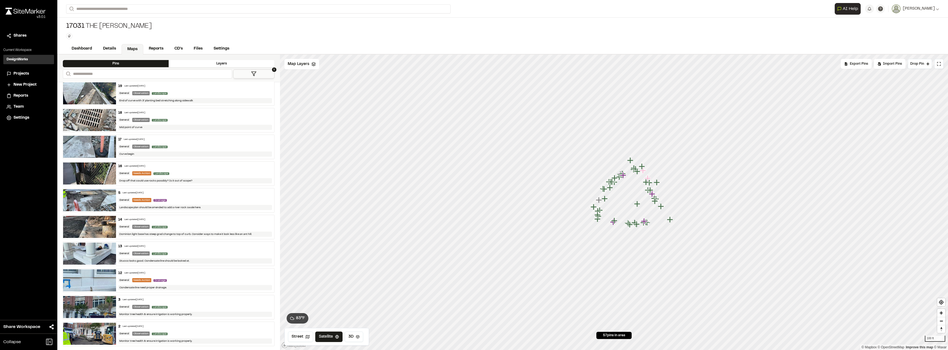
click at [175, 280] on div "General Needs Action Drainage" at bounding box center [195, 280] width 154 height 5
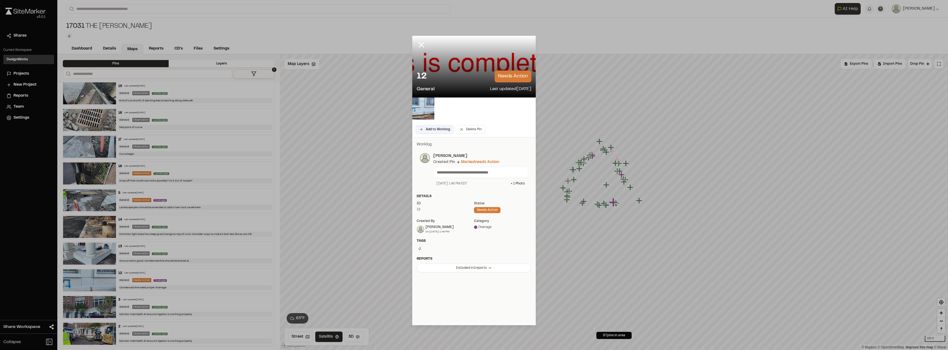
click at [434, 128] on button "Add to Worklog" at bounding box center [434, 129] width 38 height 9
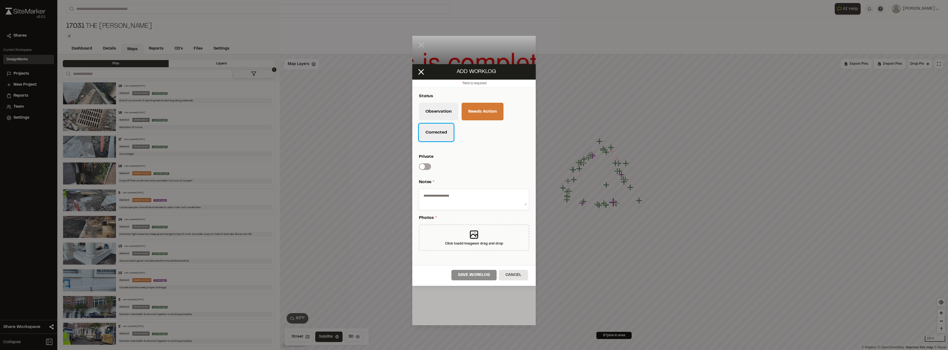
click at [437, 130] on button "Corrected" at bounding box center [436, 133] width 35 height 18
click at [457, 207] on div at bounding box center [474, 199] width 110 height 21
click at [450, 201] on textarea at bounding box center [473, 198] width 105 height 14
type textarea "*********"
click at [469, 242] on div "Click to add images or drag and drop" at bounding box center [474, 243] width 58 height 5
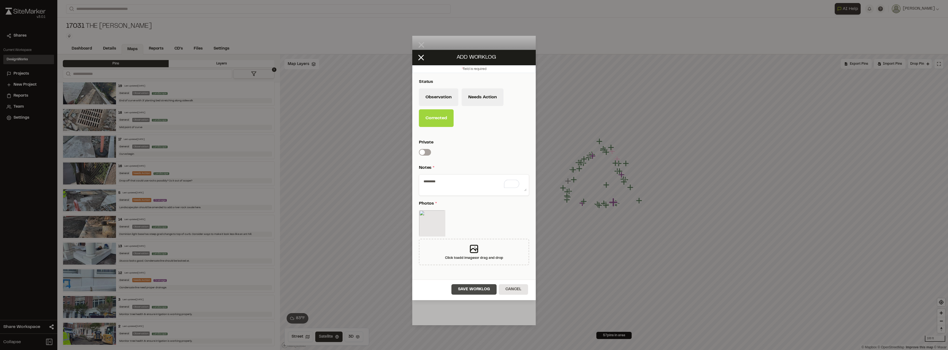
click at [476, 289] on button "Save Worklog" at bounding box center [473, 289] width 45 height 10
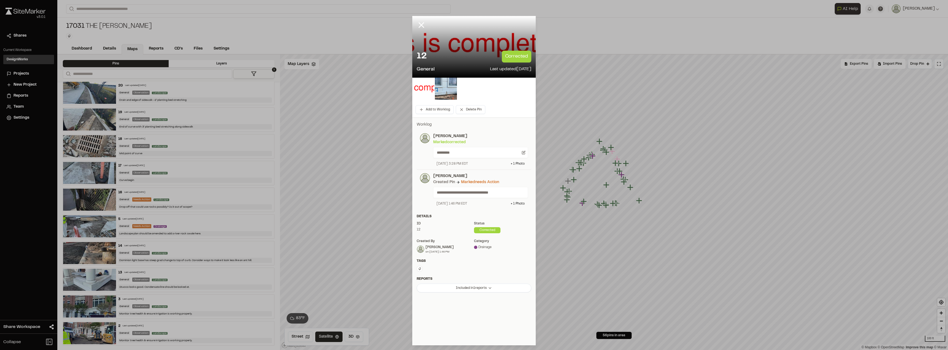
scroll to position [1232, 0]
click at [418, 29] on icon at bounding box center [420, 24] width 9 height 9
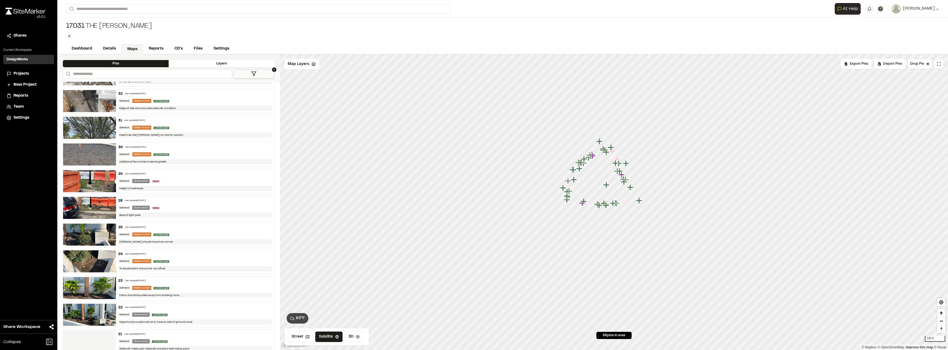
scroll to position [956, 0]
click at [189, 155] on div "General Needs Action Landscape" at bounding box center [195, 155] width 154 height 5
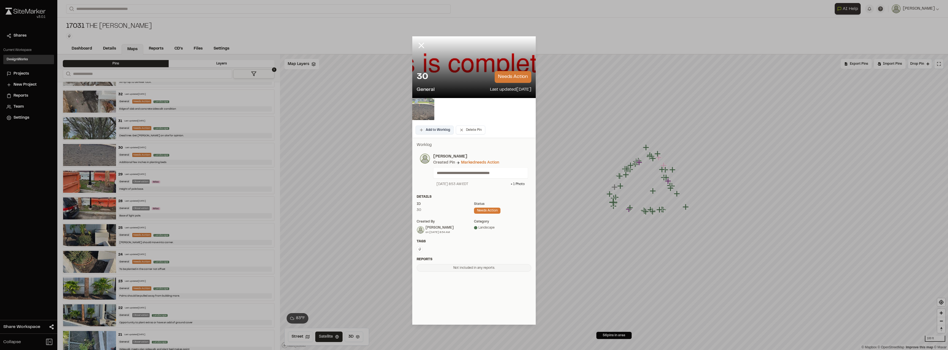
click at [443, 126] on button "Add to Worklog" at bounding box center [434, 130] width 38 height 9
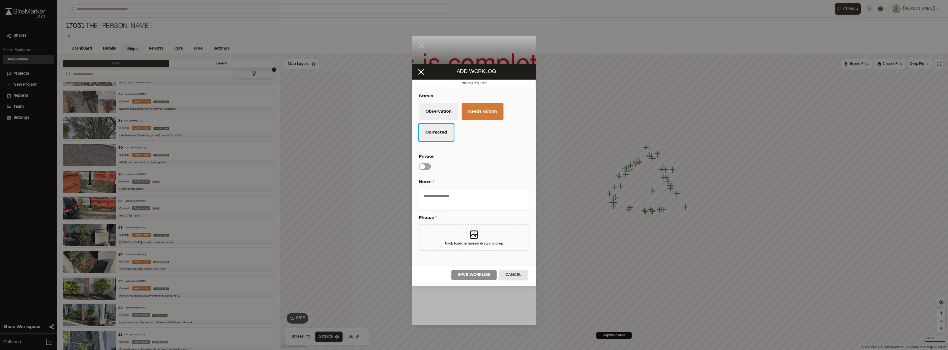
click at [440, 133] on button "Corrected" at bounding box center [436, 133] width 35 height 18
click at [445, 188] on div "Status Observation Needs Action Corrected Private Switch label Notes * Photos *…" at bounding box center [473, 176] width 123 height 178
click at [445, 190] on div at bounding box center [474, 199] width 110 height 21
click at [443, 196] on textarea at bounding box center [473, 198] width 105 height 14
type textarea "*********"
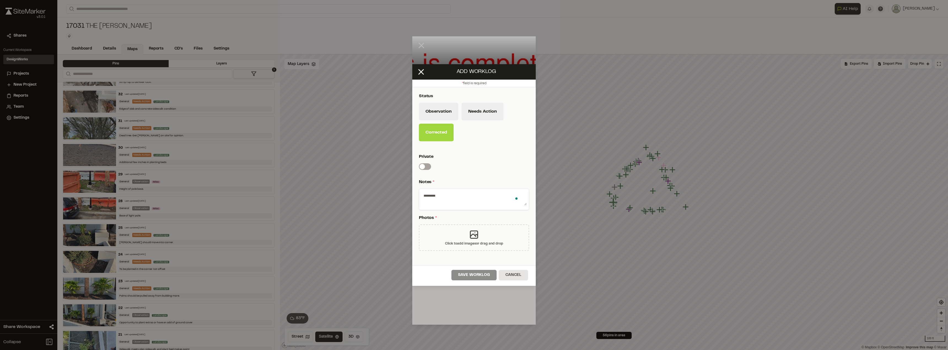
click at [458, 229] on div "Click to add images or drag and drop" at bounding box center [474, 237] width 110 height 26
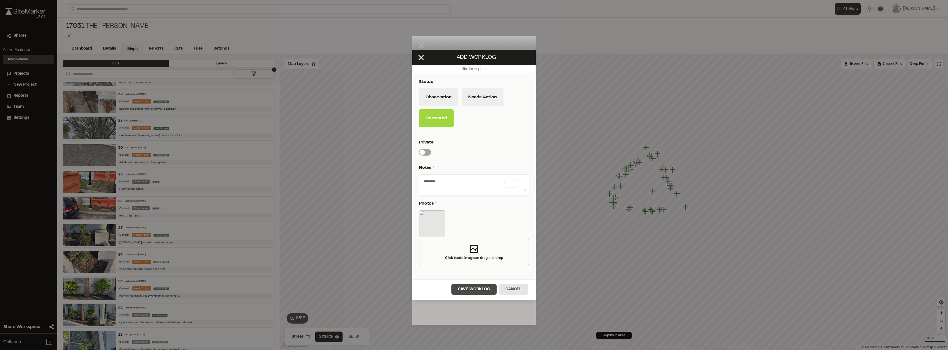
click at [459, 291] on button "Save Worklog" at bounding box center [473, 289] width 45 height 10
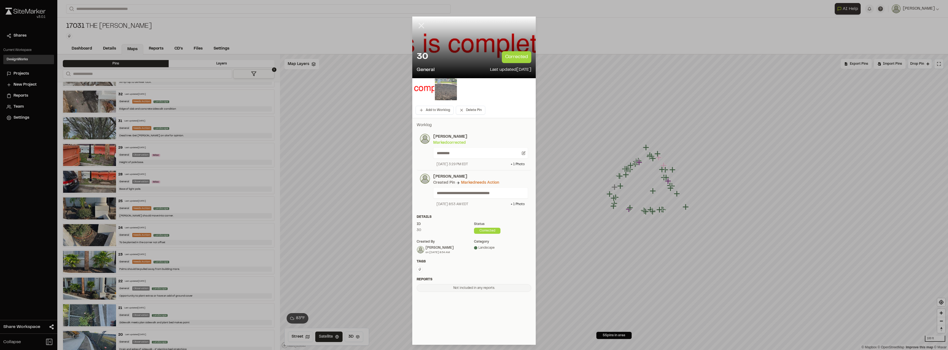
click at [418, 24] on icon at bounding box center [420, 25] width 9 height 9
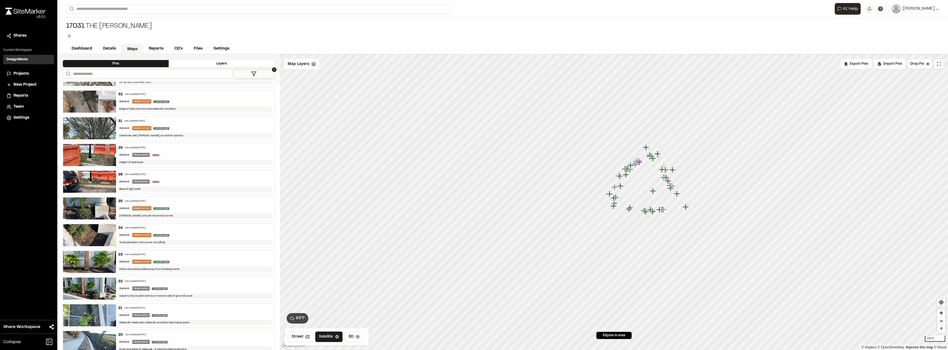
click at [192, 101] on div "General Needs Action Landscape" at bounding box center [195, 101] width 154 height 5
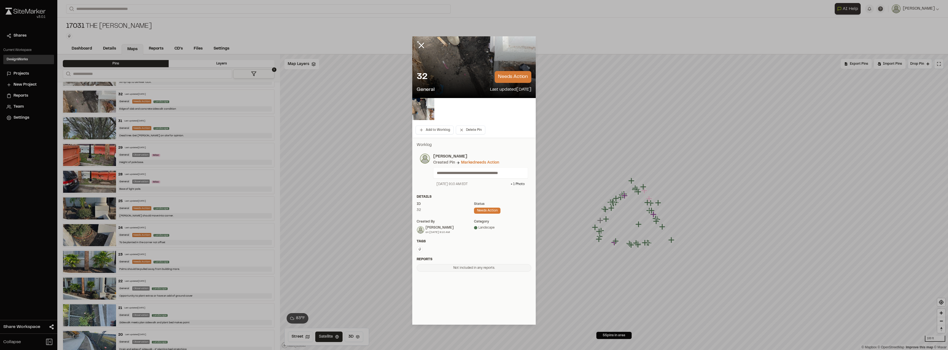
click at [421, 40] on div at bounding box center [425, 49] width 26 height 26
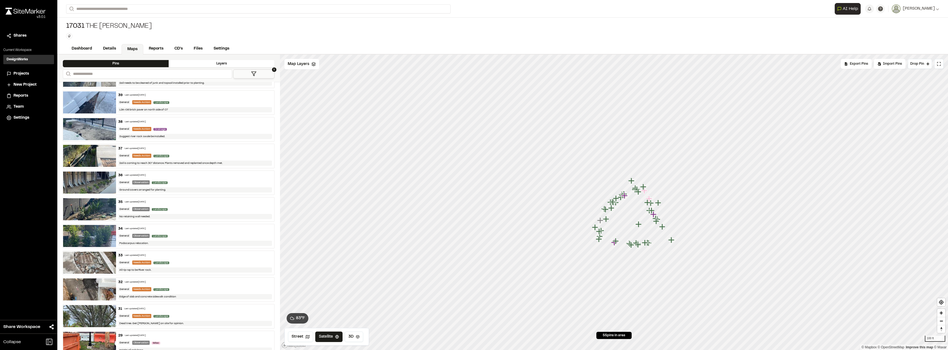
scroll to position [764, 0]
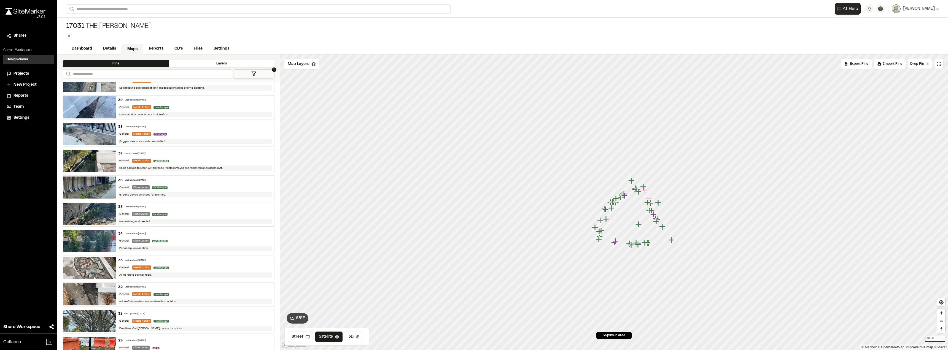
click at [203, 160] on div "General Needs Action Landscape" at bounding box center [195, 160] width 154 height 5
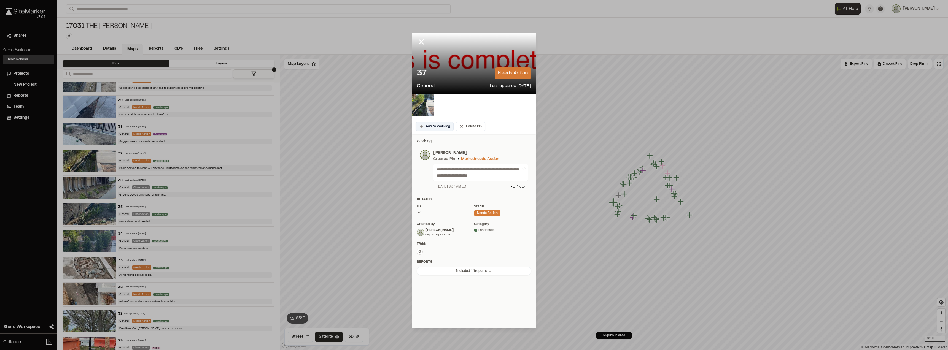
click at [426, 123] on button "Add to Worklog" at bounding box center [434, 126] width 38 height 9
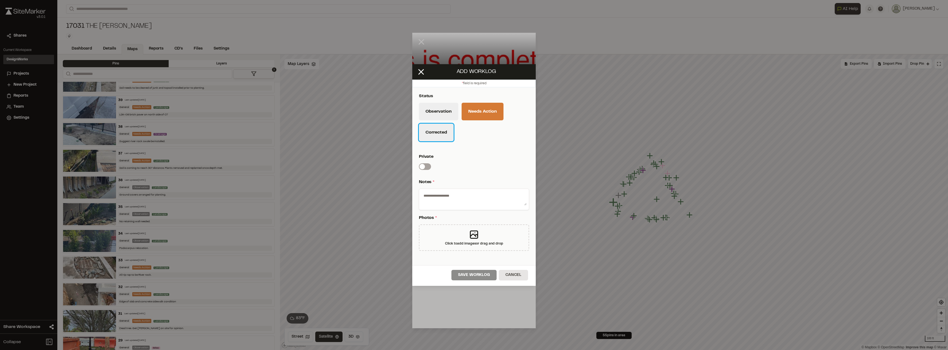
click at [437, 130] on button "Corrected" at bounding box center [436, 133] width 35 height 18
click at [450, 199] on textarea "To enrich screen reader interactions, please activate Accessibility in Grammarl…" at bounding box center [473, 198] width 105 height 14
type textarea "*********"
click at [483, 248] on div "Click to add images or drag and drop" at bounding box center [474, 237] width 110 height 26
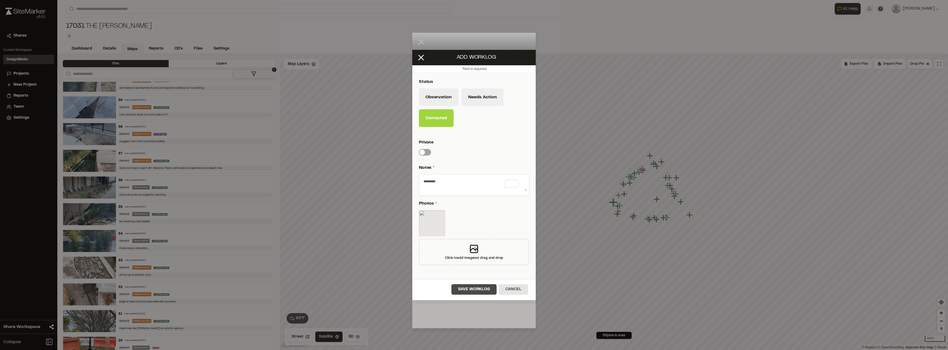
click at [476, 287] on button "Save Worklog" at bounding box center [473, 289] width 45 height 10
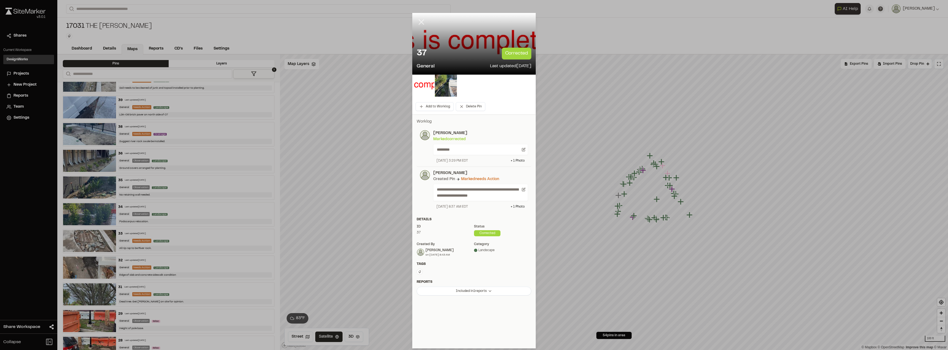
click at [419, 25] on icon at bounding box center [420, 21] width 9 height 9
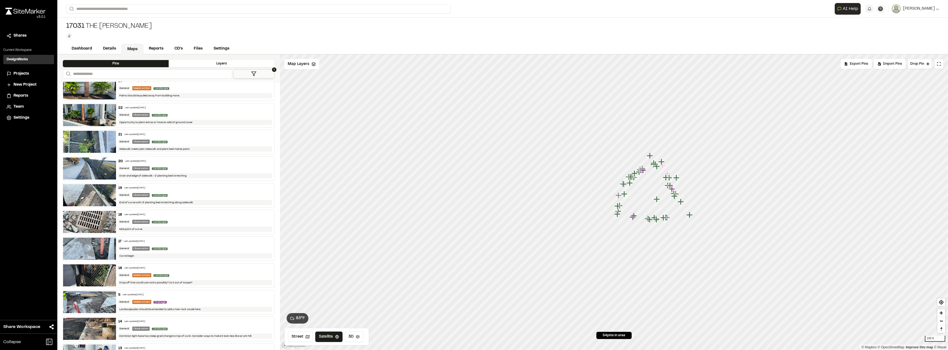
scroll to position [1149, 0]
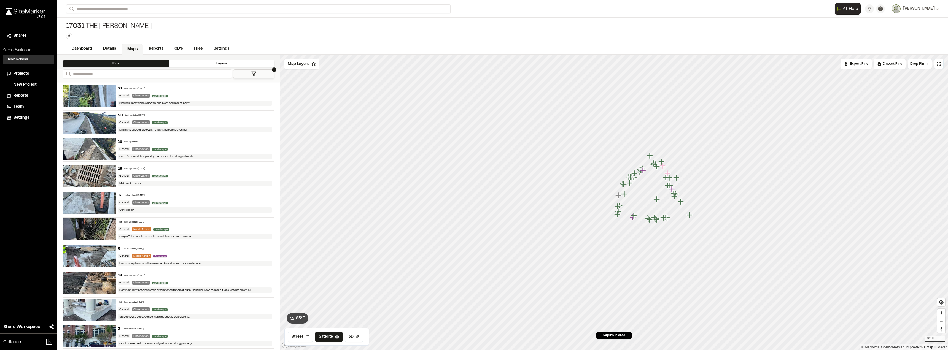
click at [188, 256] on div "General Needs Action Drainage" at bounding box center [195, 256] width 154 height 5
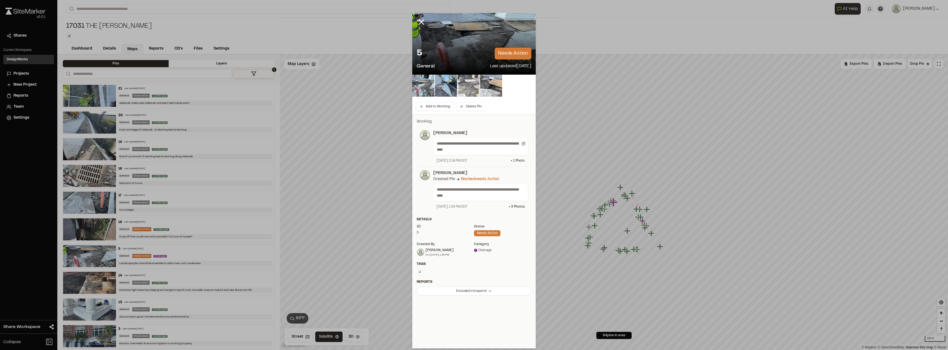
click at [466, 85] on img at bounding box center [468, 86] width 22 height 22
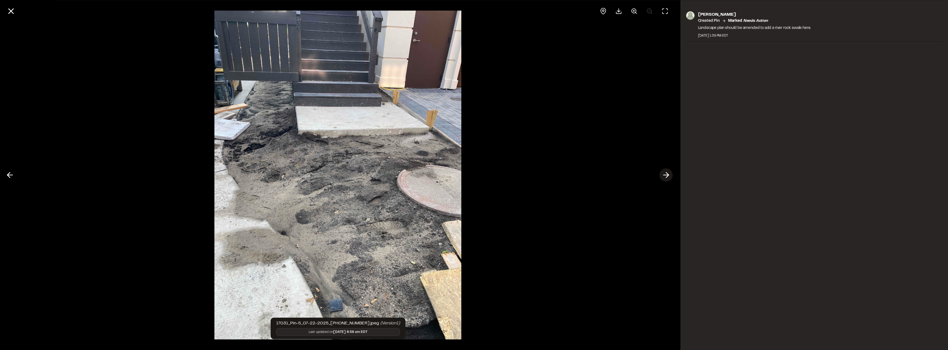
click at [670, 175] on icon at bounding box center [665, 175] width 9 height 9
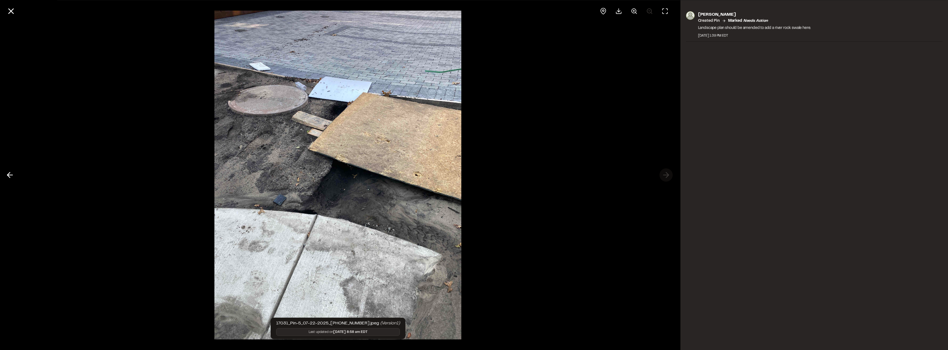
click at [670, 175] on div at bounding box center [338, 175] width 676 height 350
click at [11, 9] on icon at bounding box center [10, 10] width 9 height 9
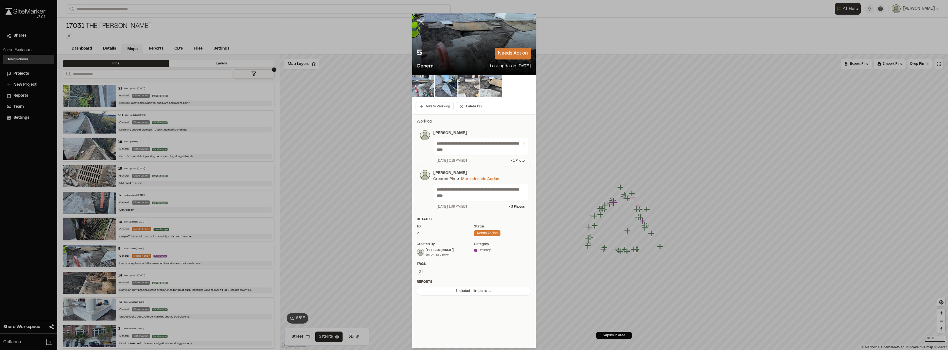
click at [418, 21] on icon at bounding box center [420, 21] width 9 height 9
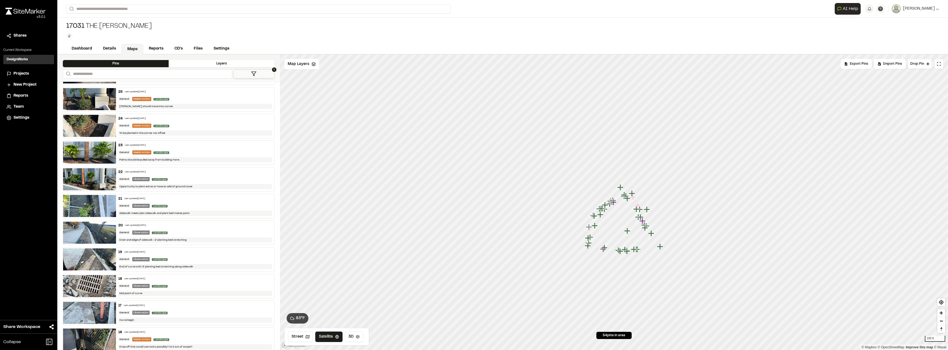
scroll to position [1122, 0]
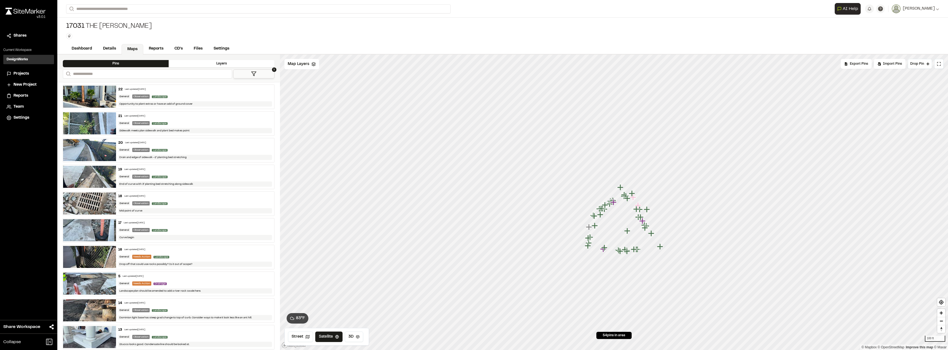
click at [194, 259] on div "16 Last updated Jul 25, 2025 General Needs Action Landscape Drop off that could…" at bounding box center [195, 257] width 158 height 24
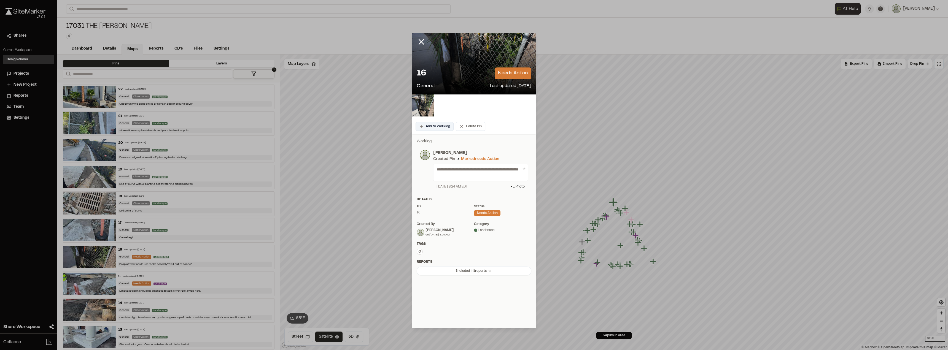
click at [439, 125] on button "Add to Worklog" at bounding box center [434, 126] width 38 height 9
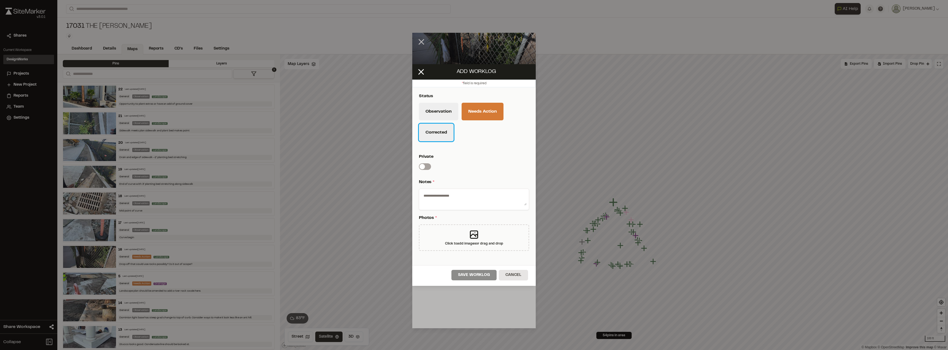
click at [440, 129] on button "Corrected" at bounding box center [436, 133] width 35 height 18
click at [435, 112] on button "Observation" at bounding box center [438, 112] width 39 height 18
click at [452, 196] on textarea at bounding box center [473, 198] width 105 height 14
type textarea "********"
click at [468, 245] on div "Click to add images or drag and drop" at bounding box center [474, 243] width 58 height 5
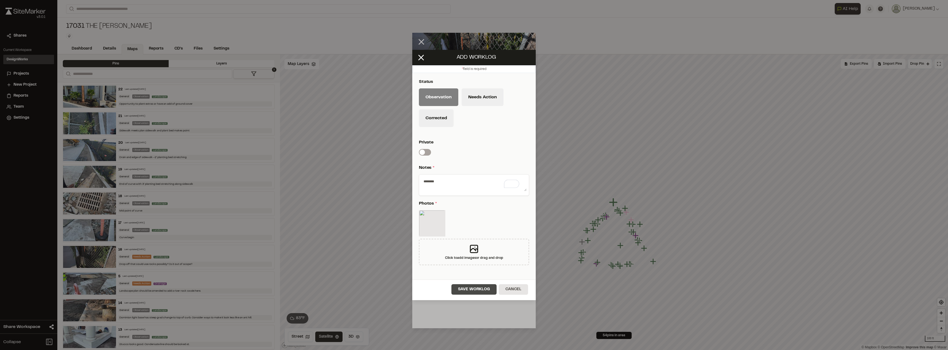
click at [469, 289] on button "Save Worklog" at bounding box center [473, 289] width 45 height 10
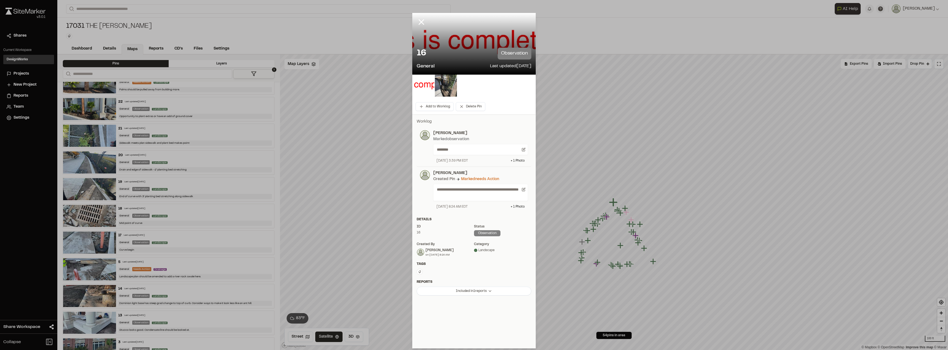
scroll to position [0, 0]
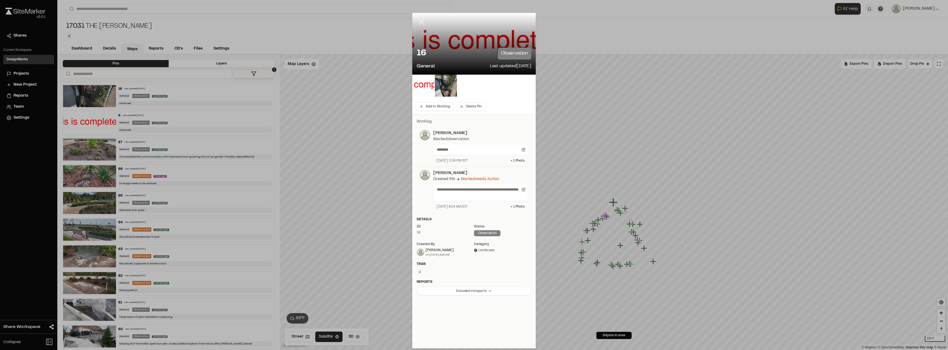
click at [423, 23] on line at bounding box center [421, 22] width 5 height 5
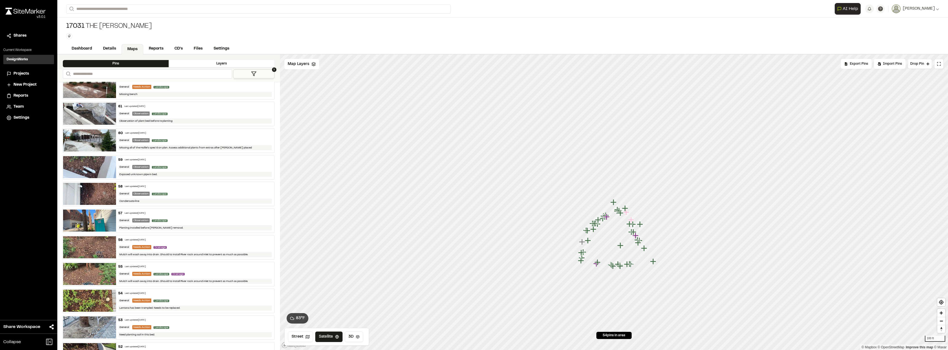
scroll to position [248, 0]
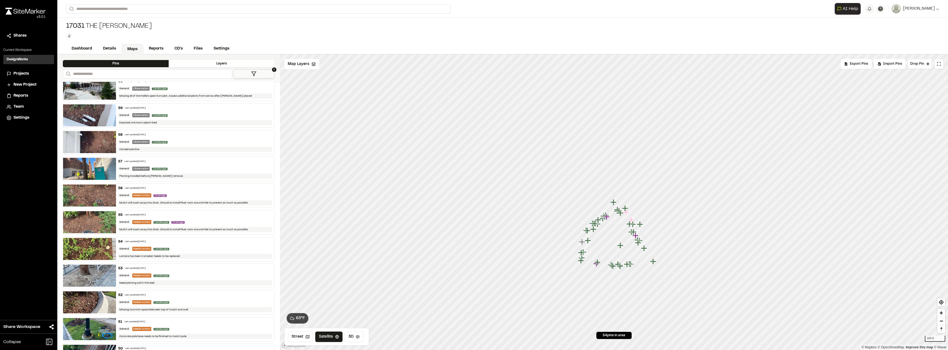
click at [170, 269] on div "53 Last updated Aug 19, 2025" at bounding box center [195, 268] width 154 height 5
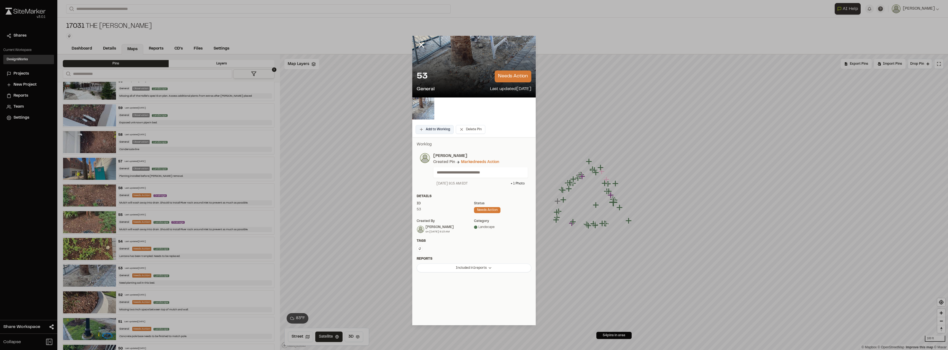
click at [445, 128] on button "Add to Worklog" at bounding box center [434, 129] width 38 height 9
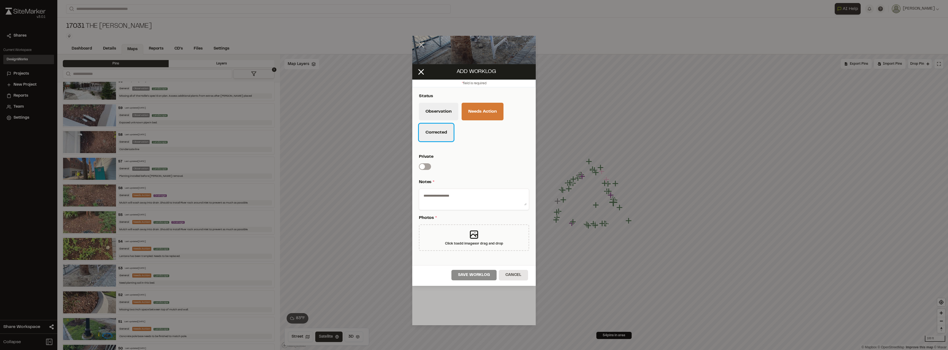
click at [440, 133] on button "Corrected" at bounding box center [436, 133] width 35 height 18
click at [469, 206] on div at bounding box center [474, 199] width 110 height 21
click at [468, 201] on textarea at bounding box center [473, 198] width 105 height 14
type textarea "*********"
click at [456, 247] on div "Click to add images or drag and drop" at bounding box center [474, 237] width 110 height 26
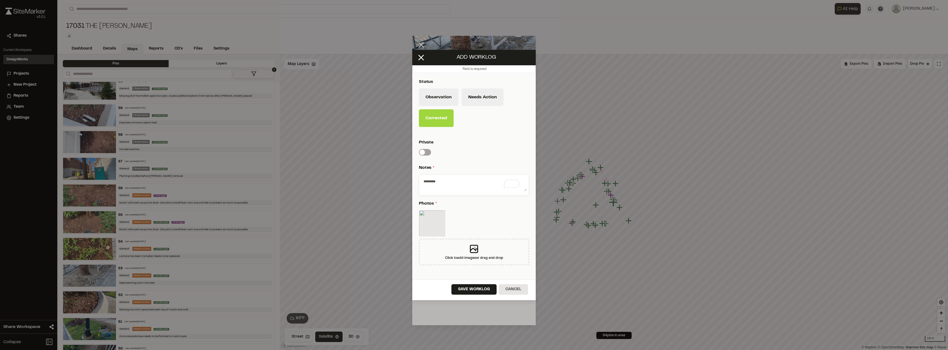
click at [450, 285] on div "Save Worklog Cancel" at bounding box center [473, 290] width 123 height 21
click at [464, 290] on button "Save Worklog" at bounding box center [473, 289] width 45 height 10
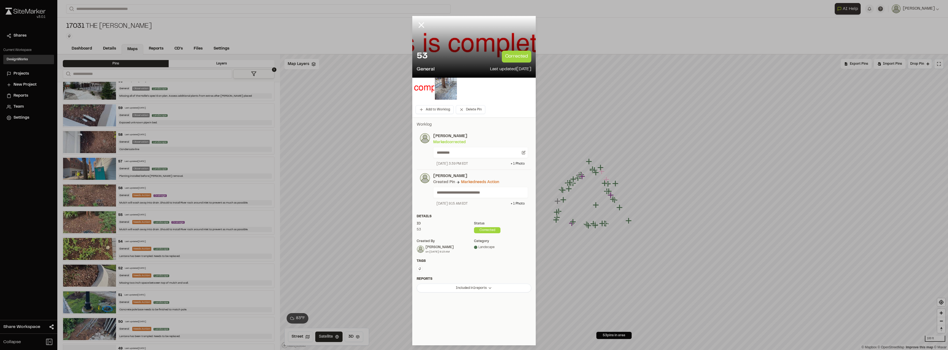
drag, startPoint x: 427, startPoint y: 23, endPoint x: 423, endPoint y: 25, distance: 4.4
click at [427, 23] on div at bounding box center [425, 29] width 26 height 26
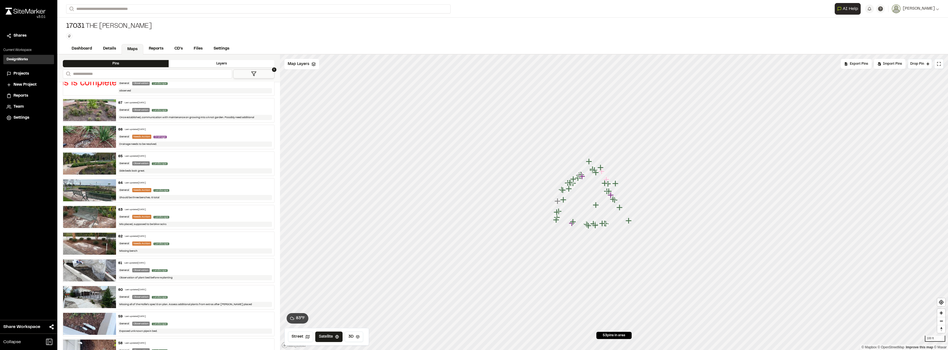
scroll to position [0, 0]
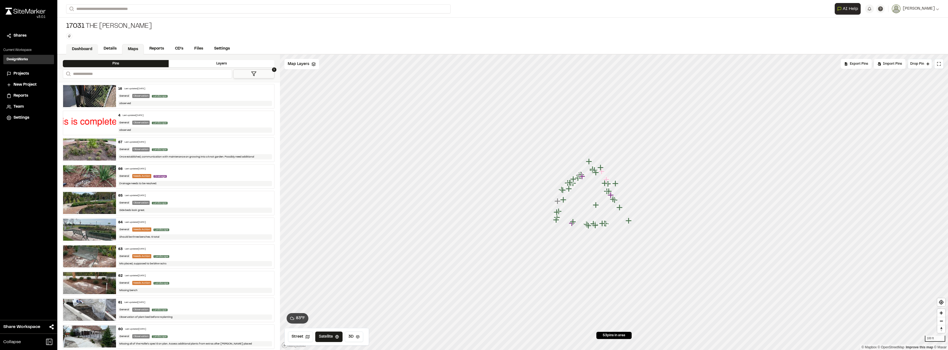
click at [91, 47] on link "Dashboard" at bounding box center [82, 49] width 32 height 10
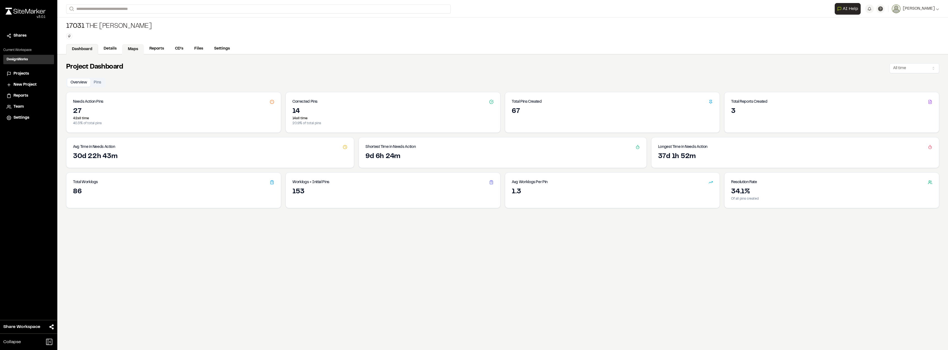
click at [136, 48] on link "Maps" at bounding box center [133, 49] width 22 height 10
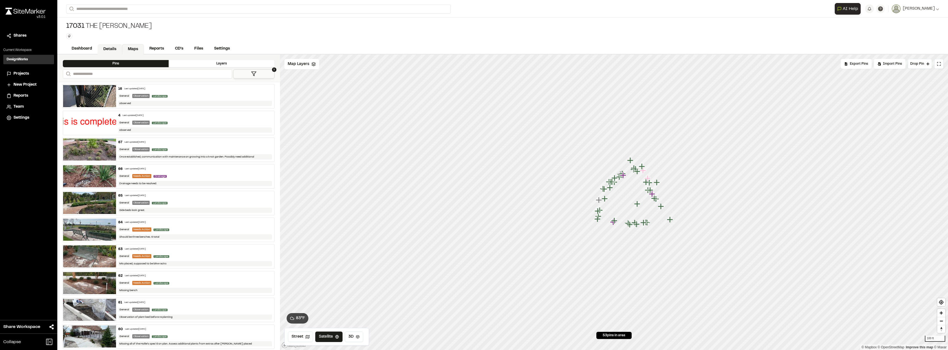
click at [108, 51] on link "Details" at bounding box center [110, 49] width 25 height 10
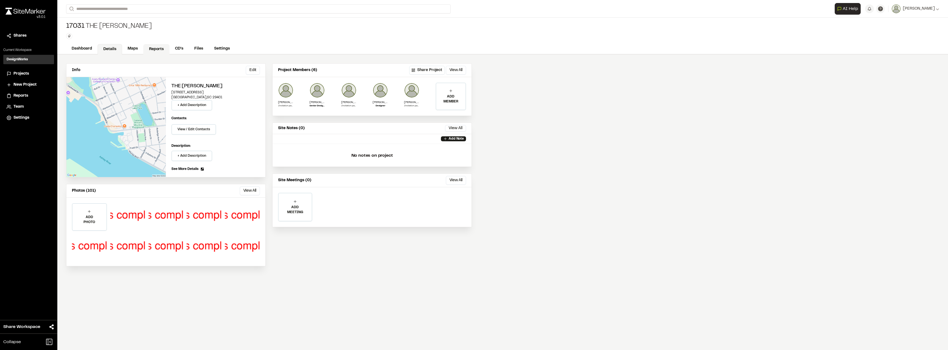
click at [162, 47] on link "Reports" at bounding box center [156, 49] width 26 height 10
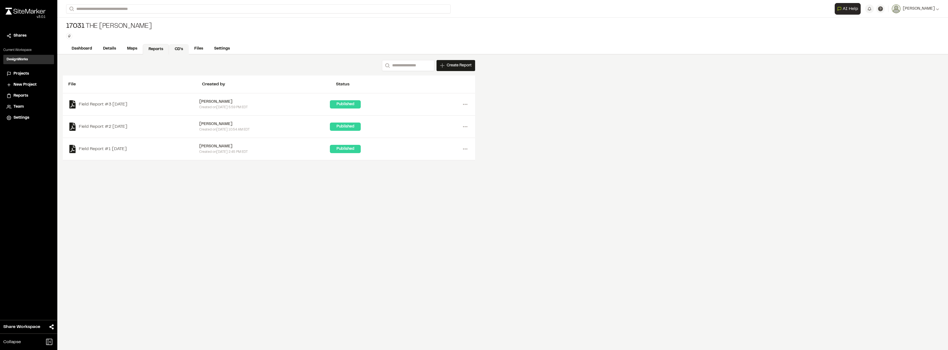
click at [176, 49] on link "CD's" at bounding box center [179, 49] width 20 height 10
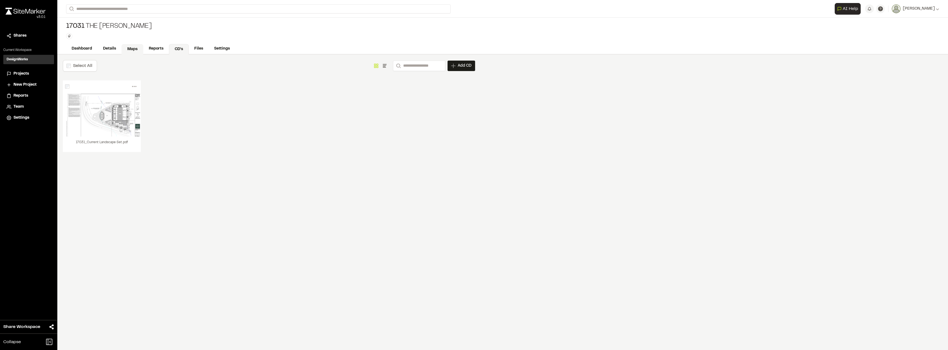
click at [130, 49] on link "Maps" at bounding box center [132, 49] width 22 height 10
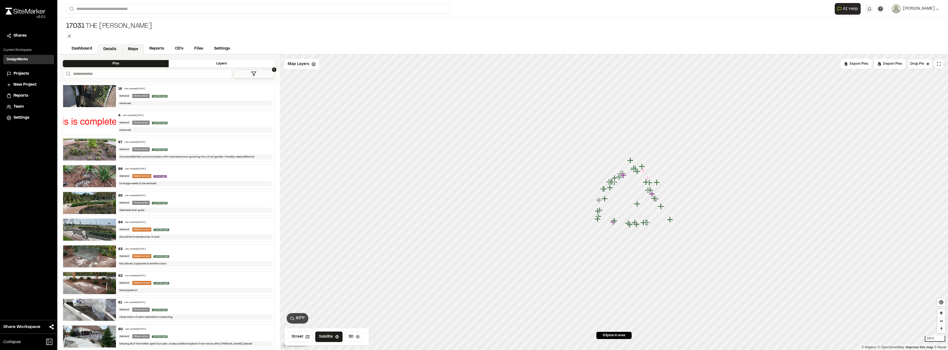
click at [113, 49] on link "Details" at bounding box center [110, 49] width 25 height 10
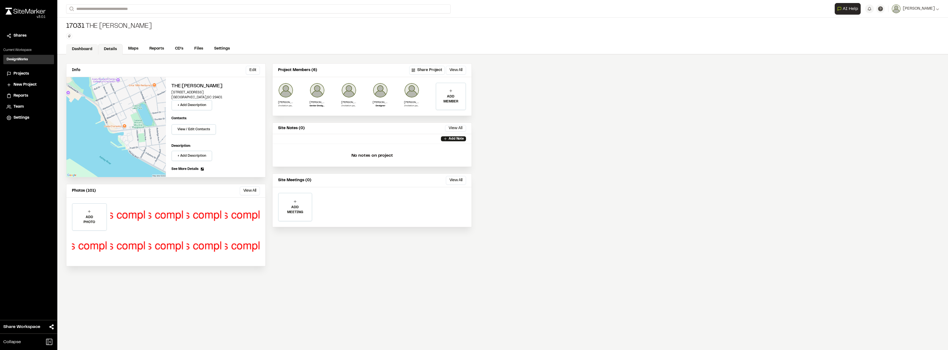
click at [76, 45] on link "Dashboard" at bounding box center [82, 49] width 32 height 10
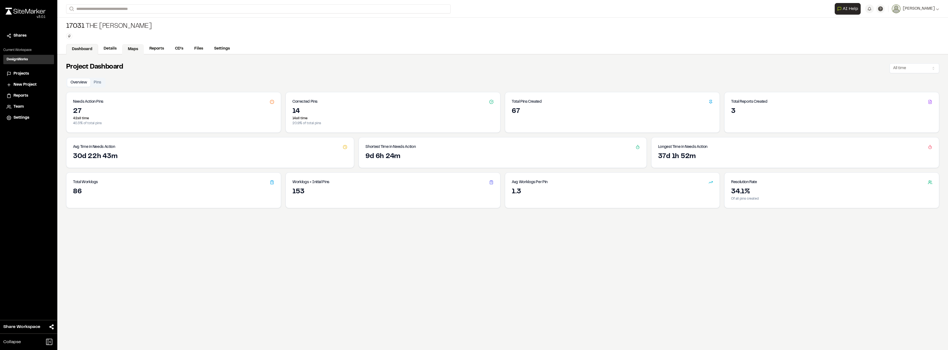
click at [128, 49] on link "Maps" at bounding box center [133, 49] width 22 height 10
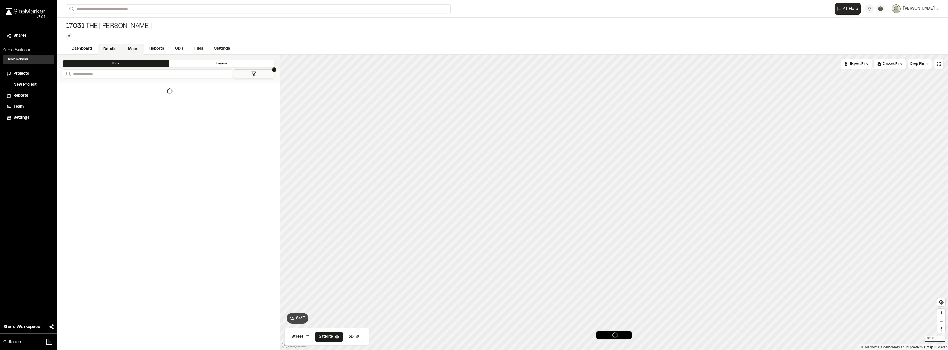
click at [114, 49] on link "Details" at bounding box center [110, 49] width 25 height 10
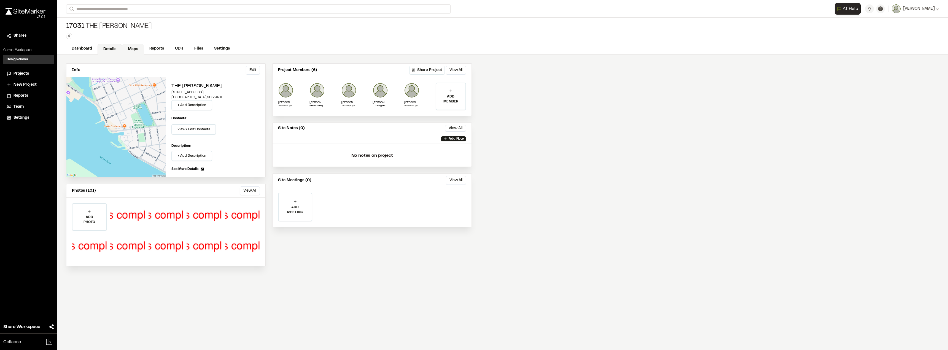
click at [136, 47] on link "Maps" at bounding box center [133, 49] width 22 height 10
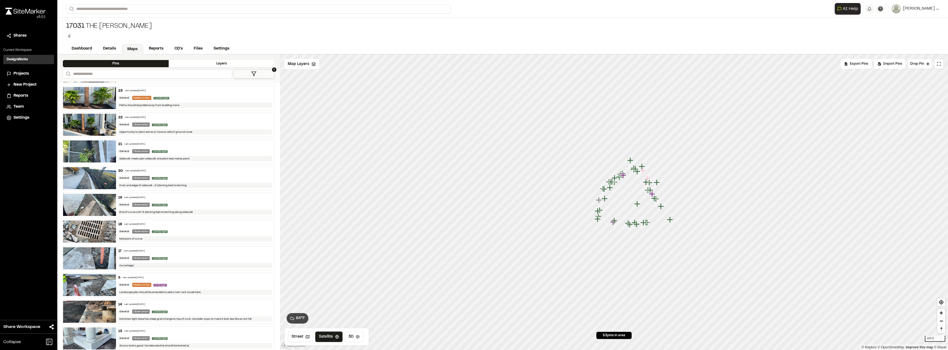
scroll to position [1152, 0]
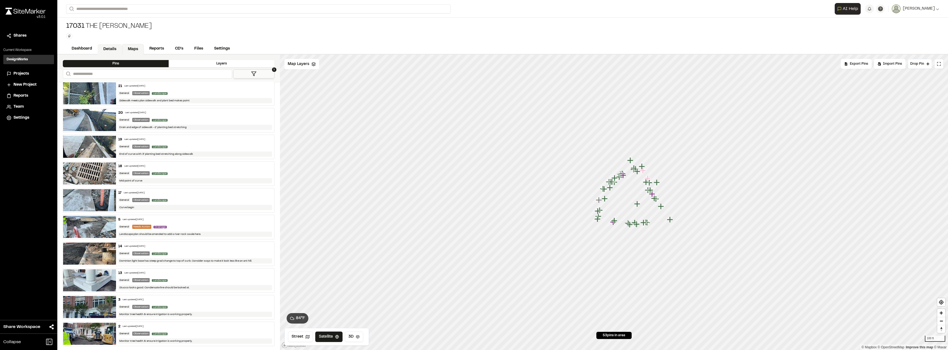
click at [104, 50] on link "Details" at bounding box center [110, 49] width 25 height 10
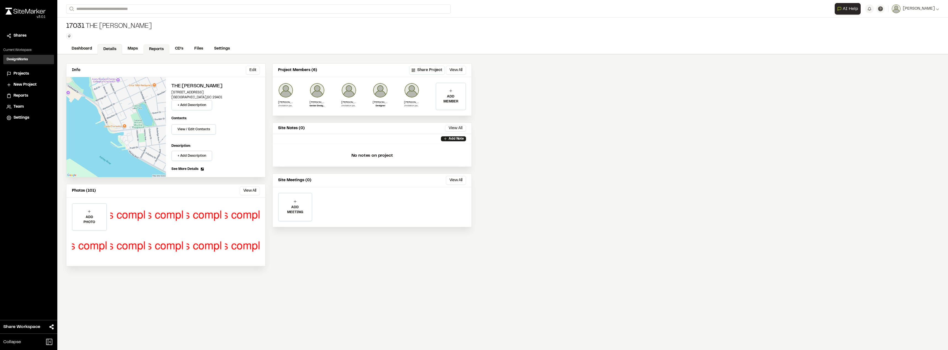
click at [152, 49] on link "Reports" at bounding box center [156, 49] width 26 height 10
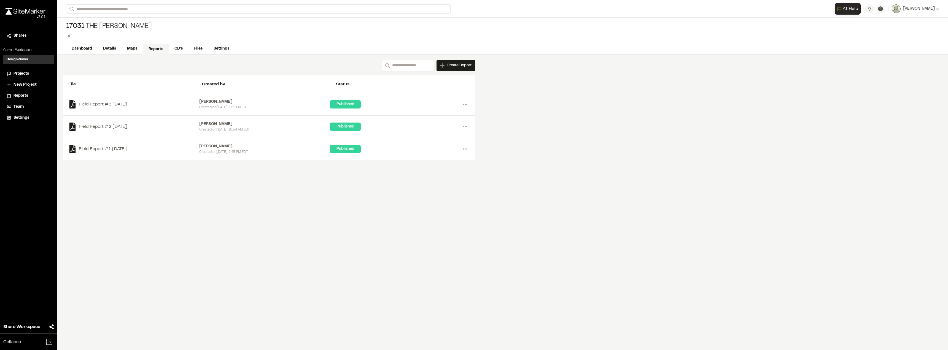
click at [440, 68] on div "Create Report" at bounding box center [455, 65] width 39 height 11
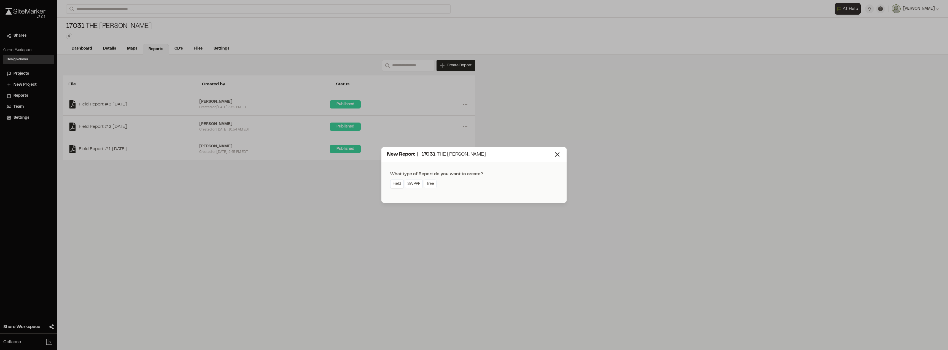
click at [396, 186] on link "Field" at bounding box center [396, 184] width 13 height 9
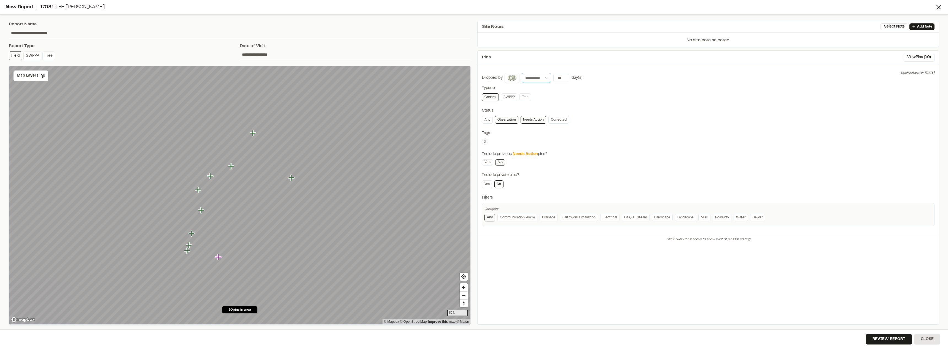
click at [546, 80] on select "**********" at bounding box center [535, 78] width 29 height 10
click at [559, 76] on input "*" at bounding box center [560, 78] width 15 height 8
click at [593, 90] on button "30 days" at bounding box center [591, 89] width 17 height 9
click at [489, 164] on link "Yes" at bounding box center [487, 162] width 11 height 6
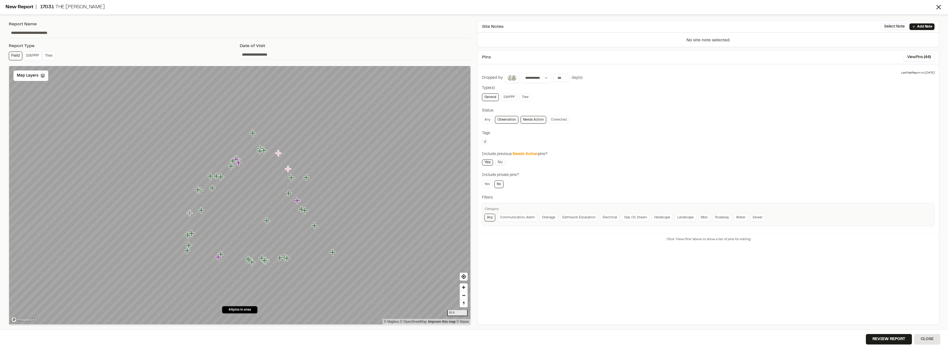
click at [497, 164] on link "No" at bounding box center [500, 162] width 10 height 6
type input "**"
click at [563, 77] on input "**" at bounding box center [560, 78] width 15 height 8
click at [579, 91] on button "7 days" at bounding box center [576, 89] width 14 height 9
click at [878, 338] on button "Review Report" at bounding box center [888, 339] width 46 height 10
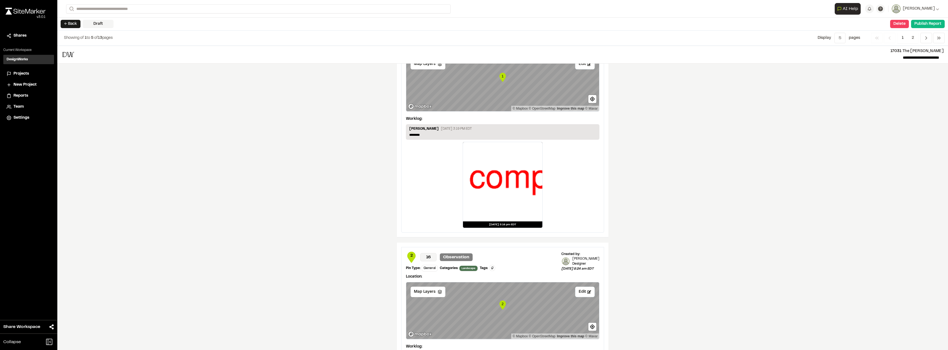
scroll to position [689, 0]
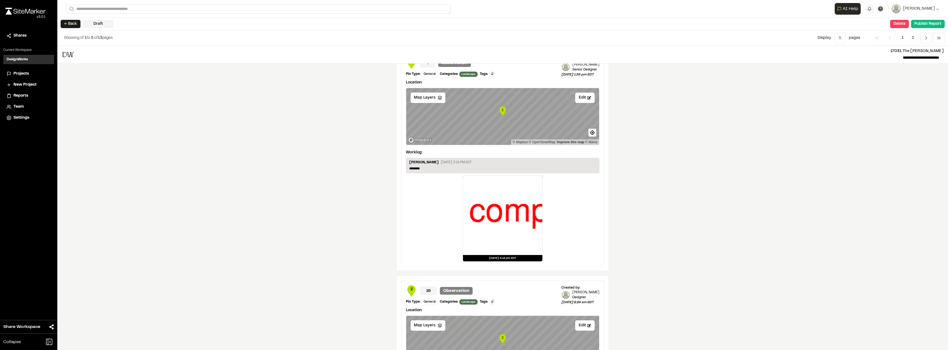
click at [489, 198] on div at bounding box center [502, 215] width 79 height 79
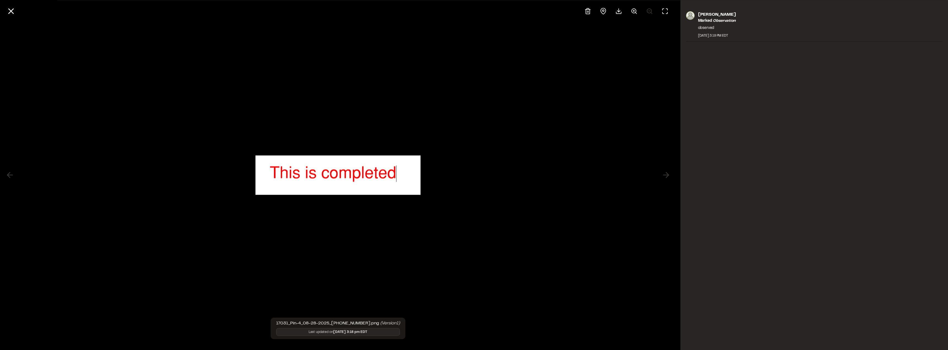
click at [660, 175] on div at bounding box center [338, 175] width 676 height 350
click at [12, 11] on line at bounding box center [11, 11] width 5 height 5
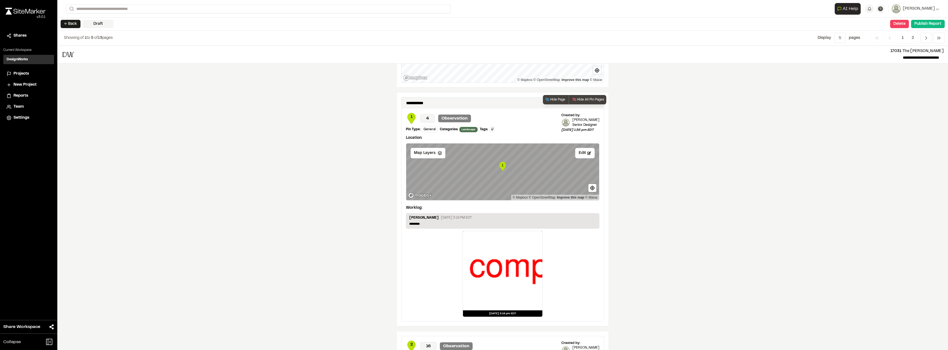
scroll to position [634, 0]
click at [423, 221] on p "[PERSON_NAME]" at bounding box center [423, 218] width 29 height 6
click at [423, 223] on p "********" at bounding box center [502, 223] width 187 height 5
click at [435, 214] on div "Emily Rogers August 28, 2025 3:19 PM EDT ********" at bounding box center [502, 220] width 193 height 15
click at [587, 154] on icon at bounding box center [589, 152] width 4 height 3
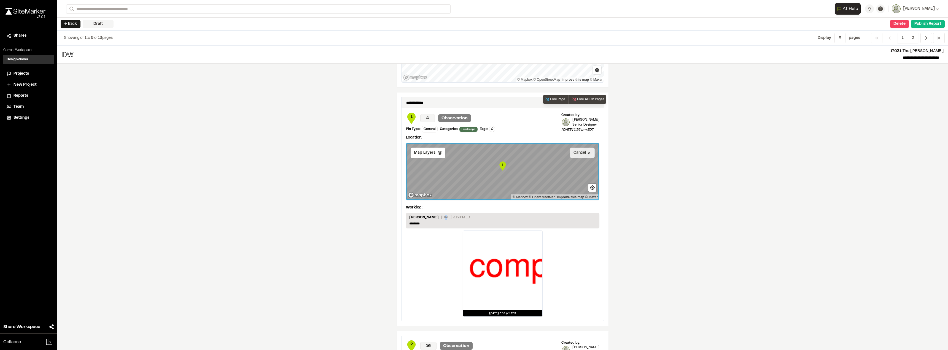
click at [589, 153] on button "Cancel" at bounding box center [582, 153] width 25 height 10
click at [518, 245] on div at bounding box center [502, 270] width 79 height 79
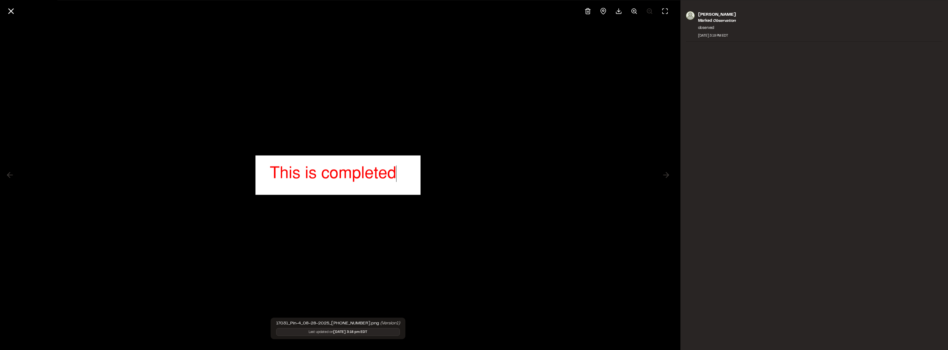
click at [644, 171] on div at bounding box center [338, 175] width 676 height 350
click at [669, 177] on div at bounding box center [338, 175] width 676 height 350
drag, startPoint x: 14, startPoint y: 170, endPoint x: 28, endPoint y: 54, distance: 116.5
click at [15, 164] on div at bounding box center [338, 175] width 676 height 350
click at [11, 10] on icon at bounding box center [10, 10] width 9 height 9
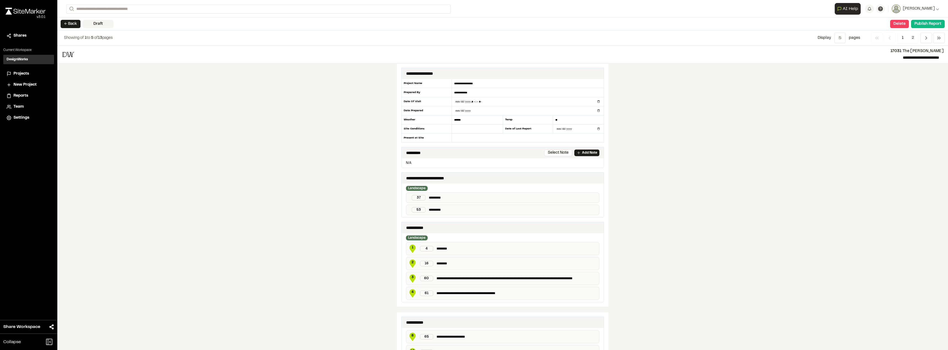
scroll to position [0, 0]
click at [433, 199] on p "*********" at bounding box center [513, 198] width 168 height 6
click at [424, 209] on div "53 *********" at bounding box center [502, 210] width 193 height 10
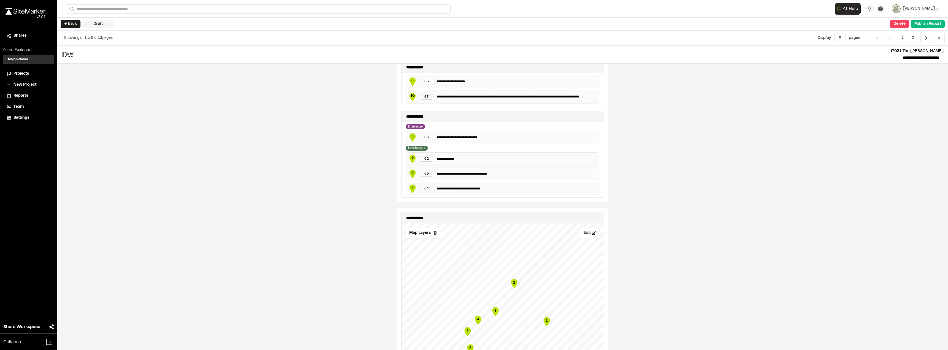
scroll to position [110, 0]
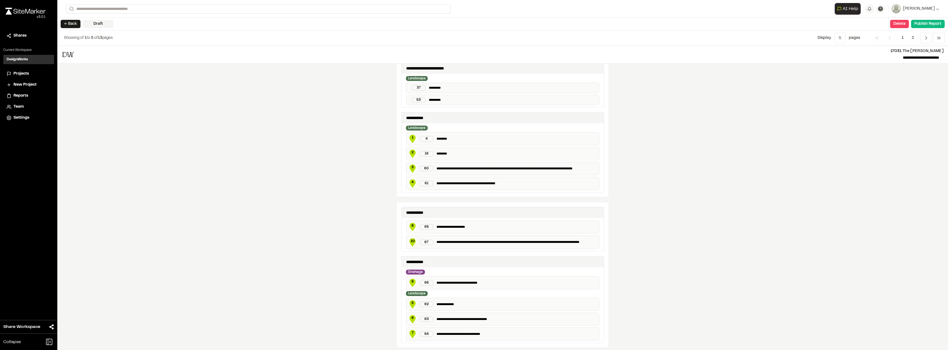
click at [73, 20] on div "← Back Draft Delete Confirm Report Removal Are you sure? This will completely d…" at bounding box center [502, 24] width 890 height 13
click at [73, 21] on button "← Back" at bounding box center [71, 24] width 20 height 8
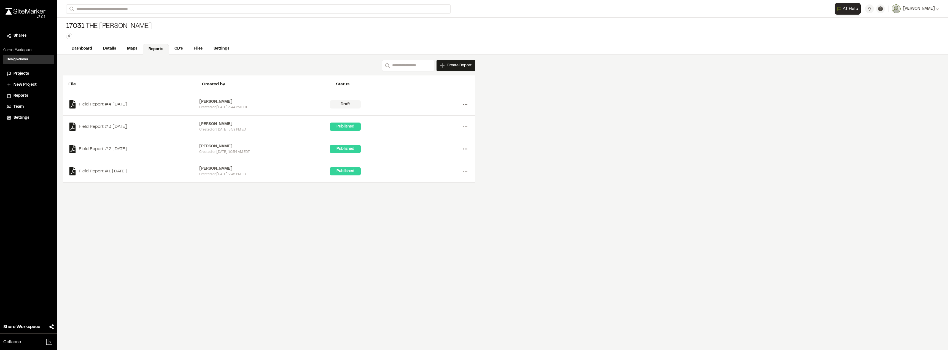
click at [462, 104] on icon at bounding box center [465, 104] width 9 height 9
click at [435, 120] on link "Delete" at bounding box center [445, 124] width 48 height 8
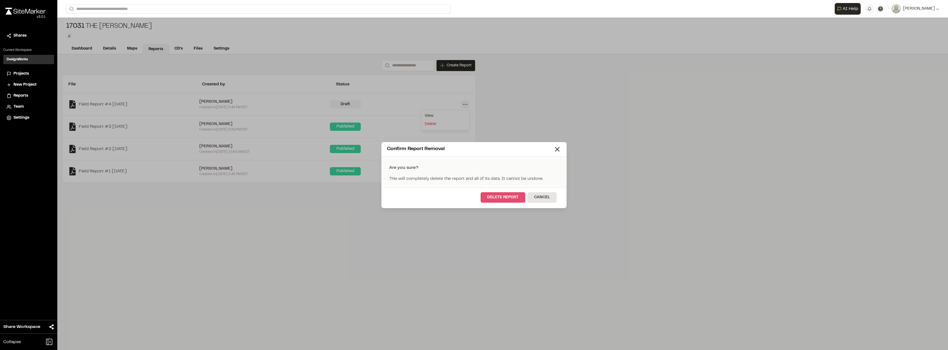
click at [511, 199] on button "Delete Report" at bounding box center [502, 197] width 45 height 10
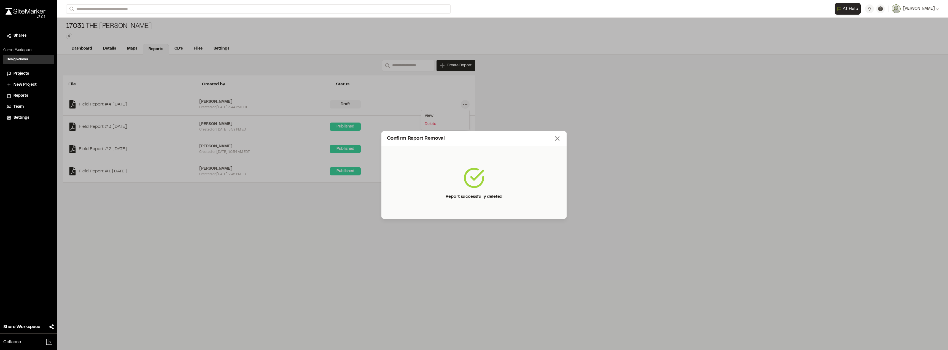
click at [558, 135] on icon at bounding box center [557, 139] width 8 height 8
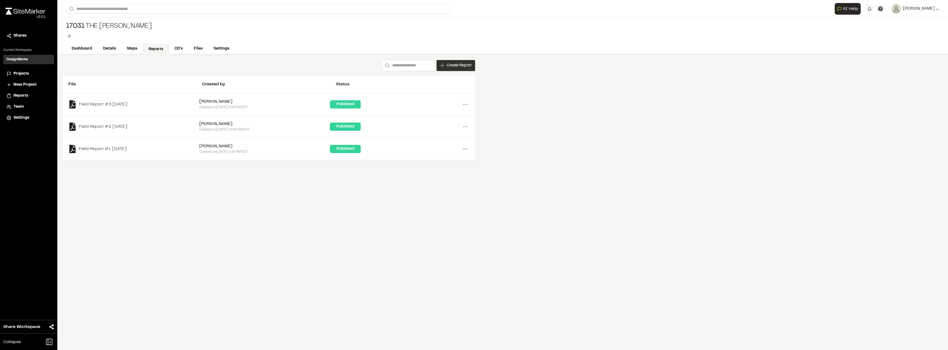
click at [453, 67] on span "Create Report" at bounding box center [459, 66] width 25 height 6
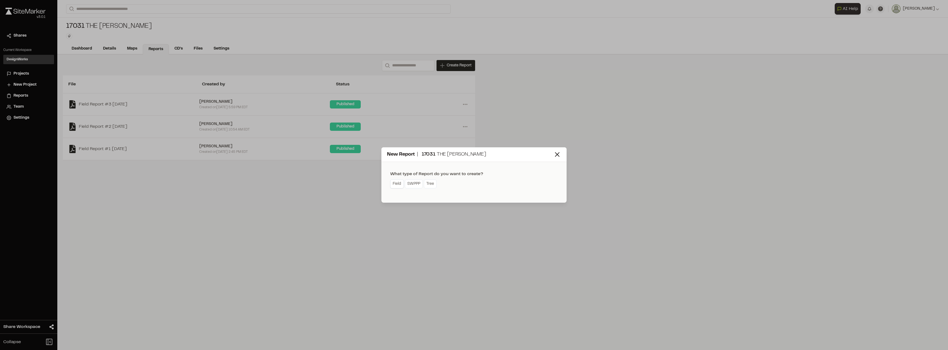
click at [399, 185] on link "Field" at bounding box center [396, 184] width 13 height 9
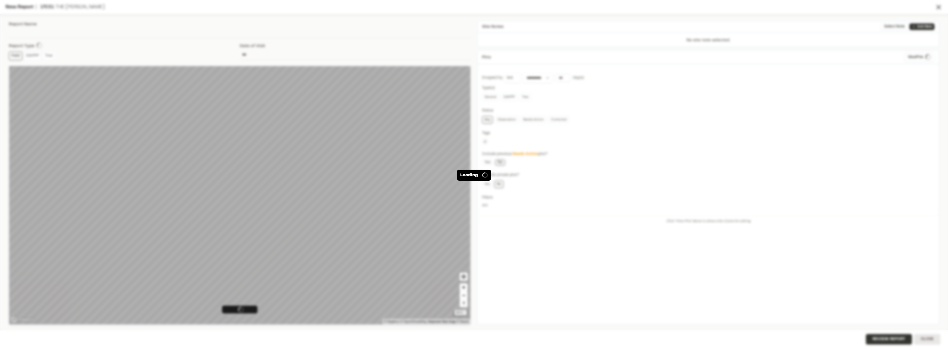
type input "**********"
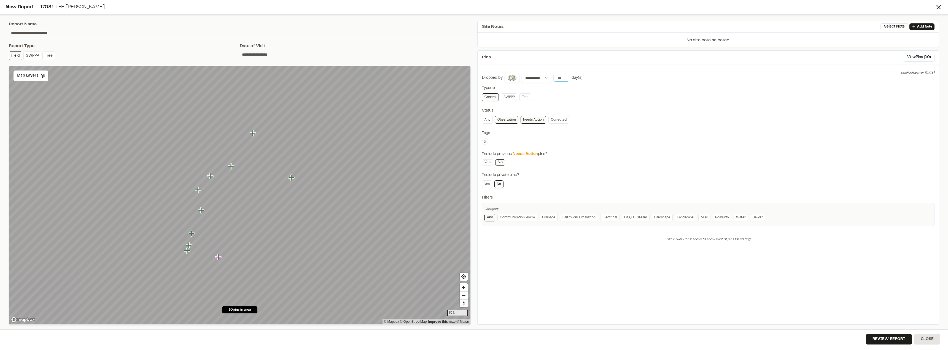
click at [565, 77] on input "*" at bounding box center [560, 78] width 15 height 8
click at [565, 77] on input "**" at bounding box center [560, 78] width 15 height 8
click at [559, 88] on button "Today" at bounding box center [561, 89] width 16 height 9
click at [565, 79] on input "**" at bounding box center [560, 78] width 15 height 8
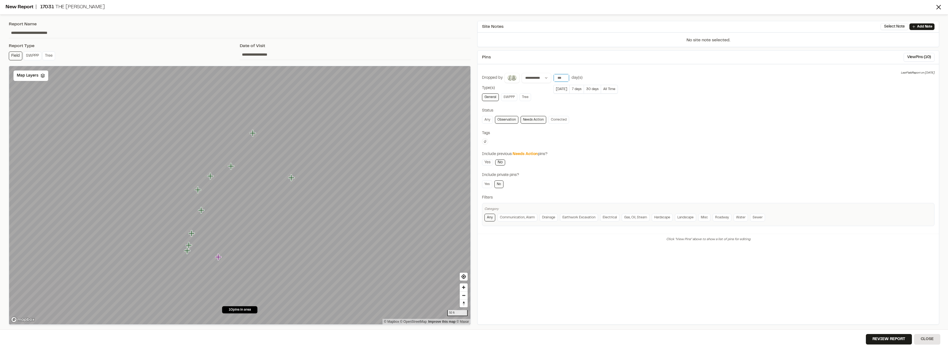
click at [565, 79] on input "*" at bounding box center [560, 78] width 15 height 8
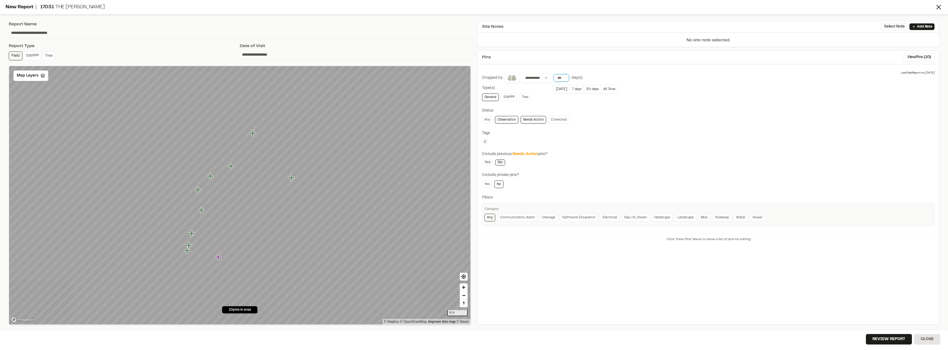
click at [565, 79] on input "*" at bounding box center [560, 78] width 15 height 8
type input "*"
click at [565, 79] on input "*" at bounding box center [560, 78] width 15 height 8
click at [559, 168] on div "**********" at bounding box center [708, 149] width 452 height 153
click at [608, 145] on div "**********" at bounding box center [708, 149] width 452 height 153
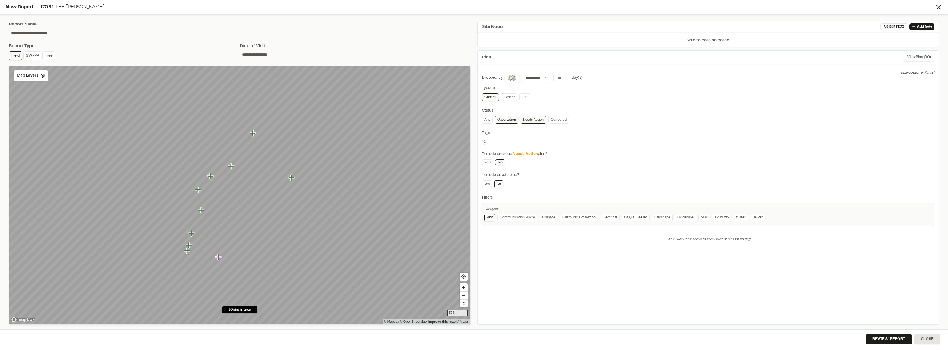
click at [916, 58] on button "View Pins ( 10 )" at bounding box center [918, 57] width 31 height 9
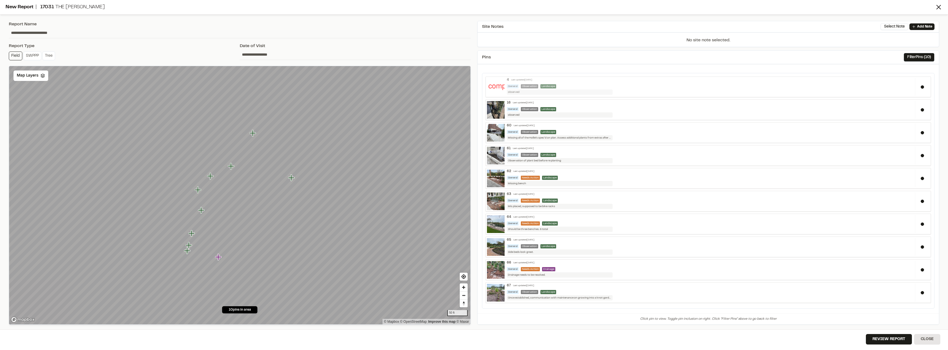
click at [566, 93] on div "observed" at bounding box center [560, 92] width 106 height 5
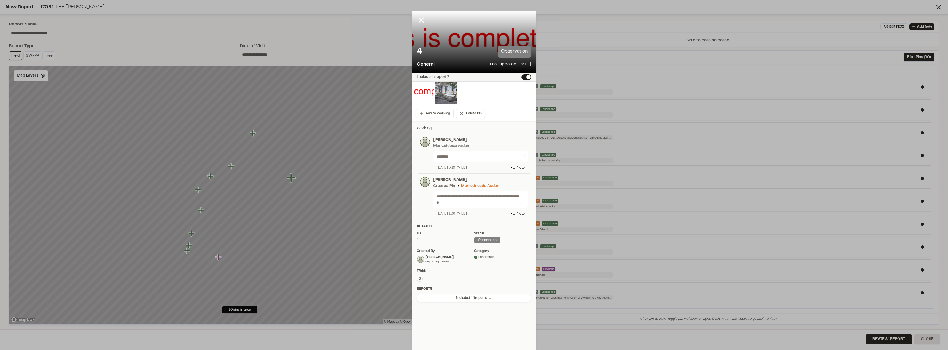
click at [444, 95] on img at bounding box center [446, 93] width 22 height 22
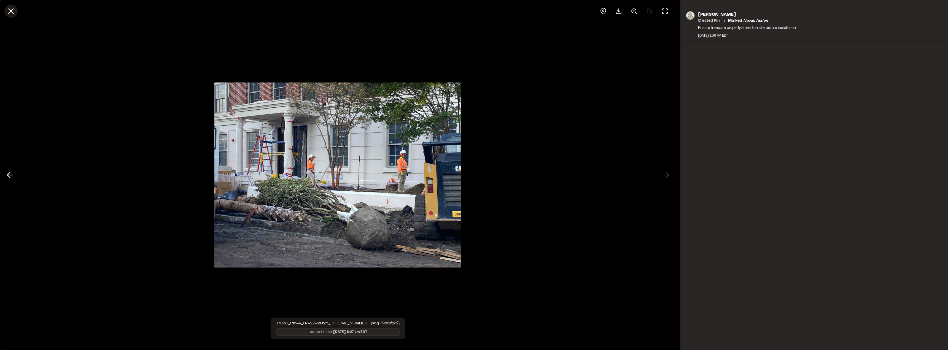
click at [12, 17] on button at bounding box center [10, 10] width 13 height 13
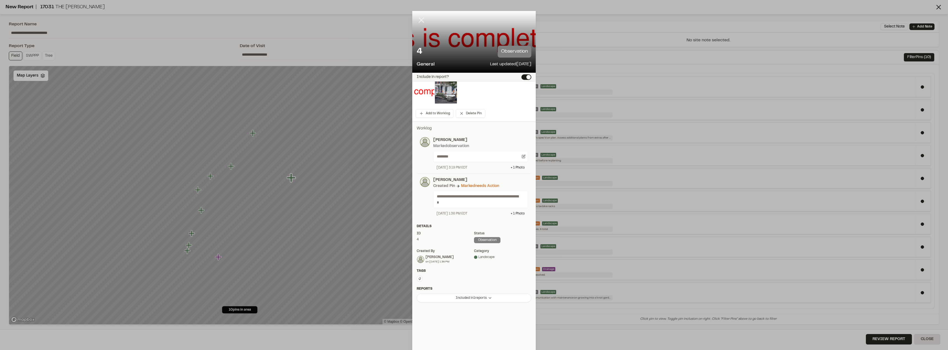
click at [420, 20] on icon at bounding box center [420, 19] width 9 height 9
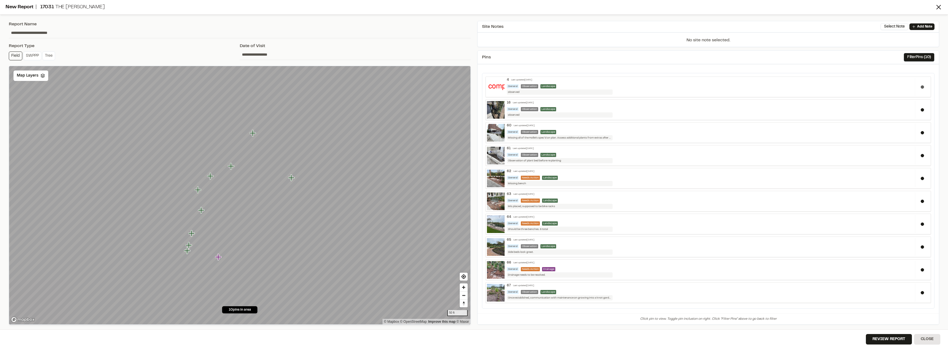
click at [922, 88] on div at bounding box center [922, 87] width 15 height 18
click at [923, 56] on span "( 10 )" at bounding box center [926, 57] width 7 height 6
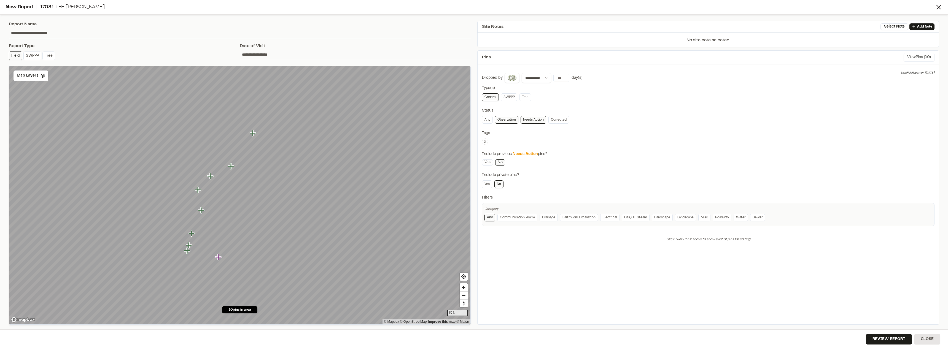
click at [919, 54] on button "View Pins ( 10 )" at bounding box center [918, 57] width 31 height 9
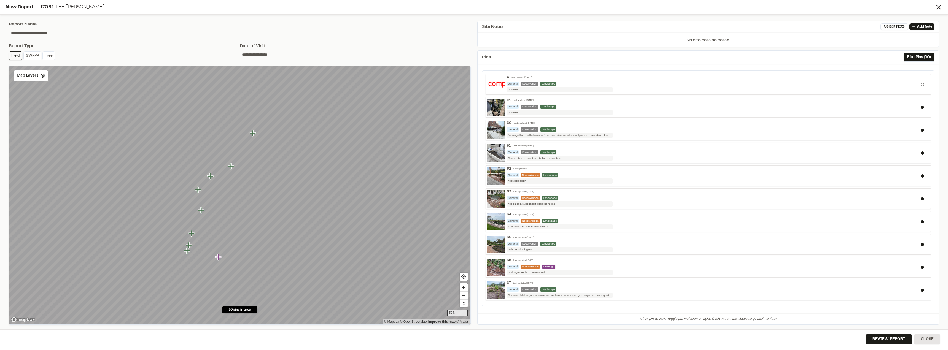
scroll to position [3, 0]
click at [931, 337] on button "Close" at bounding box center [927, 339] width 26 height 10
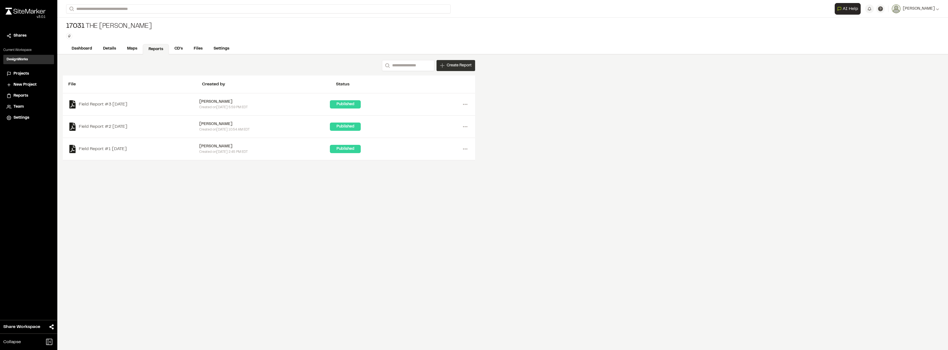
click at [453, 66] on span "Create Report" at bounding box center [459, 66] width 25 height 6
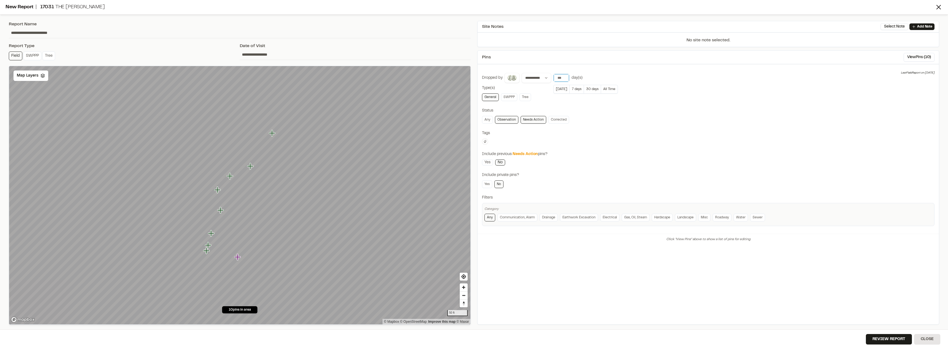
click at [564, 80] on input "*" at bounding box center [560, 78] width 15 height 8
click at [565, 76] on input "*" at bounding box center [560, 78] width 15 height 8
click at [565, 79] on input "*" at bounding box center [560, 78] width 15 height 8
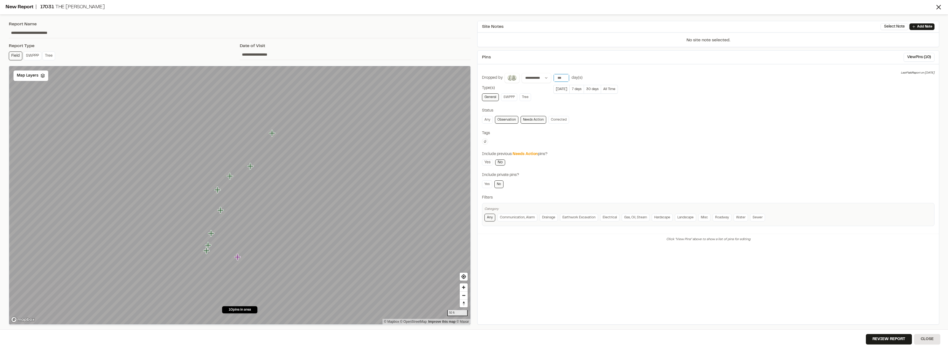
type input "*"
click at [565, 79] on input "*" at bounding box center [560, 78] width 15 height 8
click at [917, 56] on button "View Pins ( 10 )" at bounding box center [918, 57] width 31 height 9
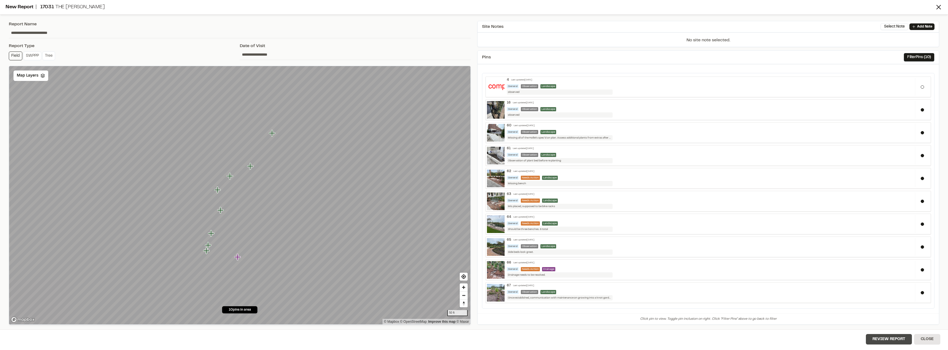
click at [898, 339] on button "Review Report" at bounding box center [888, 339] width 46 height 10
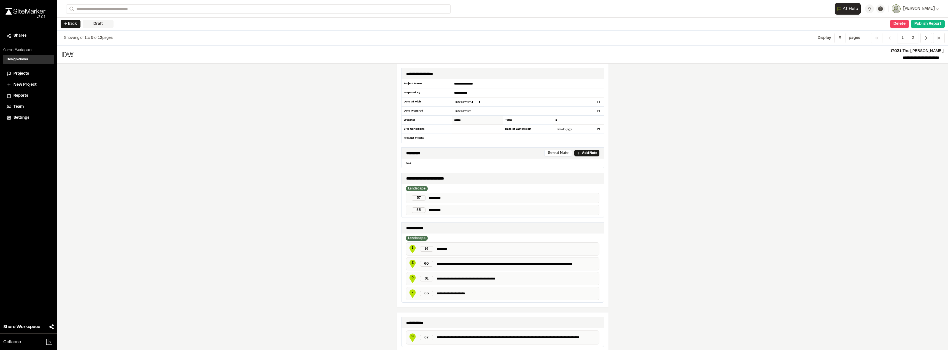
click at [484, 121] on input "******" at bounding box center [477, 120] width 51 height 9
drag, startPoint x: 485, startPoint y: 121, endPoint x: 443, endPoint y: 121, distance: 42.1
click at [443, 121] on div "**********" at bounding box center [502, 111] width 203 height 64
type input "*****"
drag, startPoint x: 560, startPoint y: 122, endPoint x: 555, endPoint y: 123, distance: 5.0
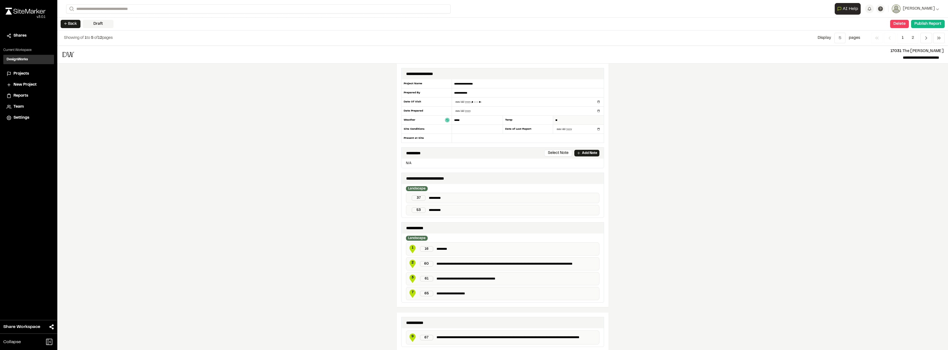
click at [555, 123] on input "**" at bounding box center [578, 120] width 51 height 9
type input "**"
click at [526, 104] on input "datetime-local" at bounding box center [528, 102] width 152 height 9
click at [483, 102] on input "datetime-local" at bounding box center [528, 102] width 152 height 9
click at [477, 101] on input "datetime-local" at bounding box center [528, 102] width 152 height 9
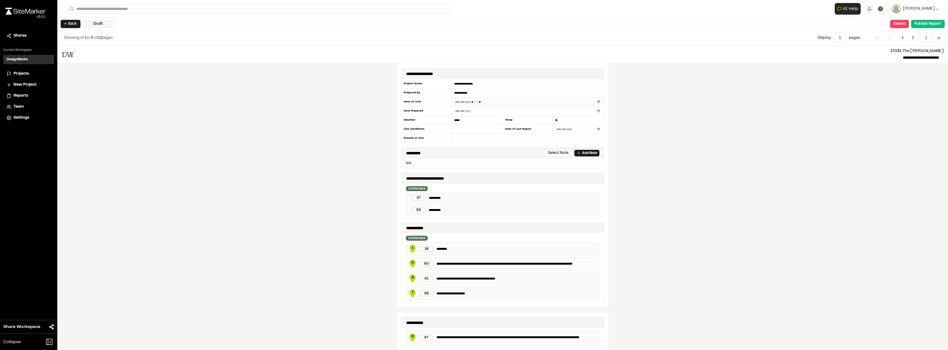
click at [475, 102] on input "datetime-local" at bounding box center [528, 102] width 152 height 9
click at [483, 102] on input "datetime-local" at bounding box center [528, 102] width 152 height 9
click at [477, 102] on input "datetime-local" at bounding box center [528, 102] width 152 height 9
type input "**********"
click at [486, 113] on input "**********" at bounding box center [528, 111] width 152 height 9
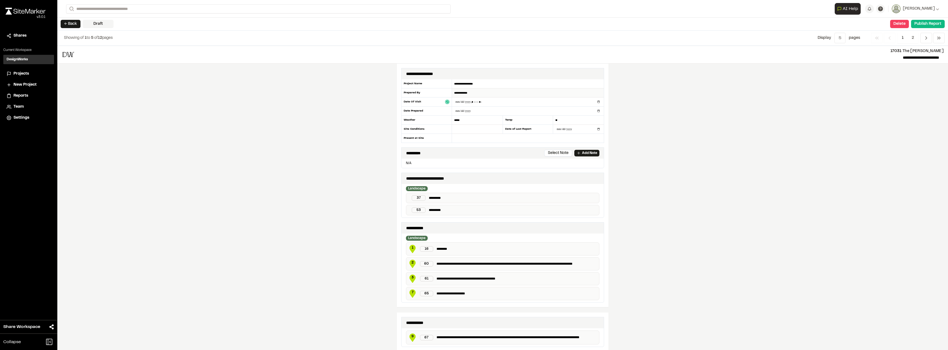
click at [475, 92] on input "**********" at bounding box center [528, 92] width 152 height 9
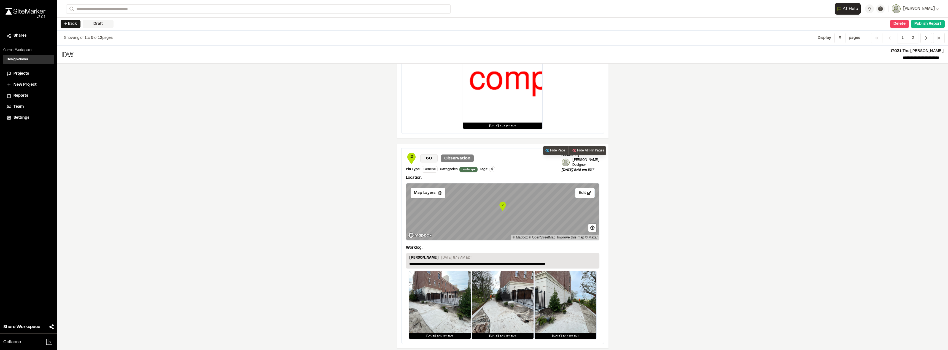
scroll to position [810, 0]
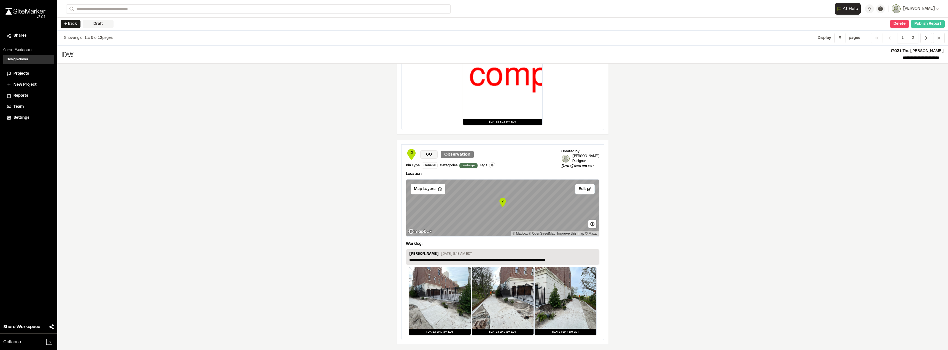
click at [914, 25] on button "Publish Report" at bounding box center [928, 24] width 34 height 8
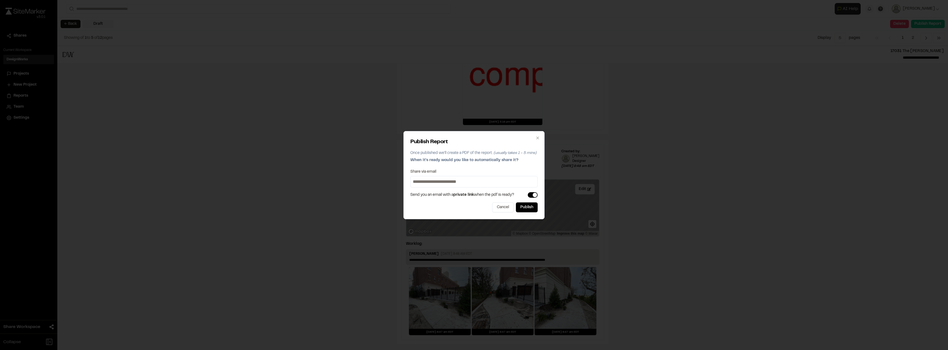
click at [451, 183] on input at bounding box center [474, 181] width 125 height 9
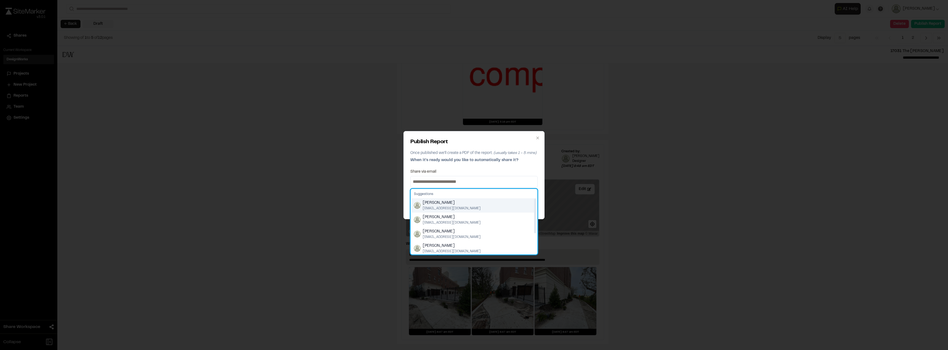
click at [422, 204] on div "Arianne Wolfe awolfe@dwlc.com" at bounding box center [474, 205] width 125 height 14
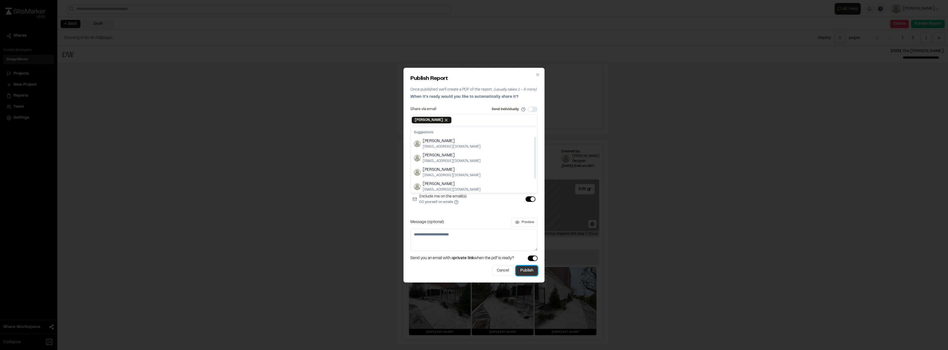
click at [529, 272] on button "Publish" at bounding box center [527, 271] width 22 height 10
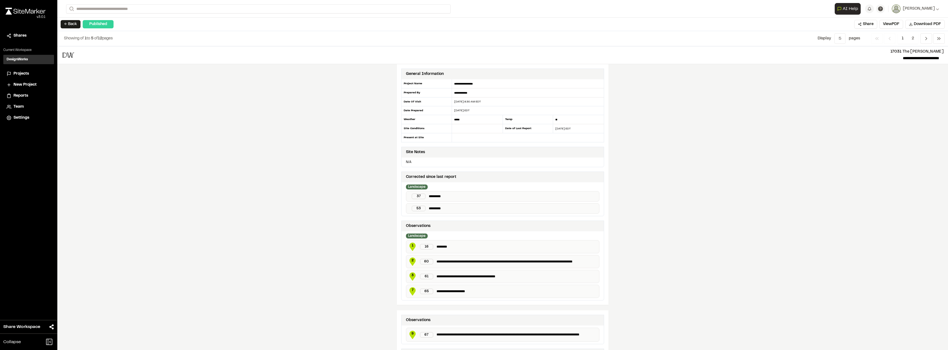
click at [280, 145] on div "**********" at bounding box center [502, 198] width 890 height 304
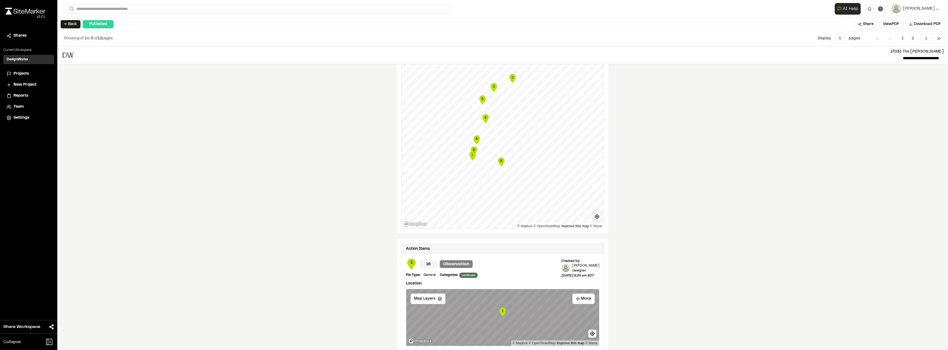
scroll to position [606, 0]
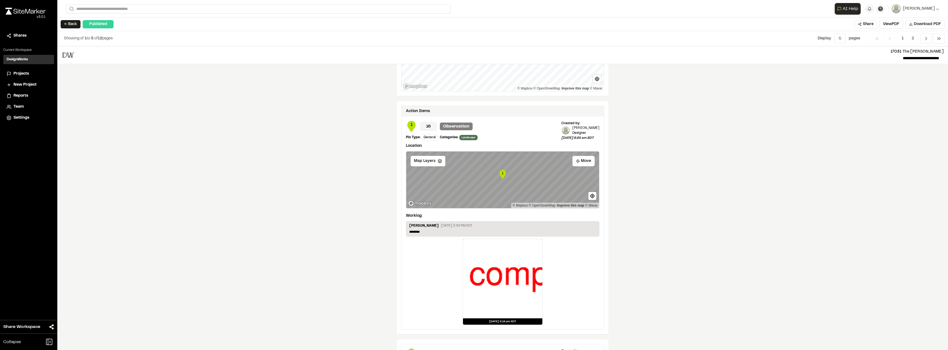
drag, startPoint x: 430, startPoint y: 230, endPoint x: 425, endPoint y: 231, distance: 5.0
click at [430, 230] on p "********" at bounding box center [502, 231] width 187 height 5
click at [411, 232] on p "********" at bounding box center [502, 231] width 187 height 5
click at [543, 112] on div "Action Items" at bounding box center [502, 111] width 202 height 10
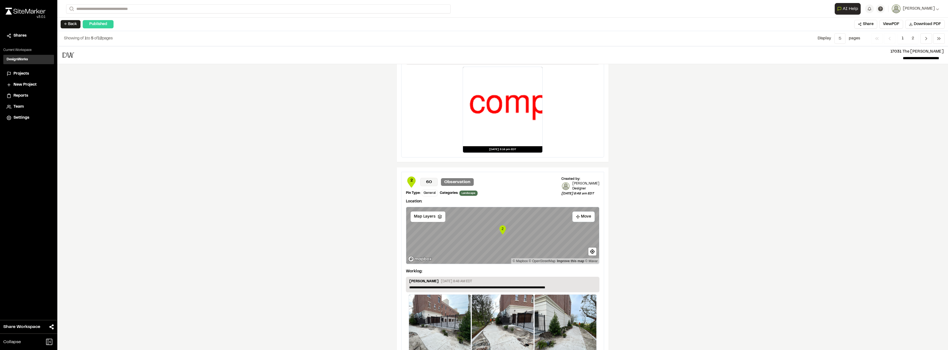
scroll to position [806, 0]
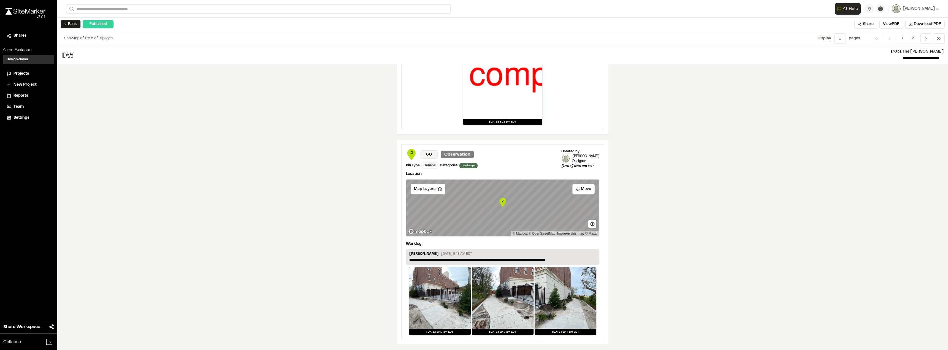
click at [430, 261] on p "**********" at bounding box center [502, 260] width 187 height 5
click at [439, 263] on div "**********" at bounding box center [502, 256] width 193 height 15
click at [422, 257] on p "[PERSON_NAME]" at bounding box center [423, 254] width 29 height 6
click at [574, 233] on link "Improve this map" at bounding box center [570, 234] width 27 height 4
click at [74, 24] on button "← Back" at bounding box center [71, 24] width 20 height 8
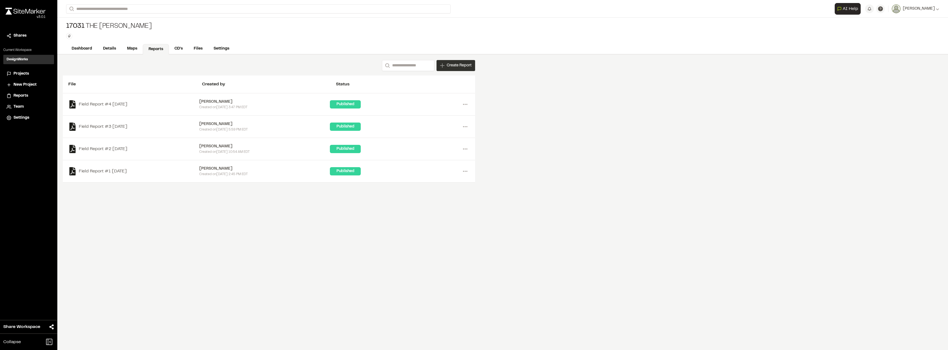
click at [461, 65] on span "Create Report" at bounding box center [459, 66] width 25 height 6
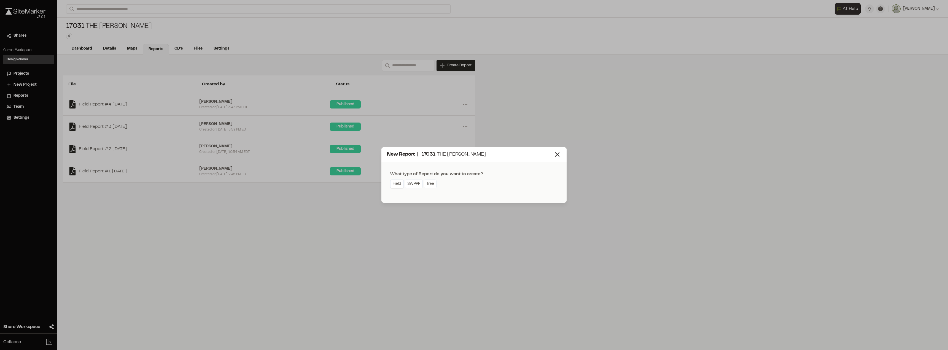
click at [399, 186] on link "Field" at bounding box center [396, 184] width 13 height 9
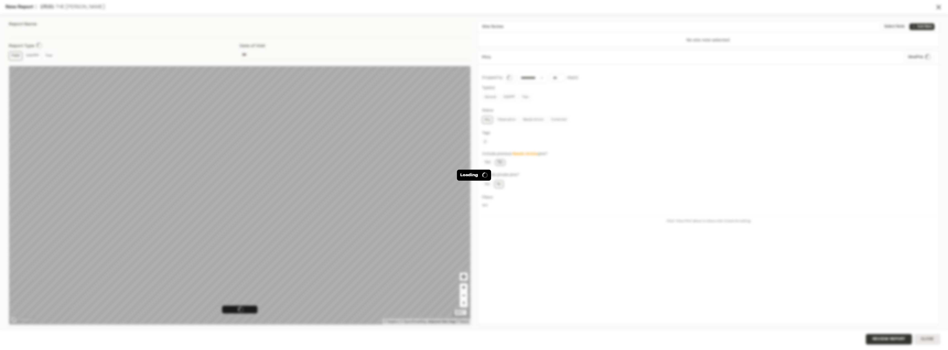
type input "**********"
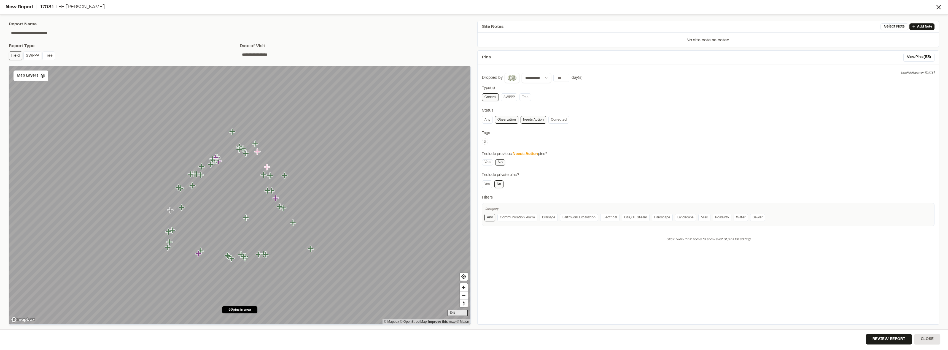
click at [572, 77] on div "day(s)" at bounding box center [576, 78] width 11 height 6
click at [556, 80] on input "number" at bounding box center [560, 78] width 15 height 8
type input "*"
click at [564, 78] on input "*" at bounding box center [560, 78] width 15 height 8
click at [565, 65] on div "**********" at bounding box center [708, 187] width 462 height 274
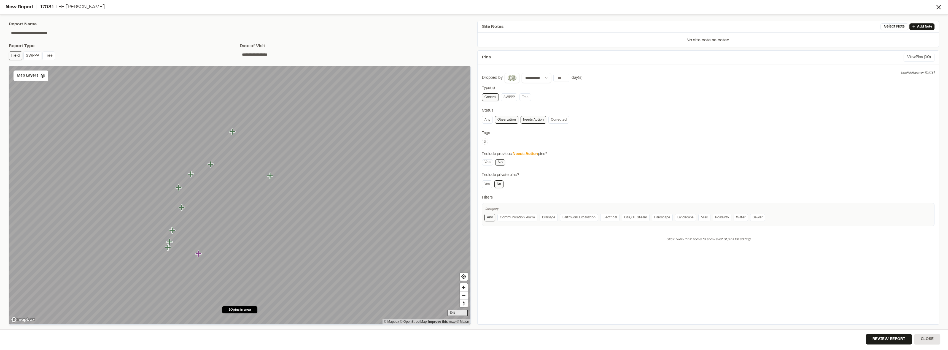
click at [917, 56] on button "View Pins ( 10 )" at bounding box center [918, 57] width 31 height 9
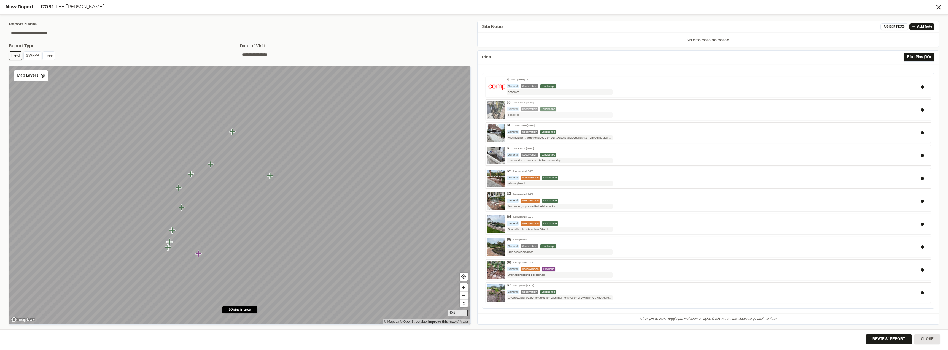
click at [576, 110] on div "General Observation Landscape" at bounding box center [710, 109] width 406 height 4
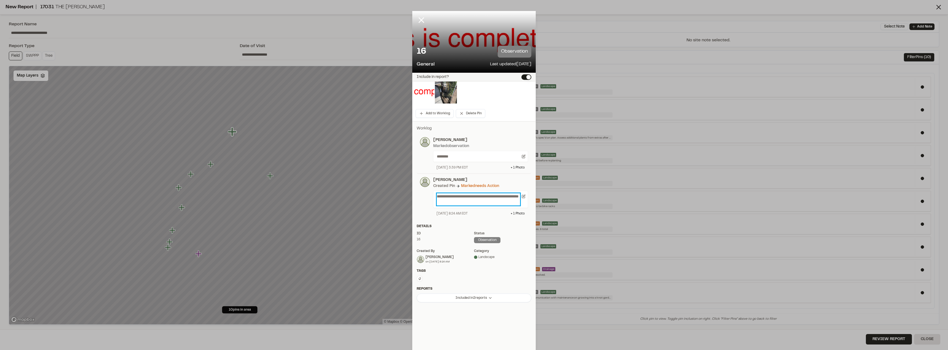
click at [447, 198] on p "**********" at bounding box center [478, 199] width 83 height 12
click at [523, 81] on div "Include in report?" at bounding box center [473, 77] width 123 height 9
click at [525, 77] on button "Include in report?" at bounding box center [526, 77] width 10 height 6
click at [418, 20] on icon at bounding box center [420, 19] width 9 height 9
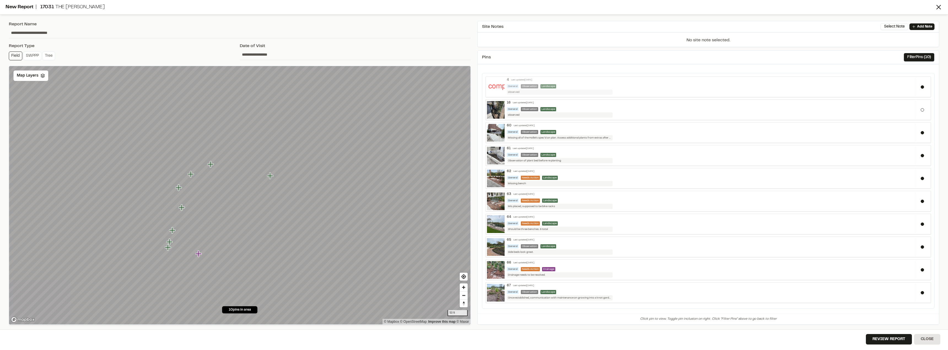
click at [611, 90] on div "observed" at bounding box center [560, 92] width 106 height 5
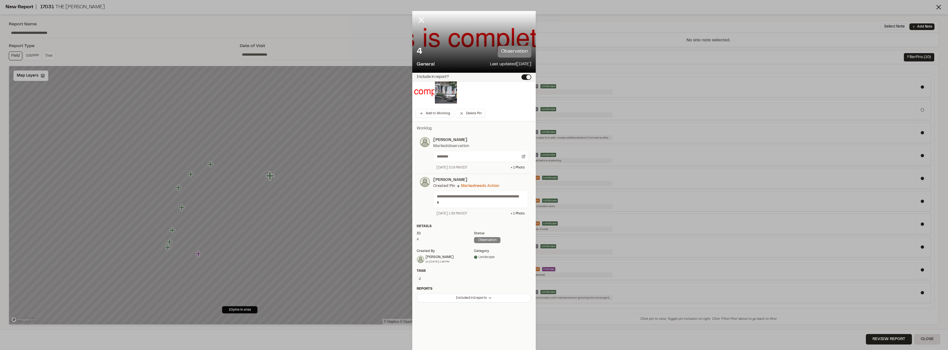
click at [521, 76] on button "Include in report?" at bounding box center [526, 77] width 10 height 6
click at [420, 23] on icon at bounding box center [420, 19] width 9 height 9
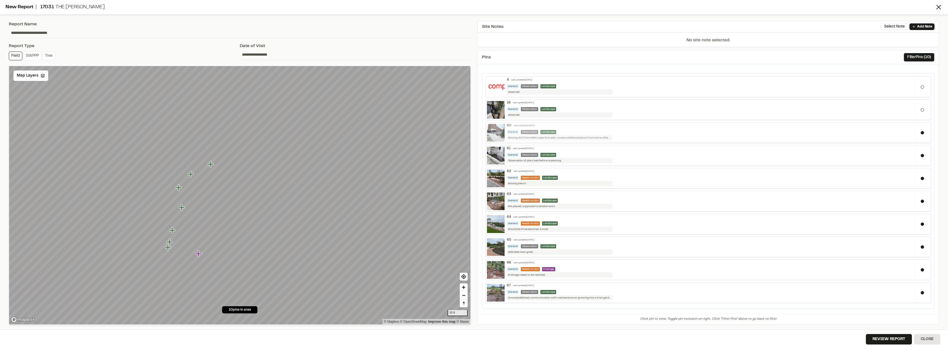
click at [607, 132] on div "General Observation Landscape" at bounding box center [710, 132] width 406 height 4
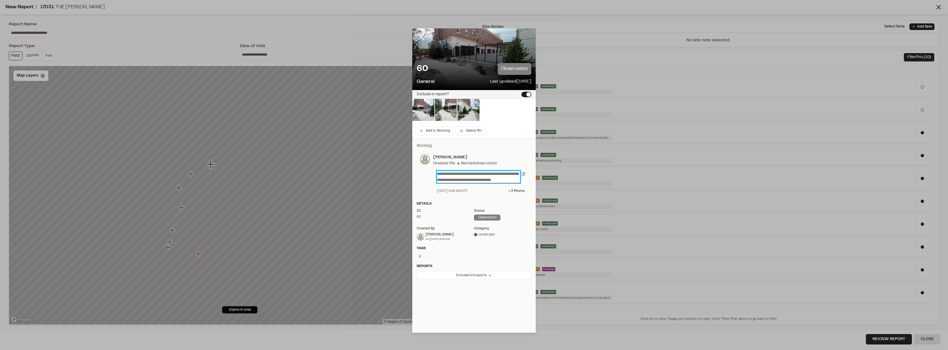
click at [455, 171] on p "**********" at bounding box center [478, 177] width 83 height 12
click at [477, 174] on p "**********" at bounding box center [478, 177] width 83 height 12
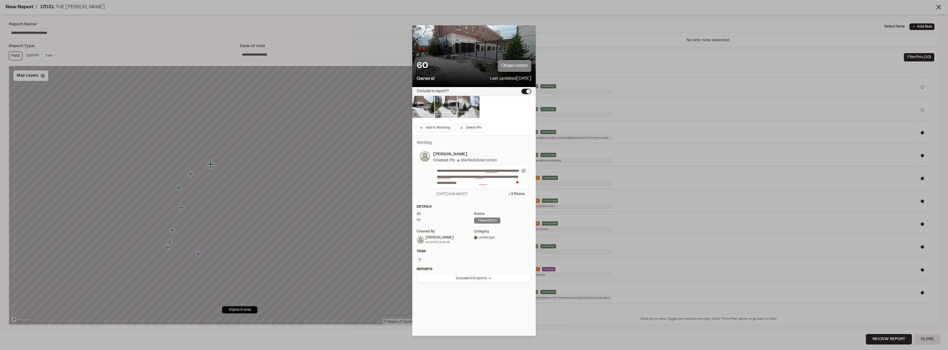
click at [518, 226] on div "Status observation" at bounding box center [502, 219] width 57 height 15
click at [486, 277] on html "**********" at bounding box center [474, 175] width 948 height 350
click at [459, 259] on div "Type Enter or comma to add tag." at bounding box center [473, 259] width 115 height 6
click at [421, 35] on line at bounding box center [421, 34] width 5 height 5
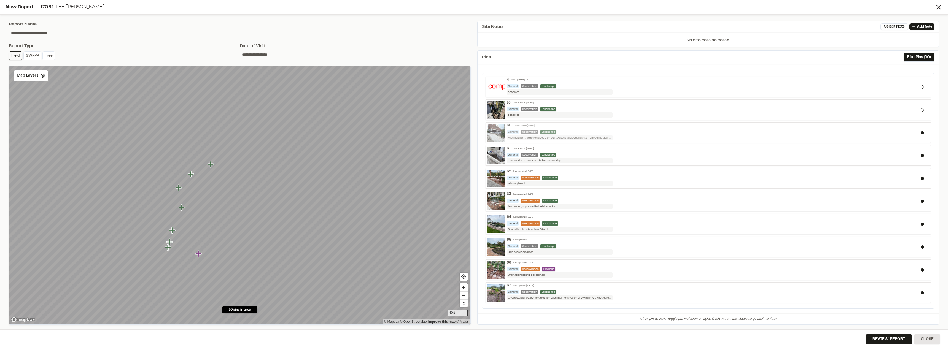
click at [569, 132] on div "General Observation Landscape" at bounding box center [710, 132] width 406 height 4
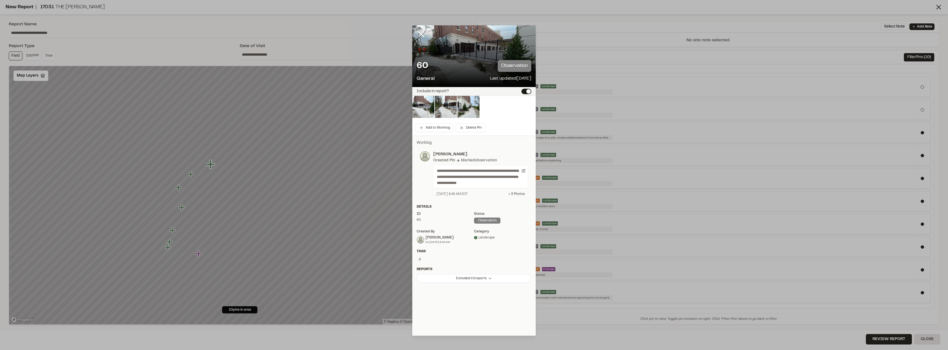
click at [518, 194] on div "+ 3 Photo s" at bounding box center [516, 194] width 16 height 5
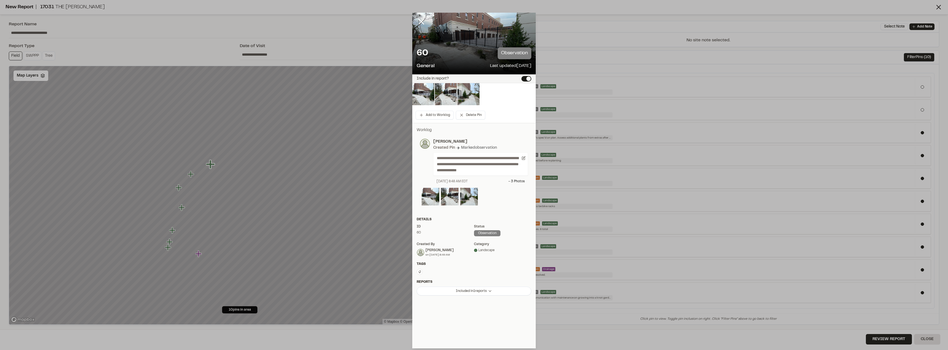
click at [515, 216] on div "**********" at bounding box center [473, 211] width 123 height 177
click at [417, 21] on icon at bounding box center [420, 21] width 9 height 9
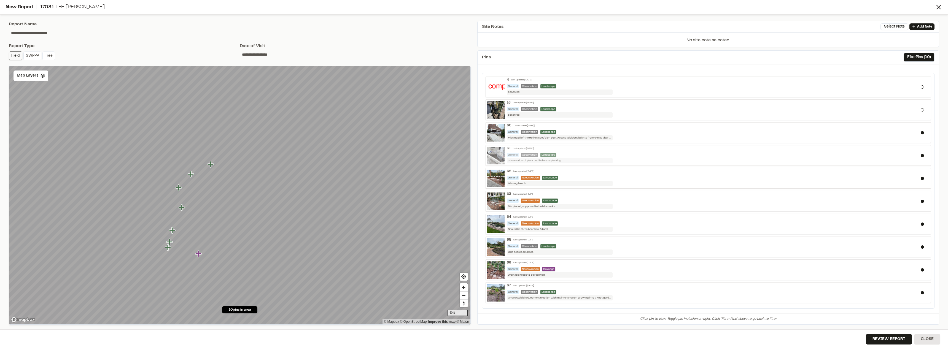
click at [566, 158] on div "Observation of plant bed before re planting" at bounding box center [560, 160] width 106 height 5
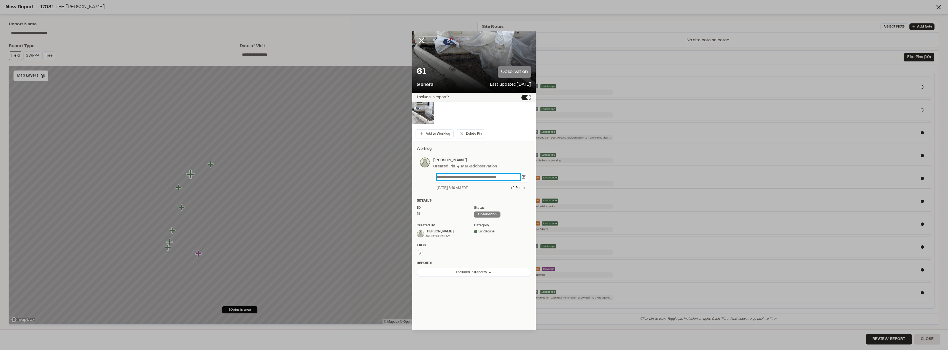
click at [512, 178] on p "**********" at bounding box center [478, 177] width 83 height 6
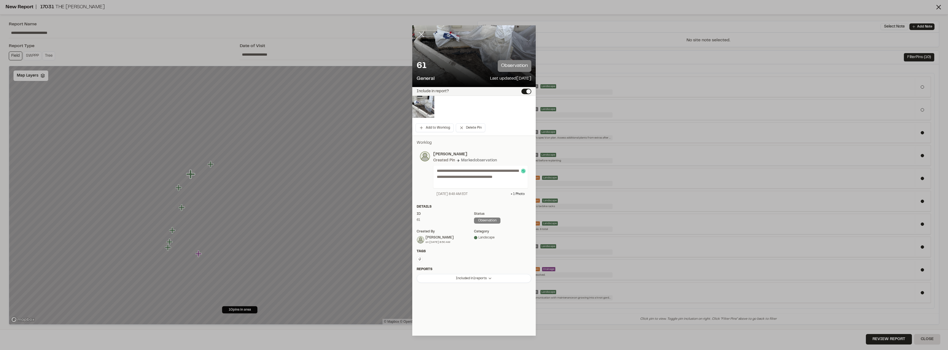
click at [421, 34] on icon at bounding box center [420, 34] width 9 height 9
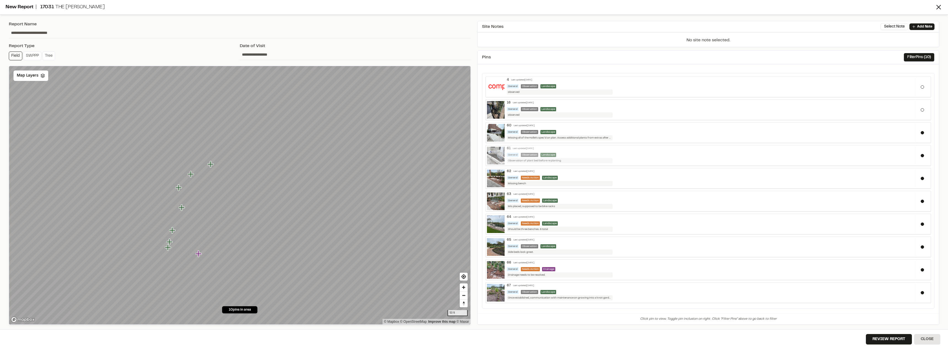
click at [599, 162] on div "Observation of plant bed before re planting" at bounding box center [560, 160] width 106 height 5
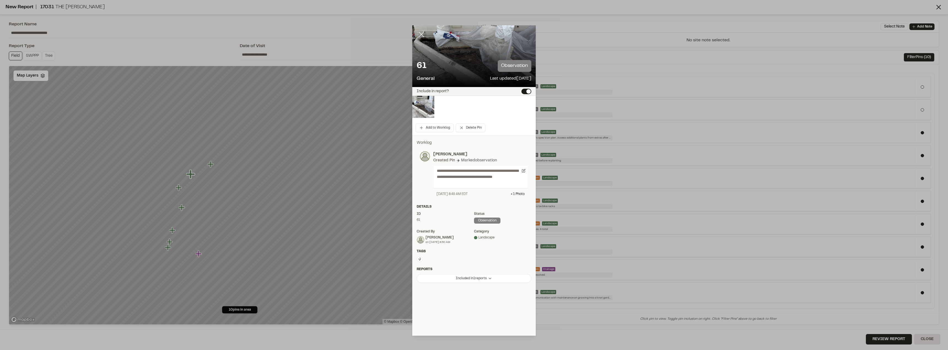
click at [418, 31] on icon at bounding box center [420, 34] width 9 height 9
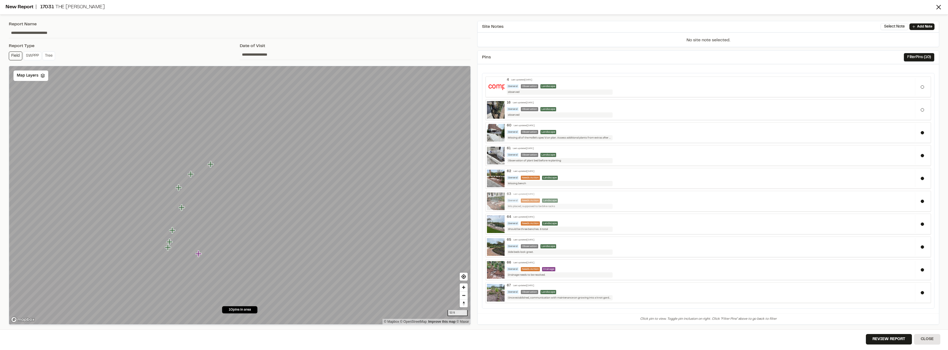
click at [572, 205] on div "Mis placed, supposed to be bike racks" at bounding box center [560, 206] width 106 height 5
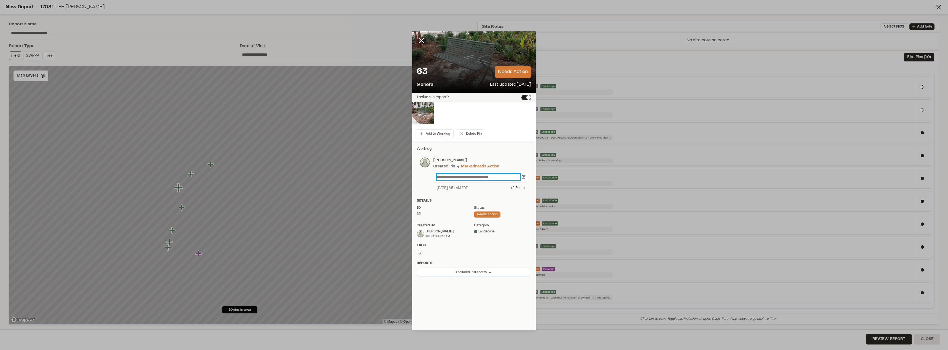
click at [507, 174] on p "**********" at bounding box center [478, 177] width 83 height 6
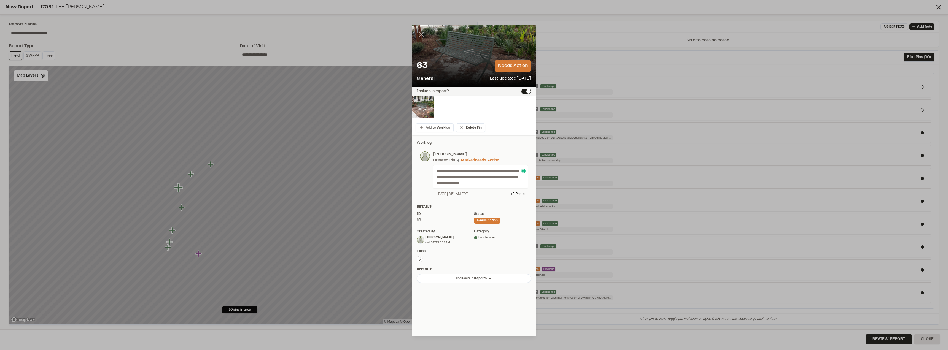
click at [421, 33] on icon at bounding box center [420, 34] width 9 height 9
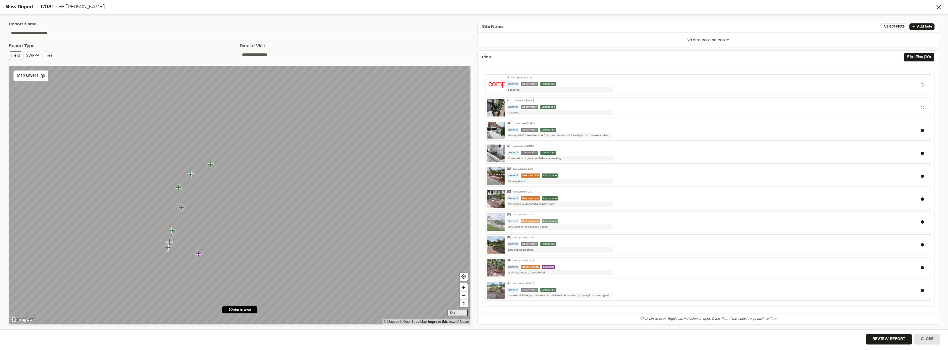
scroll to position [3, 0]
click at [563, 285] on div "67 Last updated Aug 28, 2025" at bounding box center [710, 283] width 406 height 4
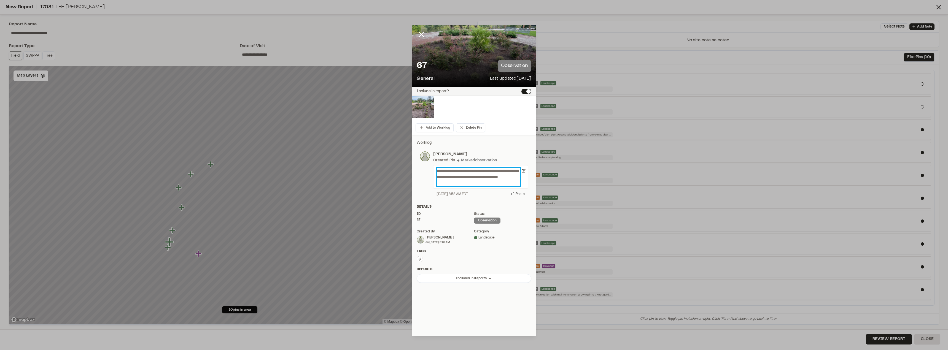
click at [483, 183] on p "**********" at bounding box center [478, 177] width 83 height 18
click at [478, 179] on p "**********" at bounding box center [478, 177] width 83 height 18
click at [476, 174] on p "**********" at bounding box center [478, 177] width 83 height 18
click at [475, 175] on p "**********" at bounding box center [478, 177] width 83 height 18
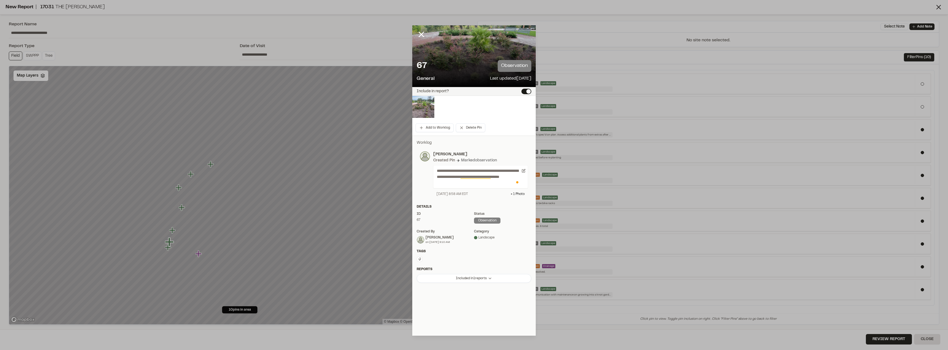
click at [470, 176] on p "**********" at bounding box center [478, 177] width 83 height 18
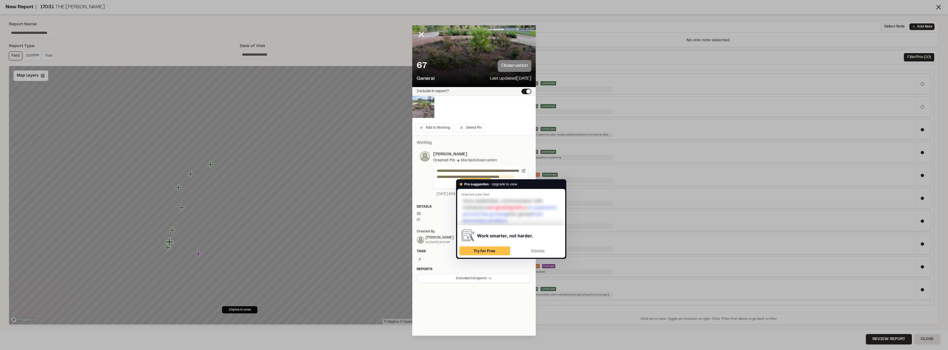
click at [475, 176] on p "**********" at bounding box center [478, 177] width 83 height 18
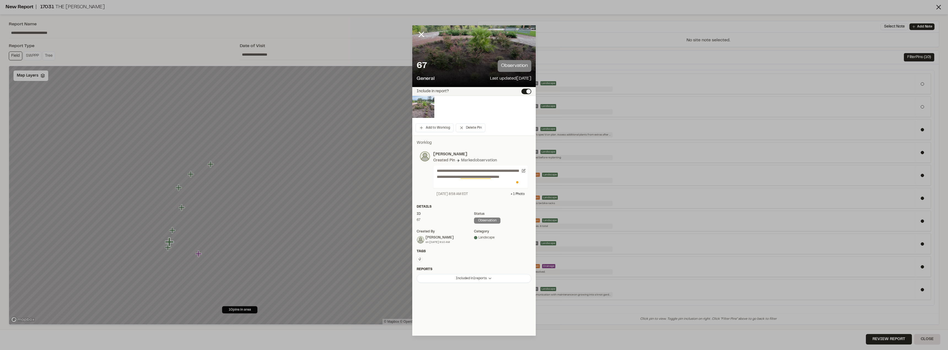
click at [452, 172] on p "**********" at bounding box center [478, 177] width 83 height 18
click at [417, 33] on icon at bounding box center [420, 34] width 9 height 9
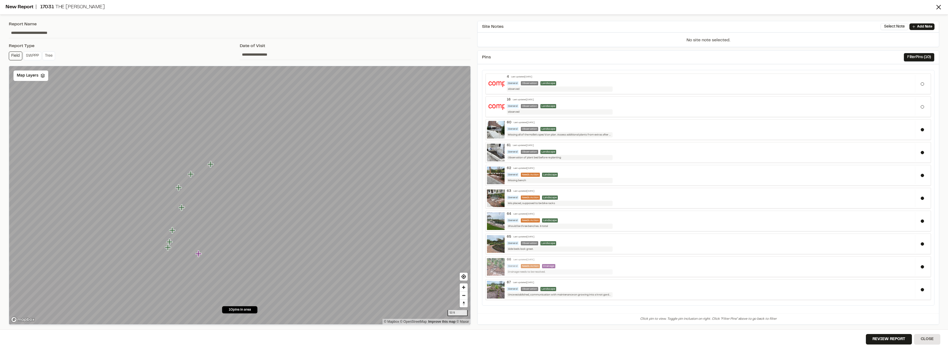
click at [567, 267] on div "General Needs Action Drainage" at bounding box center [710, 266] width 406 height 4
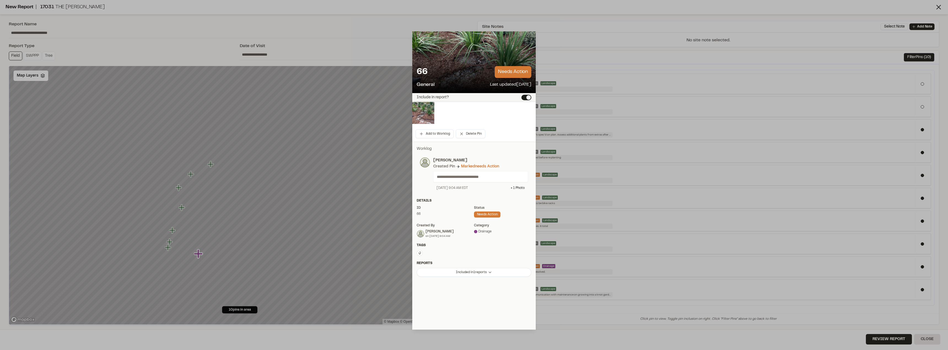
click at [423, 40] on icon at bounding box center [420, 40] width 9 height 9
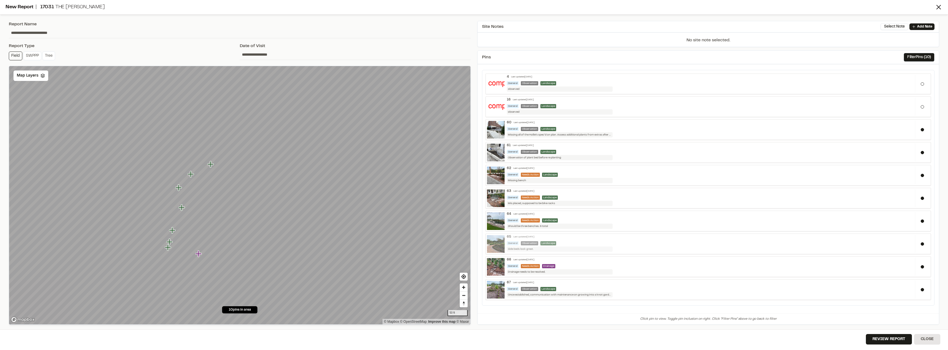
click at [569, 243] on div "General Observation Landscape" at bounding box center [710, 243] width 406 height 4
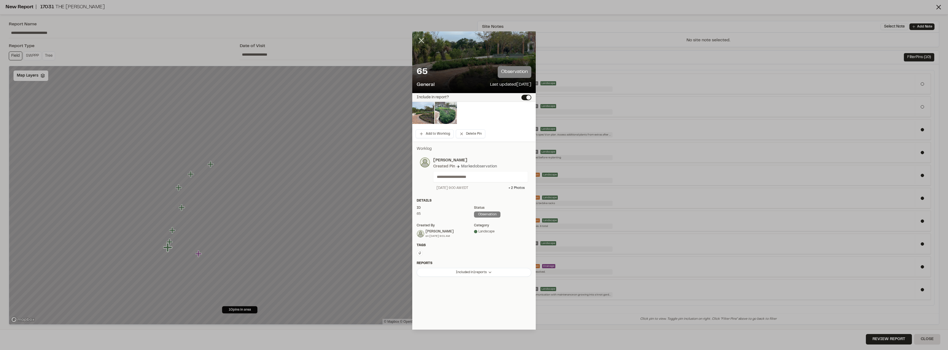
click at [420, 44] on icon at bounding box center [420, 40] width 9 height 9
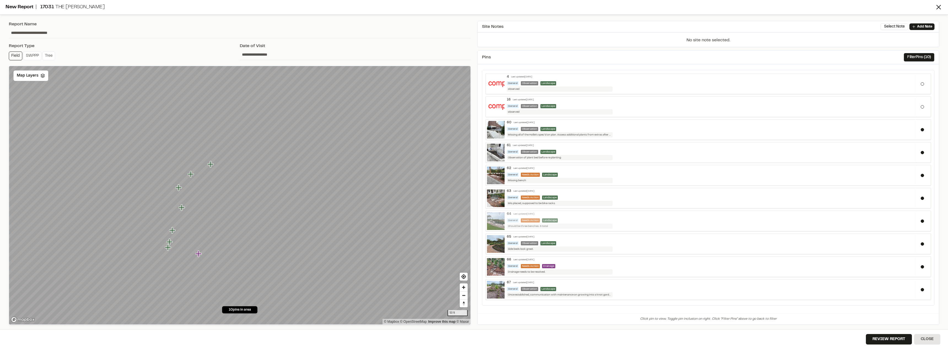
click at [568, 221] on div "General Needs Action Landscape" at bounding box center [710, 220] width 406 height 4
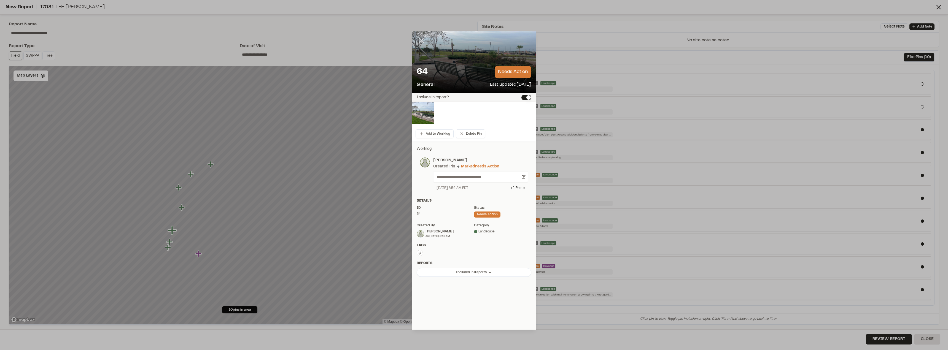
click at [421, 40] on line at bounding box center [421, 40] width 5 height 5
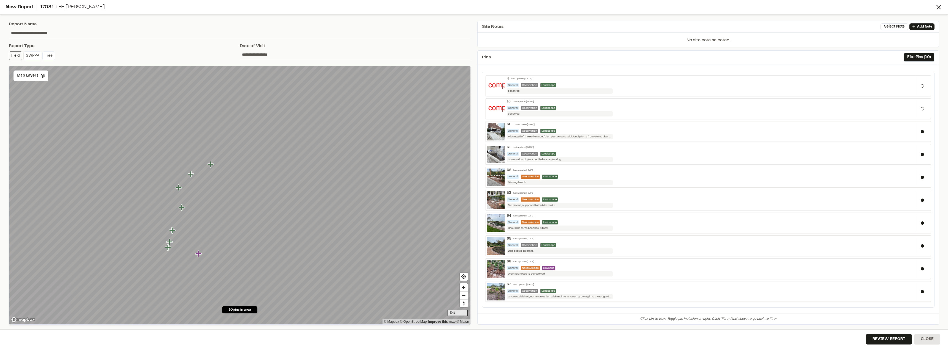
scroll to position [0, 0]
click at [924, 27] on p "Add Note" at bounding box center [924, 26] width 15 height 5
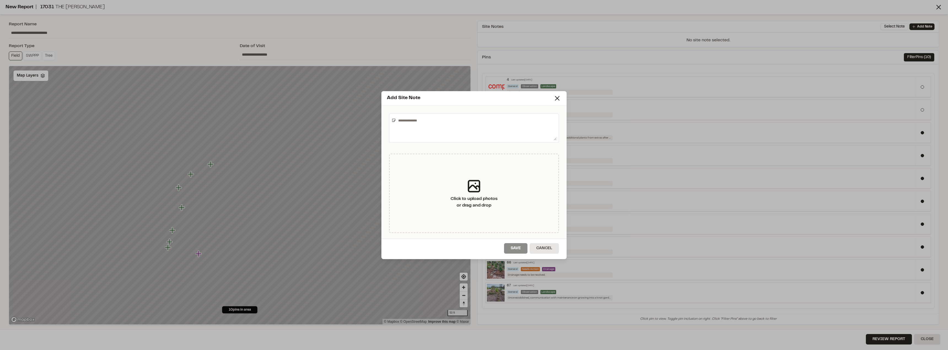
click at [454, 132] on textarea at bounding box center [476, 128] width 160 height 24
click at [469, 121] on textarea "**********" at bounding box center [476, 128] width 160 height 24
click at [498, 120] on textarea "**********" at bounding box center [476, 128] width 160 height 24
click at [424, 121] on textarea "**********" at bounding box center [476, 128] width 160 height 24
click at [513, 117] on textarea "**********" at bounding box center [476, 128] width 160 height 24
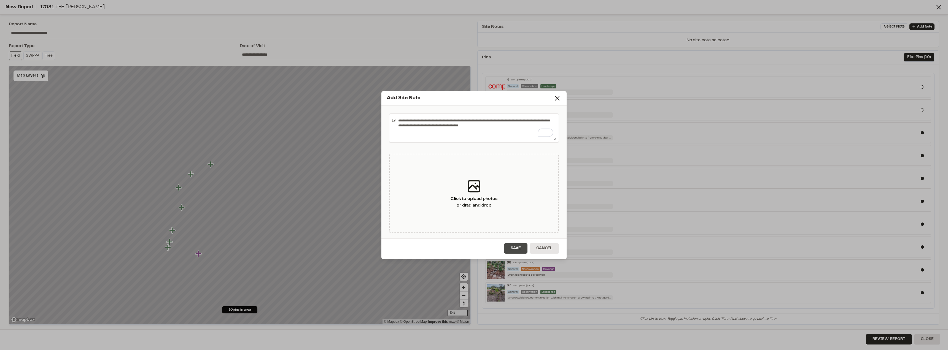
type textarea "**********"
click at [512, 247] on button "Save" at bounding box center [515, 248] width 23 height 10
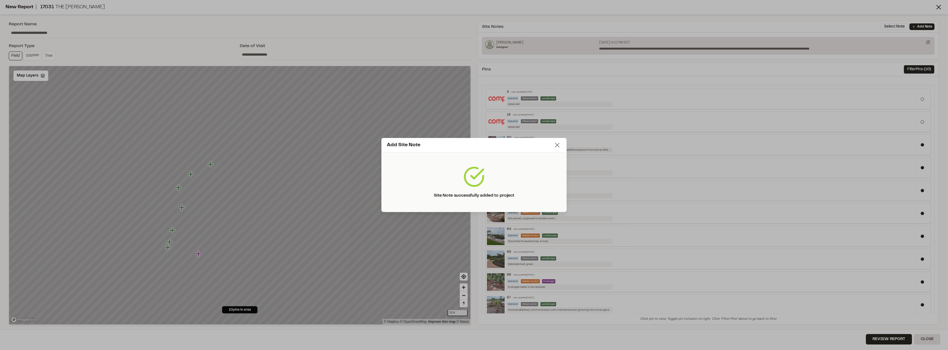
click at [558, 145] on icon at bounding box center [557, 145] width 8 height 8
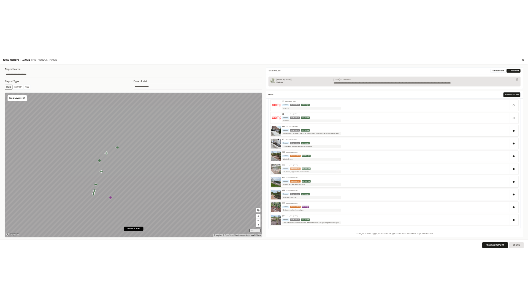
scroll to position [15, 0]
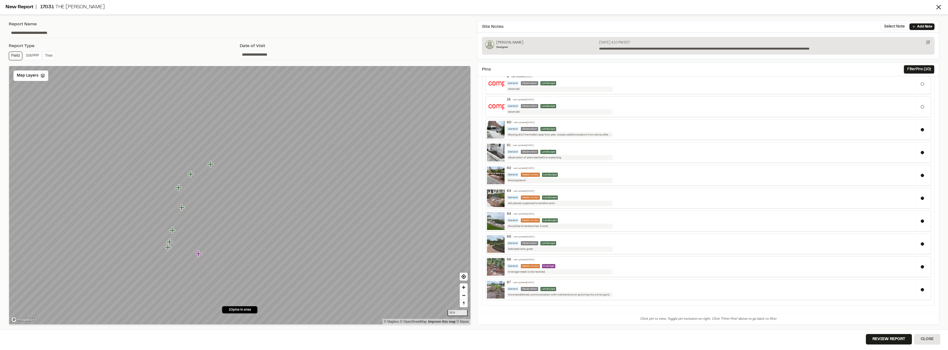
click at [51, 30] on input "**********" at bounding box center [240, 33] width 462 height 10
click at [40, 31] on input "**********" at bounding box center [240, 33] width 462 height 10
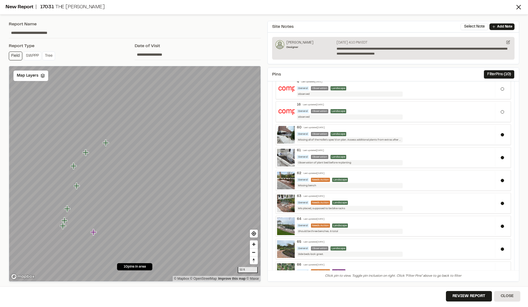
click at [180, 20] on div "**********" at bounding box center [135, 151] width 259 height 267
click at [38, 33] on input "**********" at bounding box center [135, 33] width 252 height 10
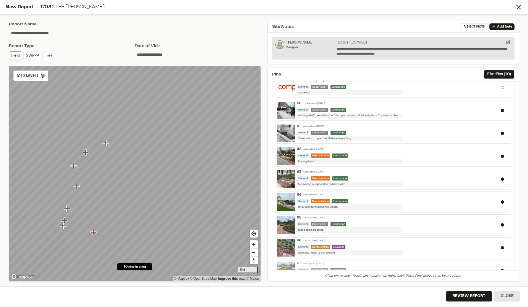
scroll to position [63, 0]
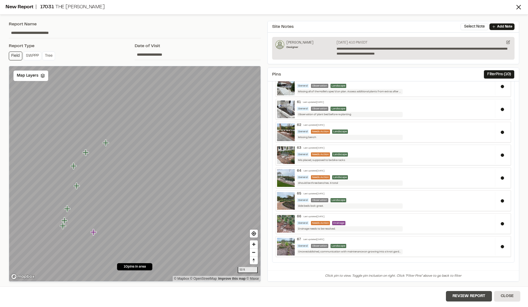
type input "**********"
click at [475, 296] on button "Review Report" at bounding box center [469, 296] width 46 height 10
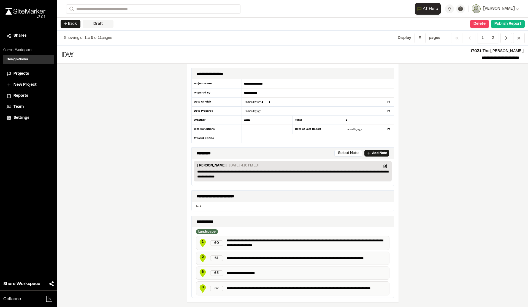
drag, startPoint x: 259, startPoint y: 124, endPoint x: 239, endPoint y: 121, distance: 20.3
click at [239, 121] on div "**********" at bounding box center [292, 111] width 203 height 64
type input "*****"
click at [266, 101] on input "datetime-local" at bounding box center [318, 102] width 152 height 9
click at [268, 102] on input "datetime-local" at bounding box center [318, 102] width 152 height 9
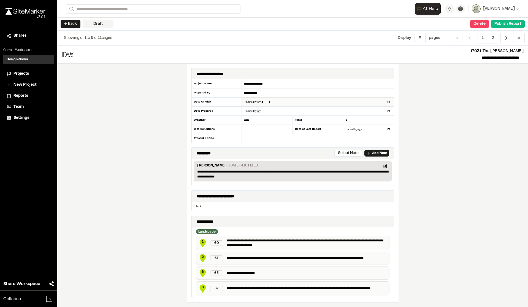
click at [264, 101] on input "datetime-local" at bounding box center [318, 102] width 152 height 9
type input "**********"
click at [419, 137] on div "**********" at bounding box center [292, 176] width 471 height 261
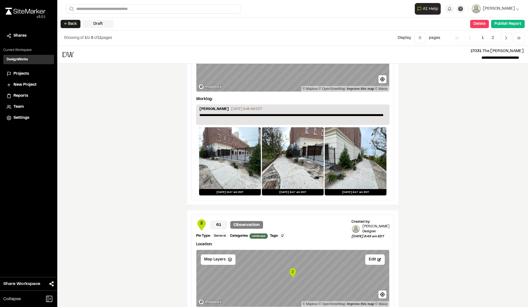
scroll to position [820, 0]
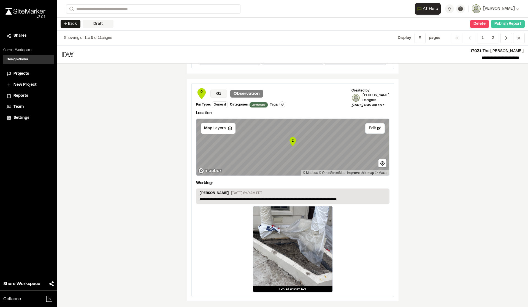
click at [512, 25] on button "Publish Report" at bounding box center [508, 24] width 34 height 8
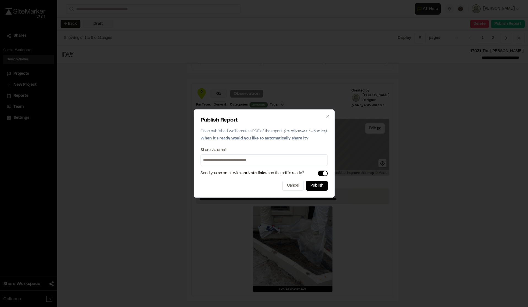
click at [240, 158] on input at bounding box center [264, 160] width 125 height 9
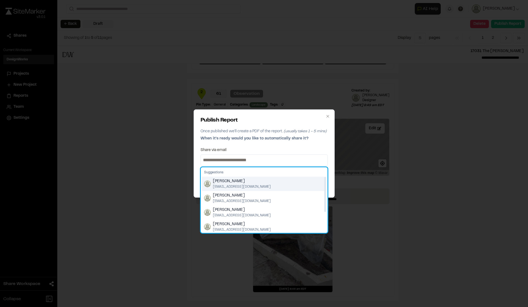
click at [218, 184] on span "Arianne Wolfe" at bounding box center [242, 181] width 58 height 6
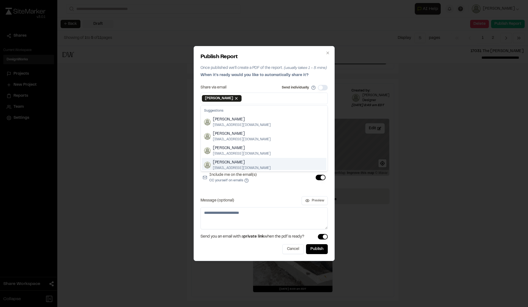
click at [323, 176] on button "Include me on the email(s) CC yourself on emails" at bounding box center [321, 178] width 10 height 6
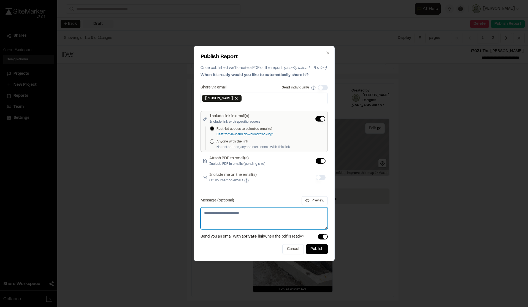
click at [269, 223] on textarea "Message (optional)" at bounding box center [264, 218] width 127 height 22
type textarea "**********"
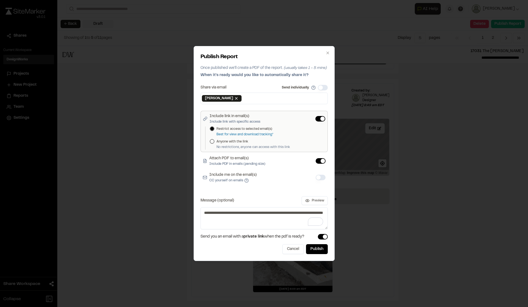
click at [321, 89] on button "Send individually" at bounding box center [323, 88] width 10 height 6
click at [319, 248] on button "Publish" at bounding box center [317, 249] width 22 height 10
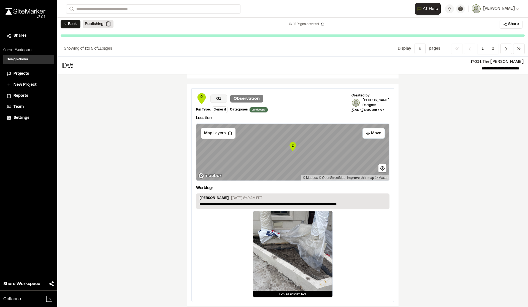
scroll to position [826, 0]
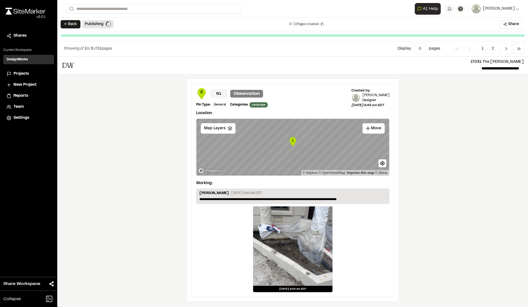
click at [123, 109] on div "**********" at bounding box center [292, 181] width 471 height 250
click at [65, 25] on button "← Back" at bounding box center [71, 24] width 20 height 8
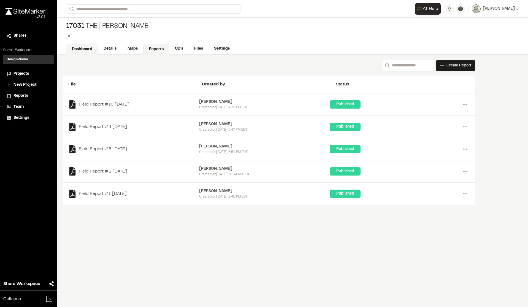
click at [84, 47] on link "Dashboard" at bounding box center [82, 49] width 32 height 10
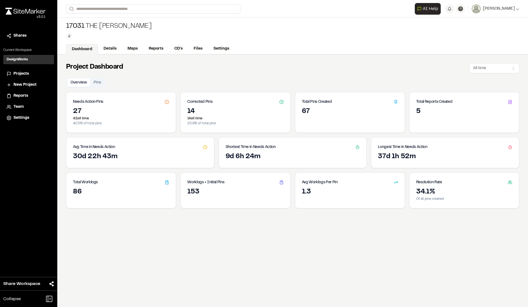
click at [105, 113] on div "27" at bounding box center [121, 111] width 96 height 9
click at [167, 101] on icon at bounding box center [167, 102] width 4 height 4
click at [209, 115] on div "14" at bounding box center [235, 111] width 96 height 9
click at [332, 103] on div "Total Pins Created" at bounding box center [349, 99] width 109 height 15
click at [458, 105] on div "Total Reports Created" at bounding box center [464, 99] width 109 height 15
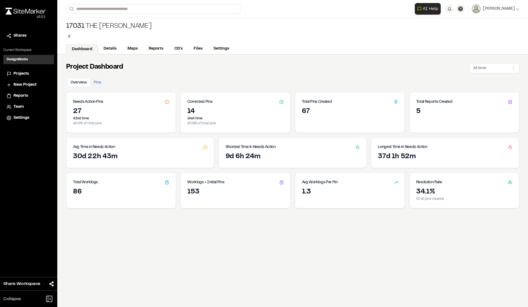
click at [256, 157] on div "9d 6h 24m" at bounding box center [293, 156] width 134 height 9
click at [111, 155] on div "30d 22h 43m" at bounding box center [140, 156] width 134 height 9
click at [97, 83] on button "Pins" at bounding box center [97, 83] width 14 height 8
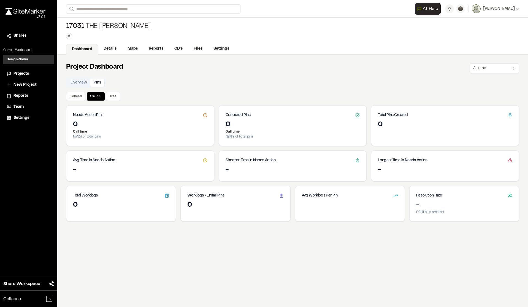
click at [85, 123] on div "0" at bounding box center [140, 124] width 134 height 9
click at [251, 127] on div "0" at bounding box center [293, 124] width 134 height 9
click at [435, 128] on div "0" at bounding box center [445, 124] width 134 height 9
click at [421, 183] on div "General SWPPP Tree Needs Action Pins 0 0 all time NaN % of total pins Corrected…" at bounding box center [292, 156] width 453 height 129
click at [385, 153] on div "Longest Time in Needs Action" at bounding box center [445, 158] width 148 height 15
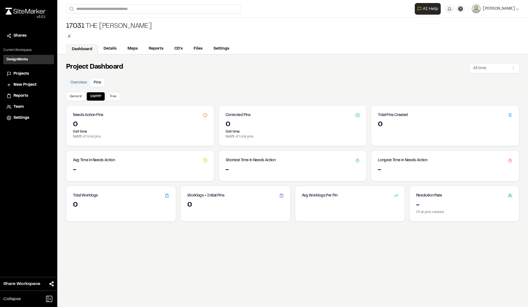
click at [410, 188] on div "Resolution Rate" at bounding box center [464, 193] width 109 height 15
click at [341, 209] on div "Avg Worklogs Per Pin" at bounding box center [350, 204] width 110 height 36
drag, startPoint x: 306, startPoint y: 171, endPoint x: 259, endPoint y: 191, distance: 51.6
click at [302, 173] on div "-" at bounding box center [293, 170] width 134 height 9
click at [255, 193] on div "Worklogs + Initial Pins" at bounding box center [235, 193] width 109 height 15
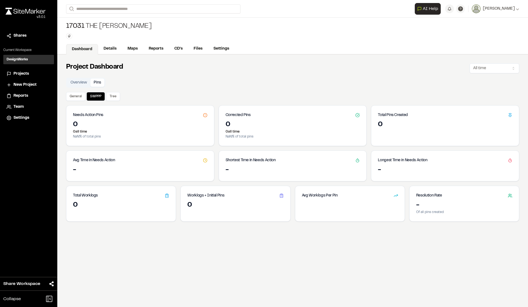
click at [168, 167] on div "-" at bounding box center [140, 170] width 134 height 9
drag, startPoint x: 138, startPoint y: 203, endPoint x: 91, endPoint y: 119, distance: 96.5
click at [137, 203] on div "0" at bounding box center [121, 205] width 96 height 9
click at [80, 96] on button "General" at bounding box center [75, 96] width 19 height 9
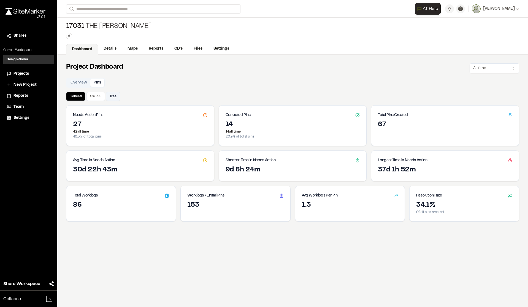
click at [113, 98] on button "Tree" at bounding box center [113, 96] width 14 height 9
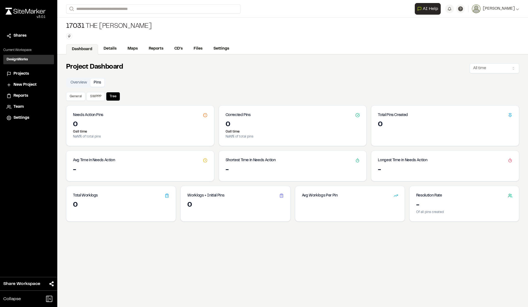
click at [96, 84] on button "Pins" at bounding box center [97, 83] width 14 height 8
click at [80, 84] on button "Overview" at bounding box center [78, 83] width 23 height 8
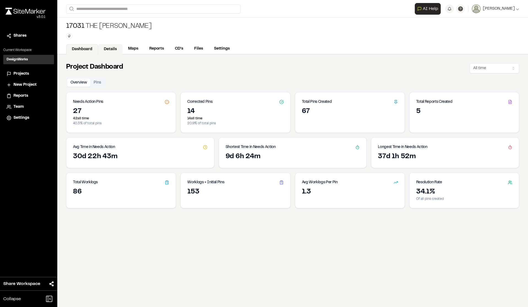
click at [108, 50] on link "Details" at bounding box center [110, 49] width 25 height 10
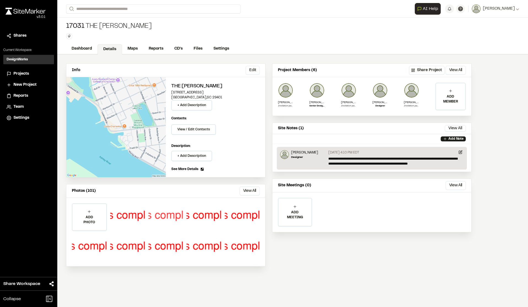
click at [171, 221] on div at bounding box center [165, 216] width 35 height 26
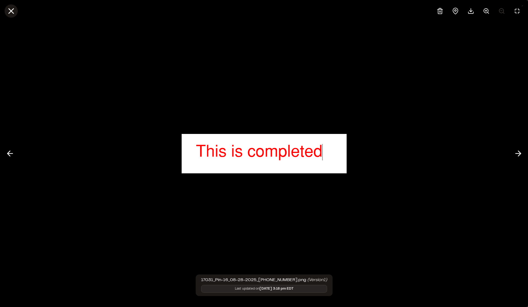
click at [10, 15] on icon at bounding box center [10, 10] width 9 height 9
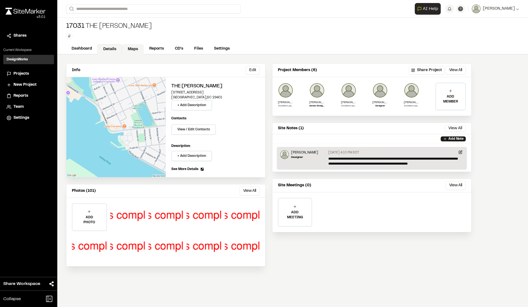
click at [133, 48] on link "Maps" at bounding box center [133, 49] width 22 height 10
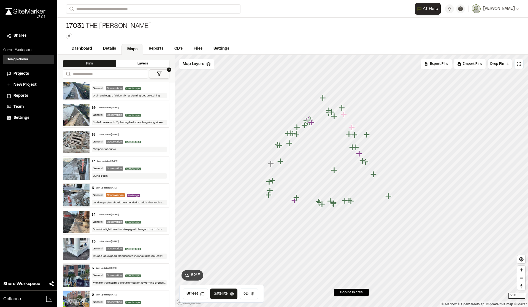
scroll to position [1195, 0]
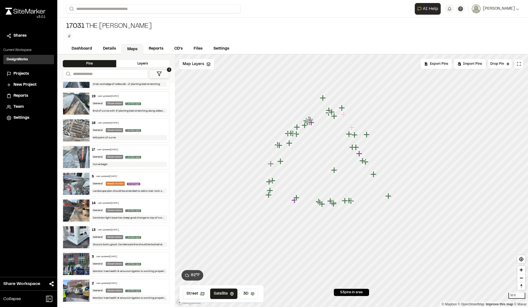
click at [100, 235] on div "General Observation Landscape" at bounding box center [129, 237] width 75 height 5
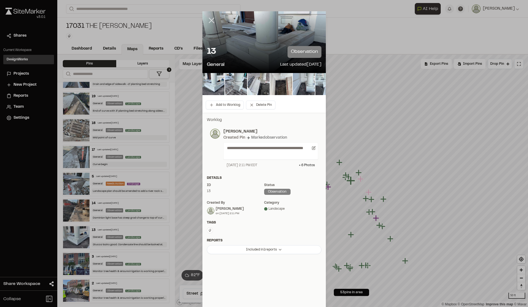
click at [212, 17] on icon at bounding box center [211, 20] width 9 height 9
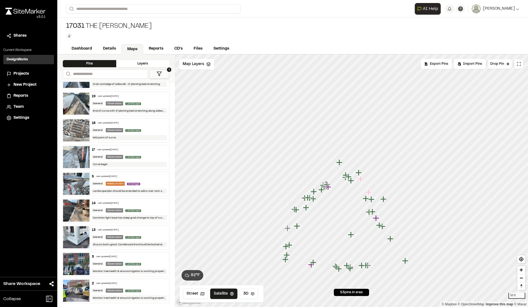
click at [92, 181] on div "General Needs Action Drainage" at bounding box center [129, 183] width 75 height 5
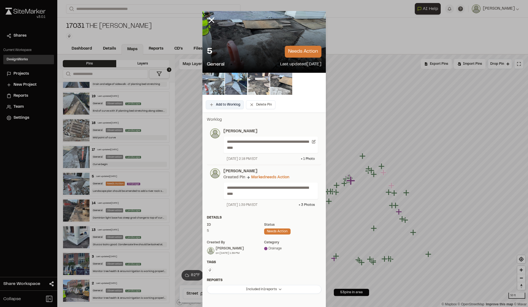
click at [226, 103] on button "Add to Worklog" at bounding box center [225, 104] width 38 height 9
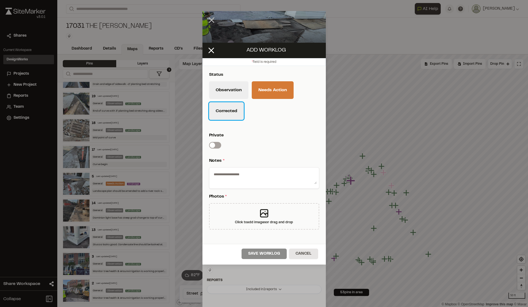
click at [227, 117] on button "Corrected" at bounding box center [226, 111] width 35 height 18
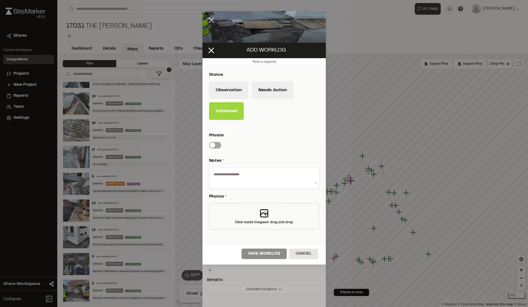
click at [223, 174] on textarea at bounding box center [264, 177] width 105 height 14
click at [297, 112] on div "Observation Needs Action Corrected" at bounding box center [264, 102] width 110 height 42
click at [212, 51] on line at bounding box center [211, 50] width 5 height 5
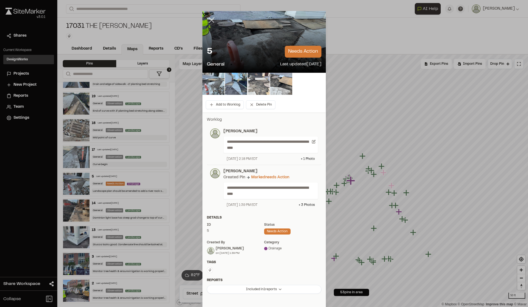
click at [210, 23] on icon at bounding box center [211, 19] width 9 height 9
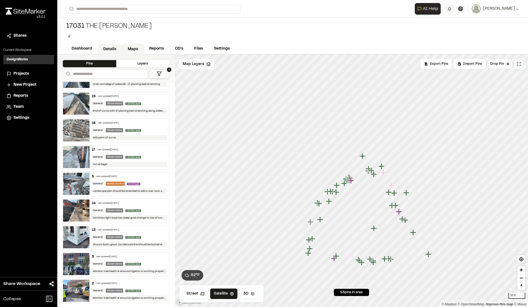
click at [109, 50] on link "Details" at bounding box center [110, 49] width 25 height 10
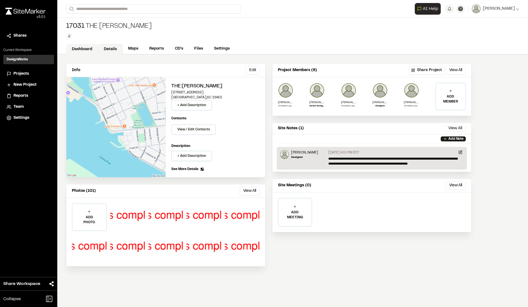
click at [89, 47] on link "Dashboard" at bounding box center [82, 49] width 32 height 10
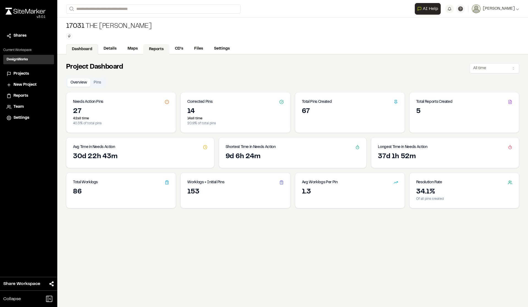
click at [156, 47] on link "Reports" at bounding box center [156, 49] width 26 height 10
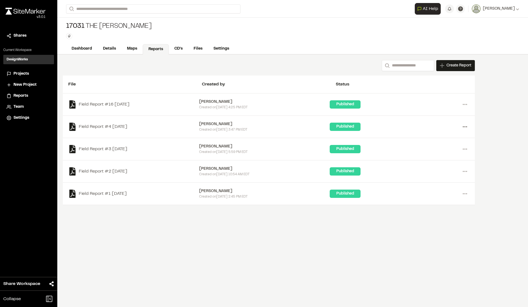
click at [462, 126] on icon at bounding box center [465, 126] width 9 height 9
click at [427, 161] on link "Delete" at bounding box center [445, 163] width 48 height 8
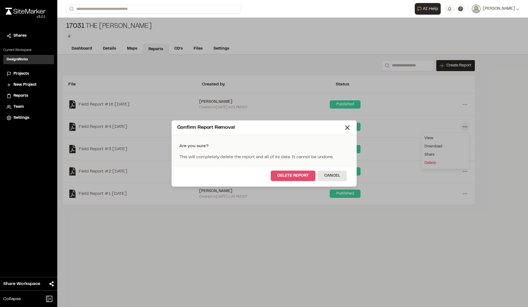
click at [305, 173] on button "Delete Report" at bounding box center [293, 176] width 45 height 10
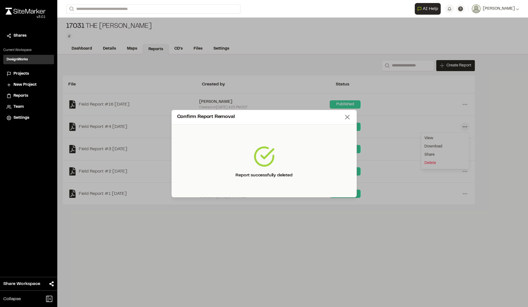
click at [350, 117] on icon at bounding box center [347, 117] width 8 height 8
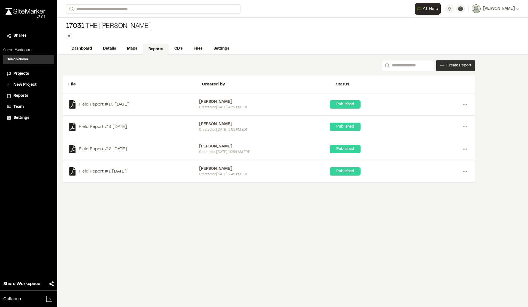
click at [454, 66] on span "Create Report" at bounding box center [459, 66] width 25 height 6
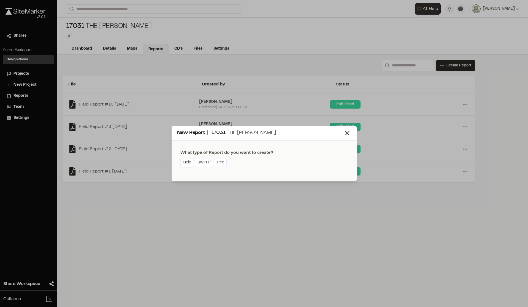
click at [190, 163] on link "Field" at bounding box center [186, 162] width 13 height 9
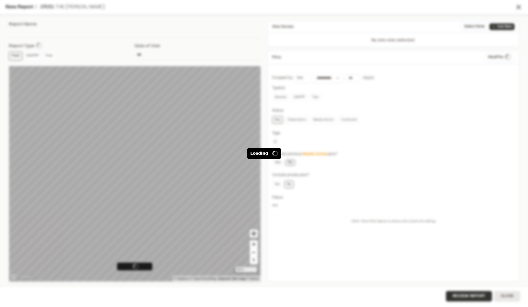
type input "**********"
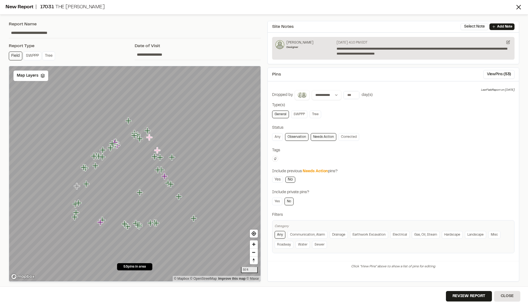
click at [291, 134] on link "Observation" at bounding box center [296, 137] width 23 height 8
click at [499, 76] on button "View Pins ( 27 )" at bounding box center [499, 74] width 31 height 9
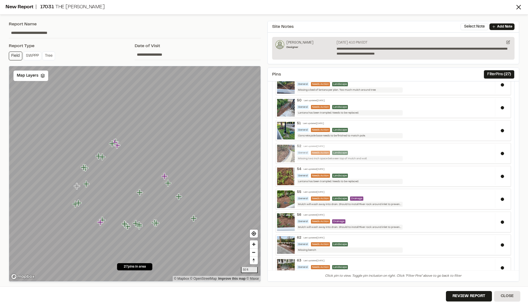
scroll to position [452, 0]
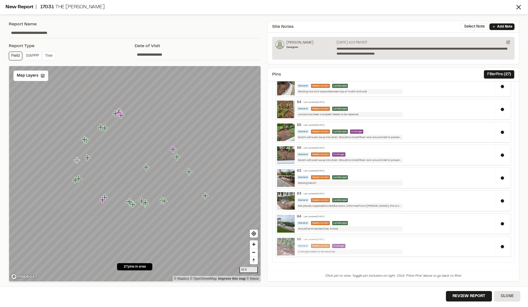
click at [399, 247] on div "General Needs Action Drainage" at bounding box center [395, 246] width 196 height 4
click at [508, 42] on icon at bounding box center [508, 42] width 4 height 4
drag, startPoint x: 405, startPoint y: 53, endPoint x: 359, endPoint y: 53, distance: 45.2
click at [359, 53] on p "**********" at bounding box center [424, 51] width 175 height 10
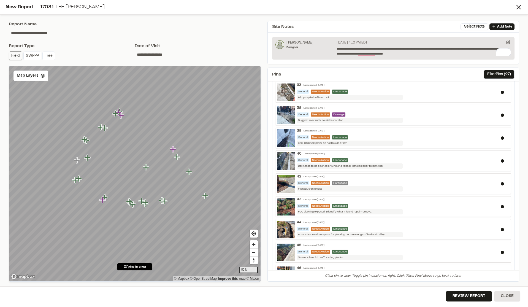
scroll to position [0, 0]
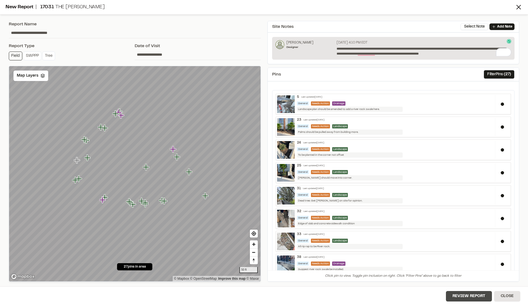
click at [482, 296] on button "Review Report" at bounding box center [469, 296] width 46 height 10
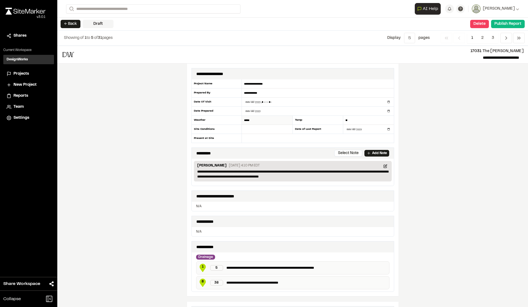
click at [254, 119] on input "*****" at bounding box center [267, 120] width 51 height 9
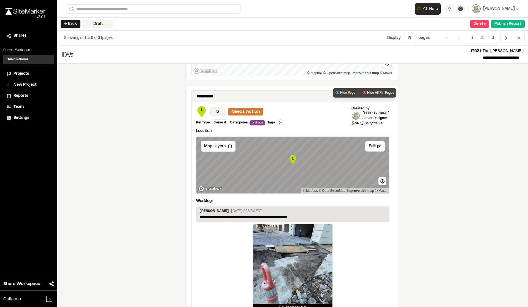
scroll to position [954, 0]
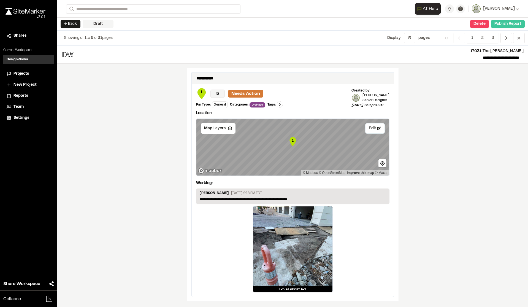
click at [497, 22] on button "Publish Report" at bounding box center [508, 24] width 34 height 8
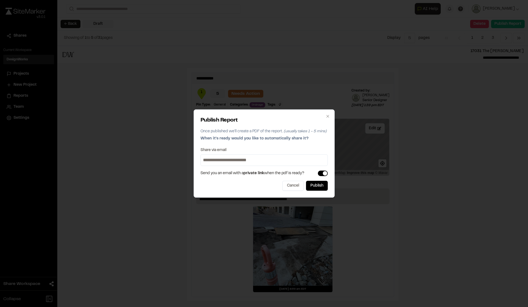
click at [274, 164] on input at bounding box center [264, 160] width 125 height 9
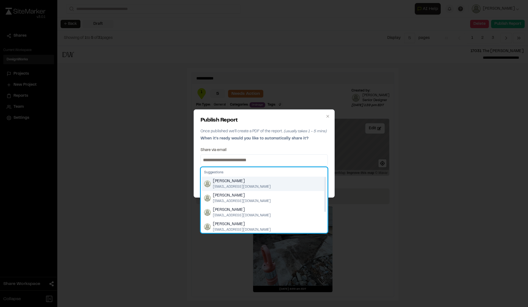
click at [208, 183] on img "Suggestions" at bounding box center [207, 183] width 7 height 7
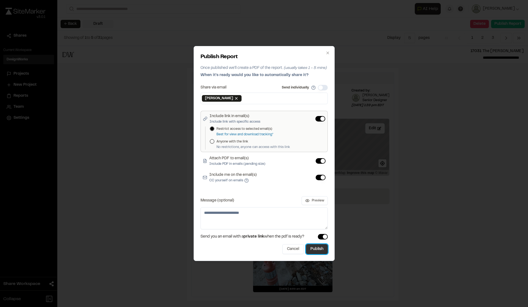
click at [319, 248] on button "Publish" at bounding box center [317, 249] width 22 height 10
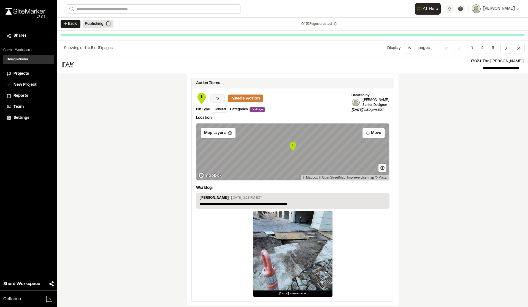
scroll to position [949, 0]
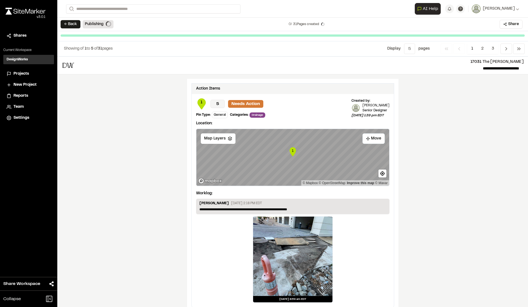
click at [448, 128] on div "**********" at bounding box center [292, 181] width 471 height 250
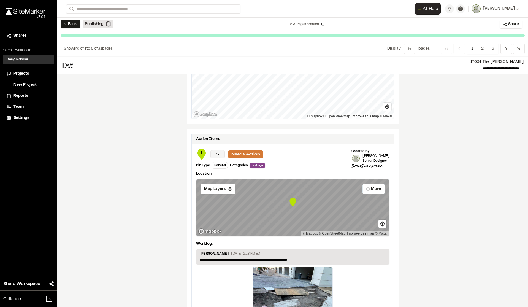
scroll to position [822, 0]
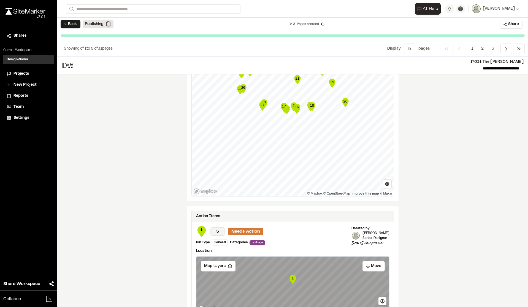
click at [168, 101] on div "**********" at bounding box center [292, 181] width 471 height 250
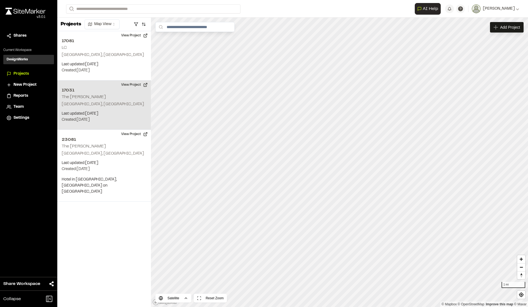
click at [92, 112] on p "Last updated: [DATE]" at bounding box center [104, 114] width 85 height 6
